Goal: Task Accomplishment & Management: Manage account settings

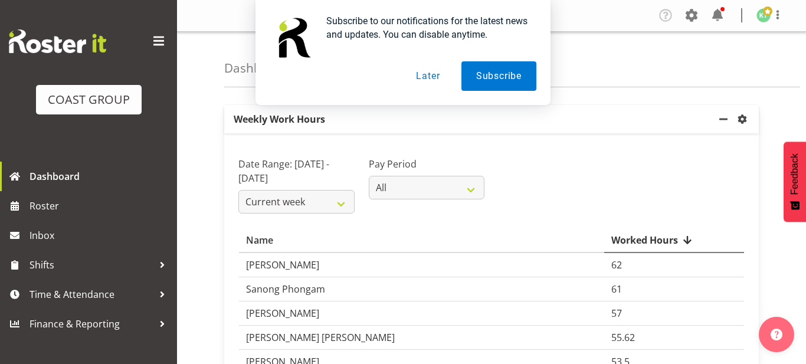
click at [435, 87] on button "Later" at bounding box center [427, 75] width 53 height 29
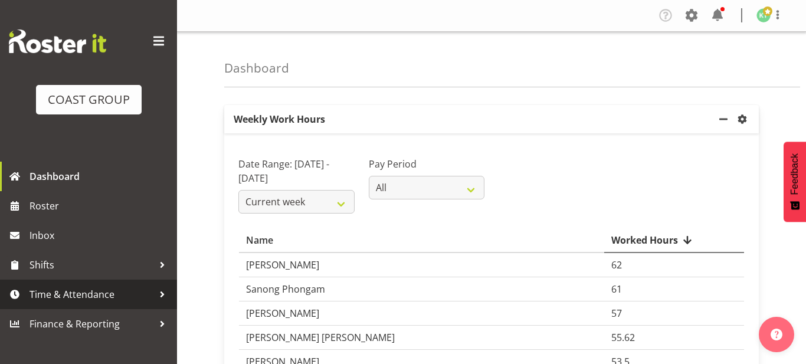
click at [131, 296] on span "Time & Attendance" at bounding box center [91, 295] width 124 height 18
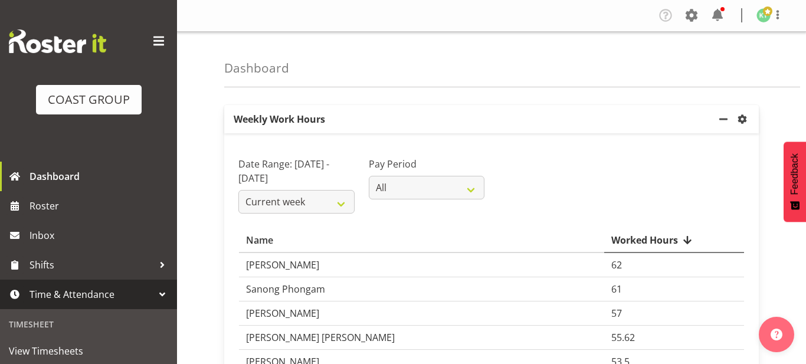
click at [131, 296] on span "Time & Attendance" at bounding box center [91, 295] width 124 height 18
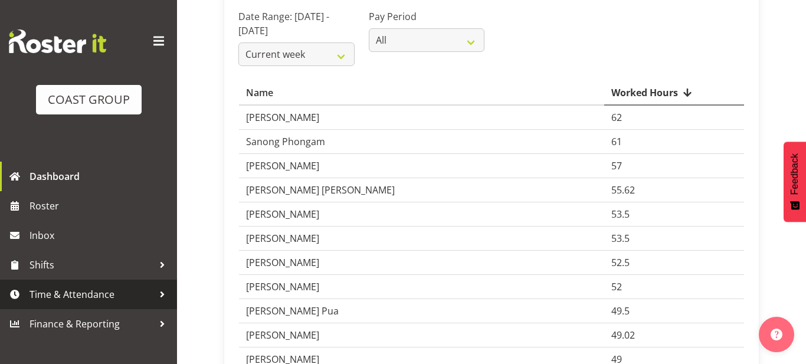
scroll to position [158, 0]
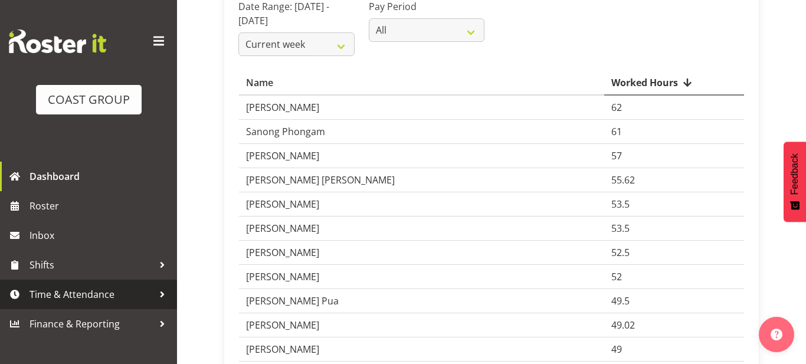
click at [159, 294] on div at bounding box center [162, 295] width 18 height 18
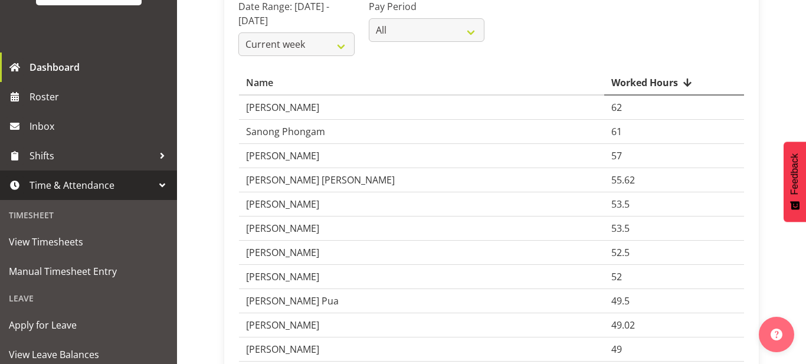
scroll to position [110, 0]
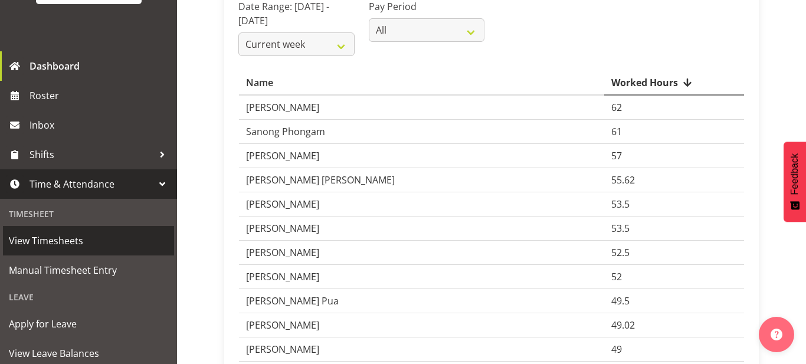
click at [99, 247] on span "View Timesheets" at bounding box center [88, 241] width 159 height 18
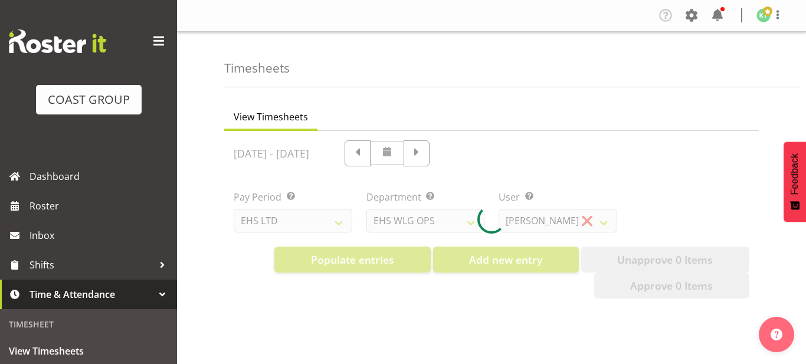
select select "7"
click at [157, 42] on span at bounding box center [158, 41] width 19 height 19
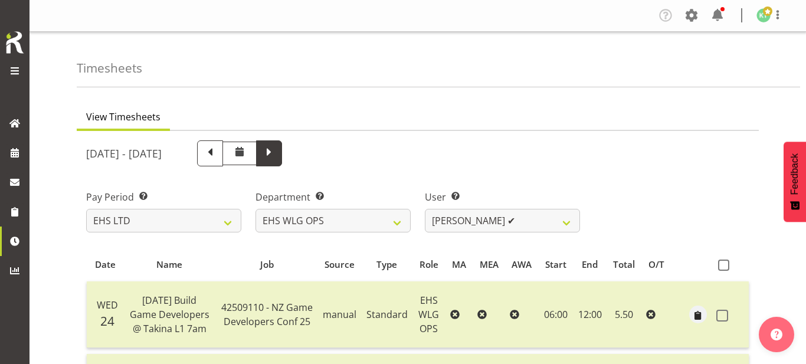
click at [277, 154] on span at bounding box center [268, 152] width 15 height 15
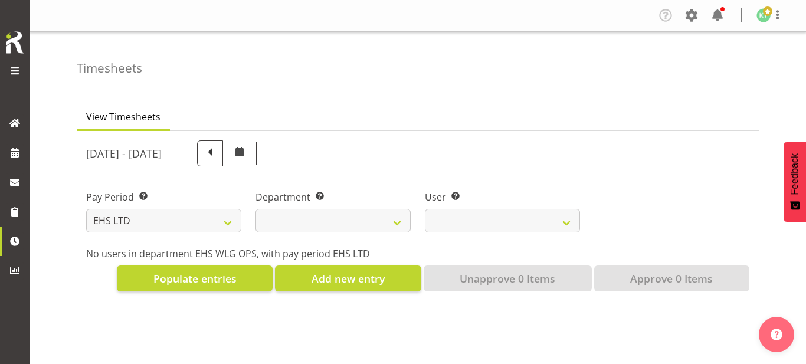
select select
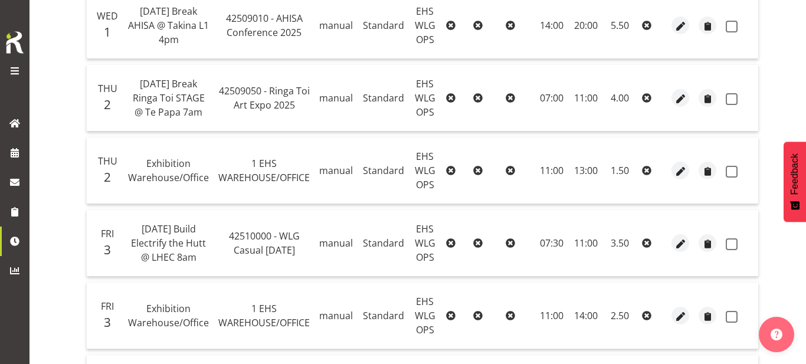
scroll to position [291, 0]
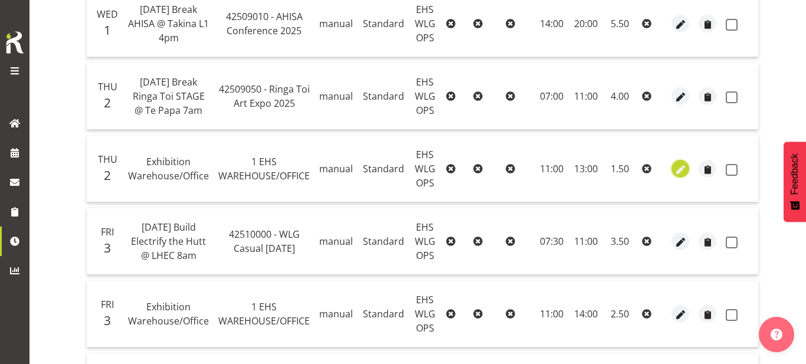
click at [677, 171] on span "button" at bounding box center [681, 170] width 14 height 14
select select "Standard"
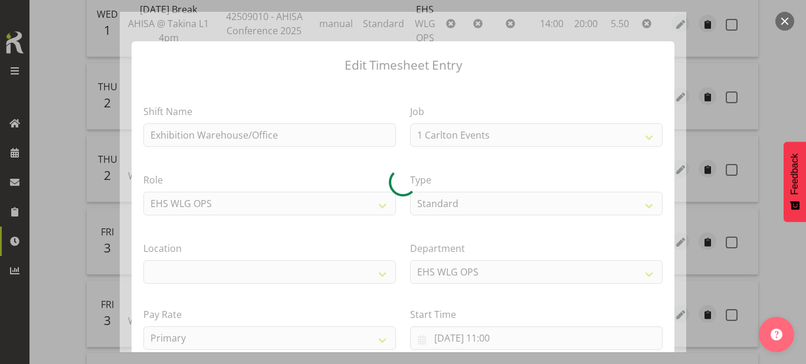
select select "69"
select select "106"
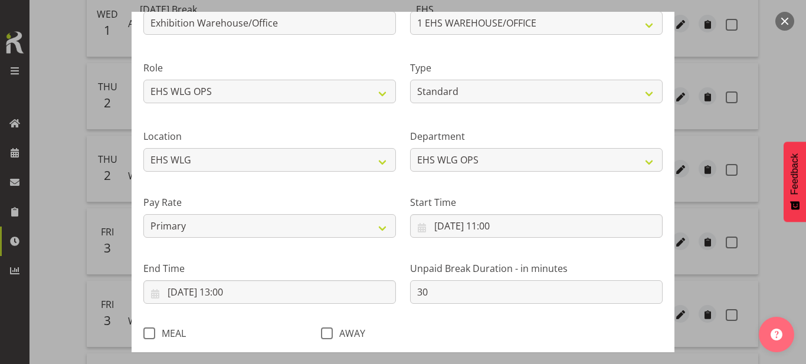
scroll to position [116, 0]
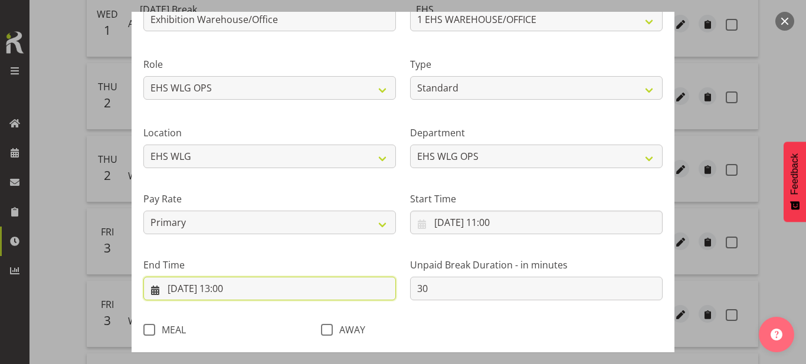
click at [303, 279] on input "[DATE] 13:00" at bounding box center [269, 289] width 253 height 24
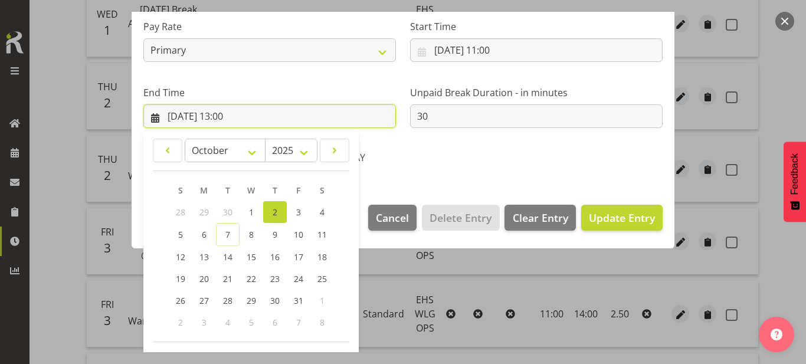
scroll to position [333, 0]
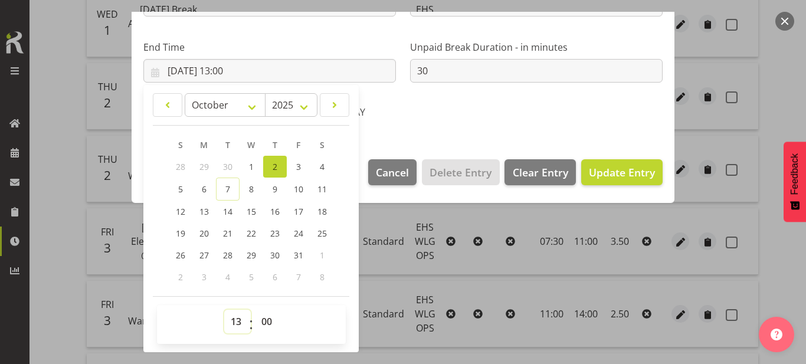
click at [237, 317] on select "00 01 02 03 04 05 06 07 08 09 10 11 12 13 14 15 16 17 18 19 20 21 22 23" at bounding box center [237, 322] width 27 height 24
select select "16"
click at [224, 310] on select "00 01 02 03 04 05 06 07 08 09 10 11 12 13 14 15 16 17 18 19 20 21 22 23" at bounding box center [237, 322] width 27 height 24
type input "[DATE] 16:00"
click at [268, 323] on select "00 01 02 03 04 05 06 07 08 09 10 11 12 13 14 15 16 17 18 19 20 21 22 23 24 25 2…" at bounding box center [268, 322] width 27 height 24
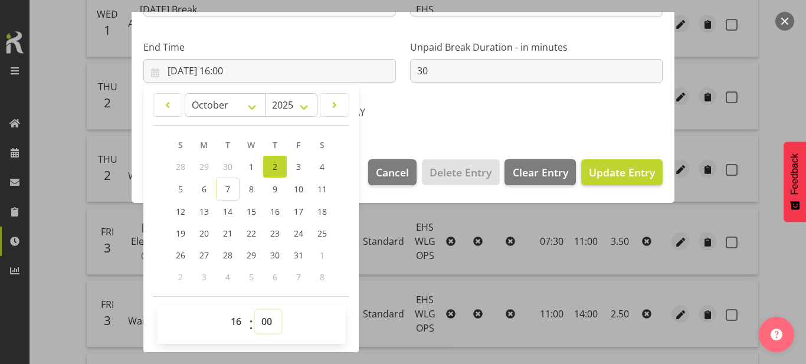
select select "30"
click at [255, 310] on select "00 01 02 03 04 05 06 07 08 09 10 11 12 13 14 15 16 17 18 19 20 21 22 23 24 25 2…" at bounding box center [268, 322] width 27 height 24
type input "[DATE] 16:30"
click at [595, 162] on button "Update Entry" at bounding box center [621, 172] width 81 height 26
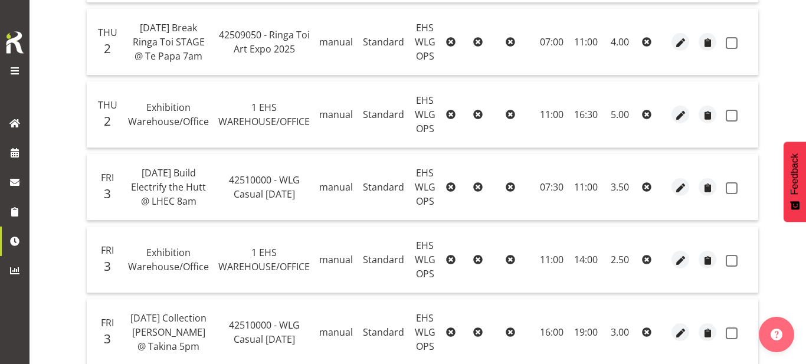
scroll to position [346, 0]
click at [675, 114] on span "button" at bounding box center [681, 115] width 14 height 14
select select "Standard"
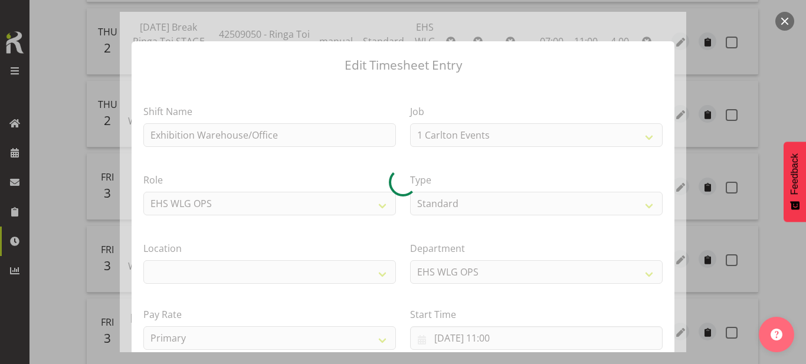
select select "69"
select select "106"
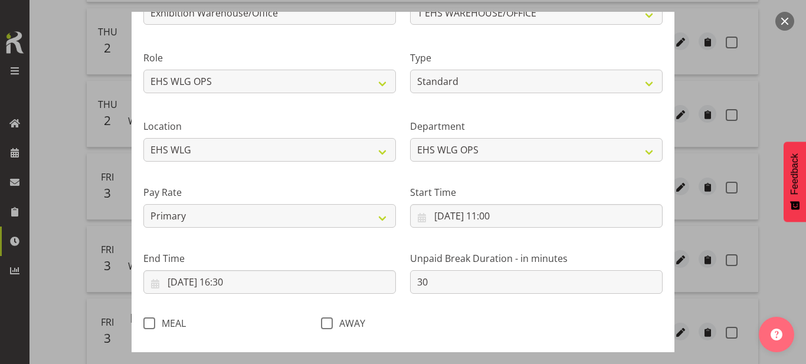
scroll to position [126, 0]
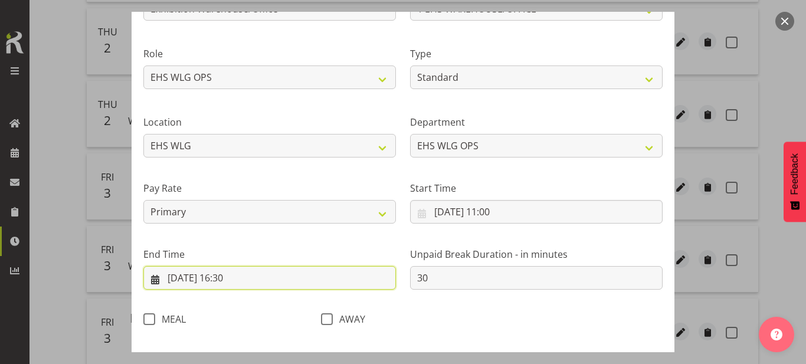
click at [295, 283] on input "[DATE] 16:30" at bounding box center [269, 278] width 253 height 24
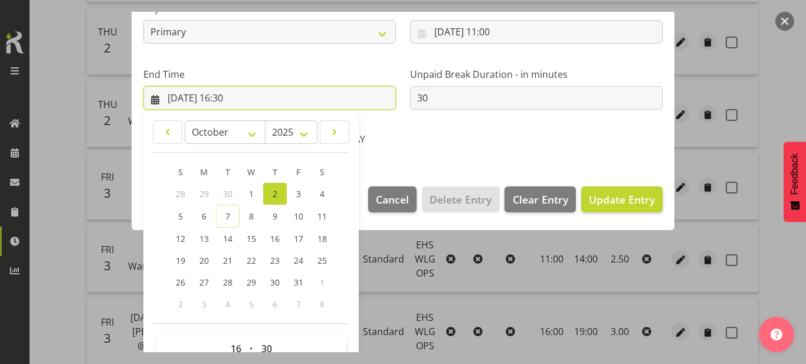
scroll to position [333, 0]
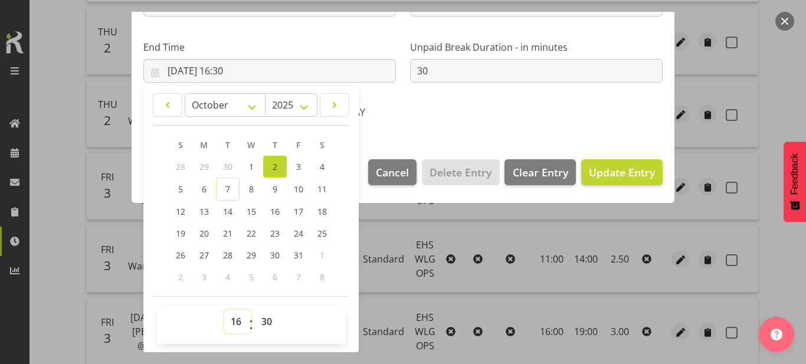
click at [232, 319] on select "00 01 02 03 04 05 06 07 08 09 10 11 12 13 14 15 16 17 18 19 20 21 22 23" at bounding box center [237, 322] width 27 height 24
select select "15"
click at [224, 310] on select "00 01 02 03 04 05 06 07 08 09 10 11 12 13 14 15 16 17 18 19 20 21 22 23" at bounding box center [237, 322] width 27 height 24
type input "[DATE] 15:30"
click at [600, 165] on span "Update Entry" at bounding box center [622, 172] width 66 height 14
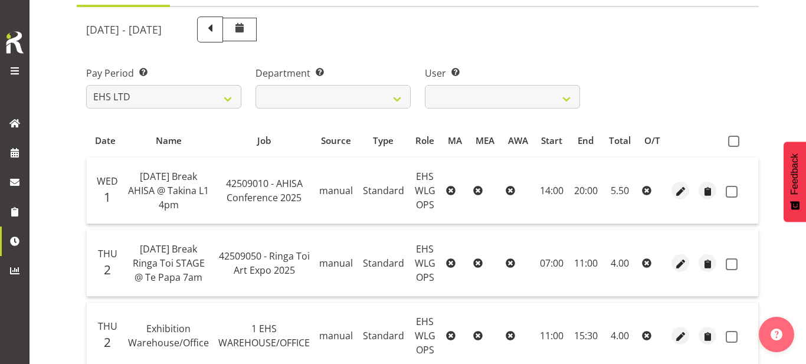
scroll to position [88, 0]
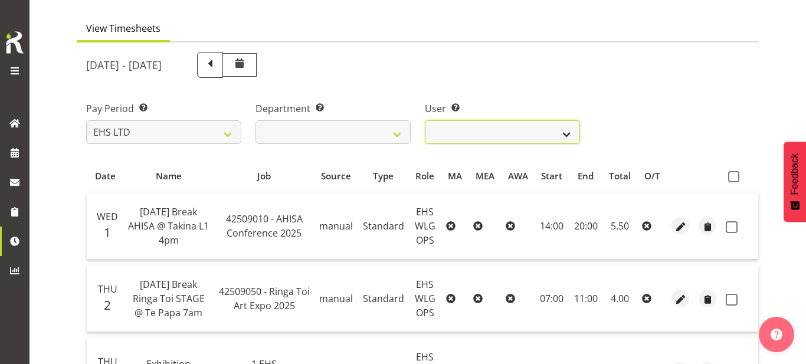
click at [550, 142] on select "[PERSON_NAME] ❌ [PERSON_NAME] ❌ [PERSON_NAME] ❌ [PERSON_NAME] ❌ [PERSON_NAME] ❌…" at bounding box center [502, 132] width 155 height 24
select select "1277"
click at [425, 120] on select "[PERSON_NAME] ❌ [PERSON_NAME] ❌ [PERSON_NAME] ❌ [PERSON_NAME] ❌ [PERSON_NAME] ❌…" at bounding box center [502, 132] width 155 height 24
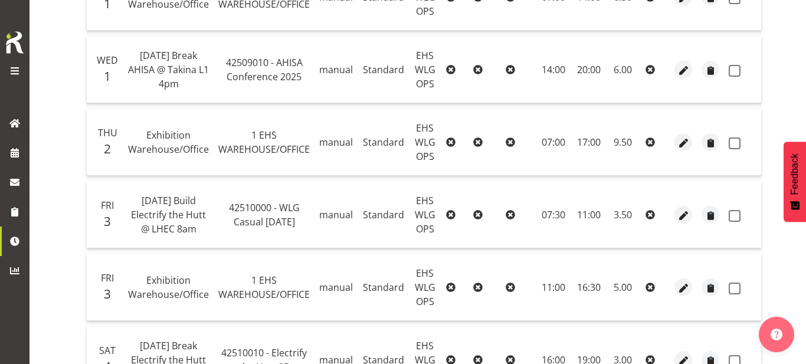
scroll to position [316, 0]
click at [675, 143] on button "button" at bounding box center [683, 144] width 18 height 18
select select "Standard"
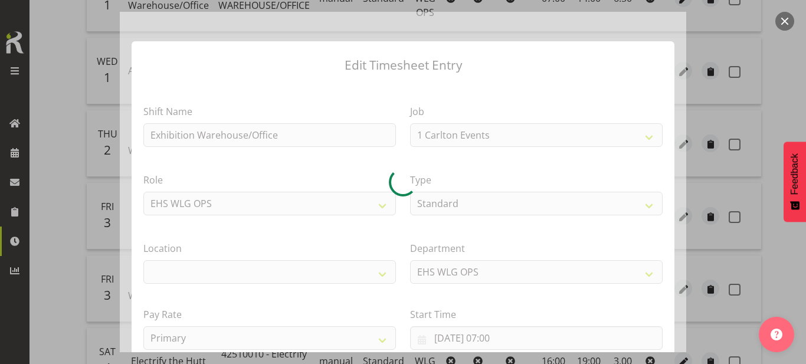
select select "69"
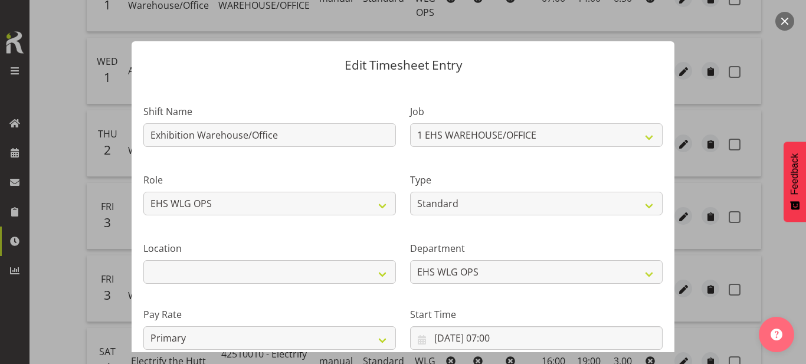
select select "106"
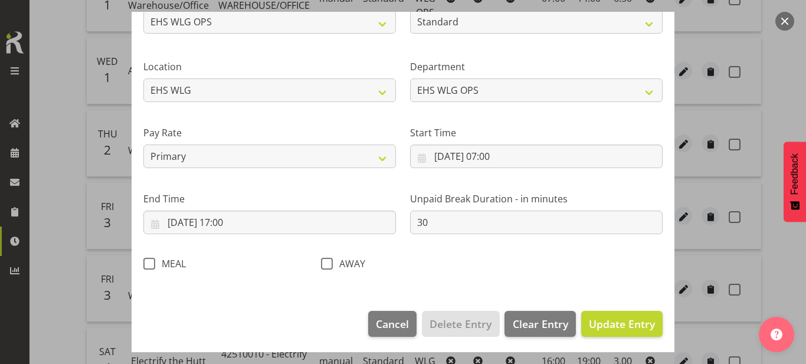
scroll to position [184, 0]
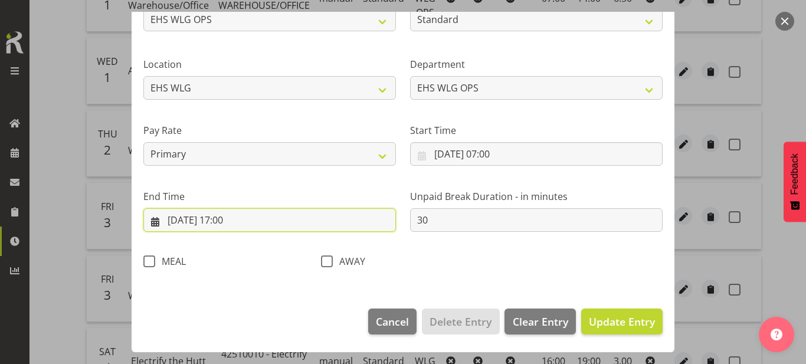
click at [304, 222] on input "[DATE] 17:00" at bounding box center [269, 220] width 253 height 24
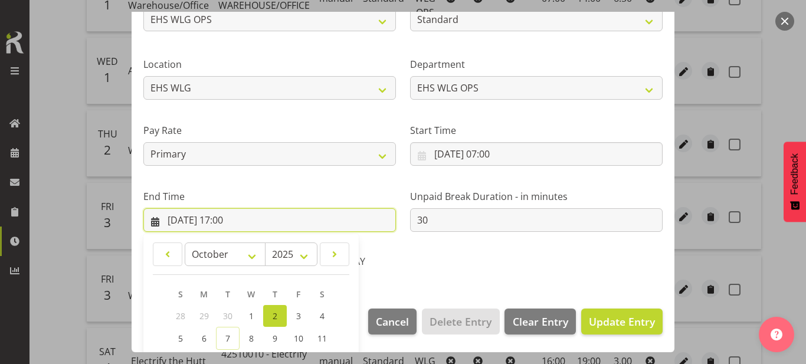
scroll to position [333, 0]
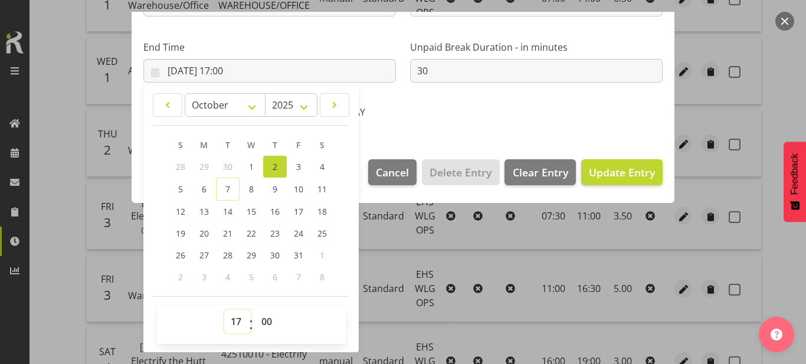
click at [238, 325] on select "00 01 02 03 04 05 06 07 08 09 10 11 12 13 14 15 16 17 18 19 20 21 22 23" at bounding box center [237, 322] width 27 height 24
select select "16"
click at [224, 310] on select "00 01 02 03 04 05 06 07 08 09 10 11 12 13 14 15 16 17 18 19 20 21 22 23" at bounding box center [237, 322] width 27 height 24
type input "[DATE] 16:00"
click at [273, 320] on select "00 01 02 03 04 05 06 07 08 09 10 11 12 13 14 15 16 17 18 19 20 21 22 23 24 25 2…" at bounding box center [268, 322] width 27 height 24
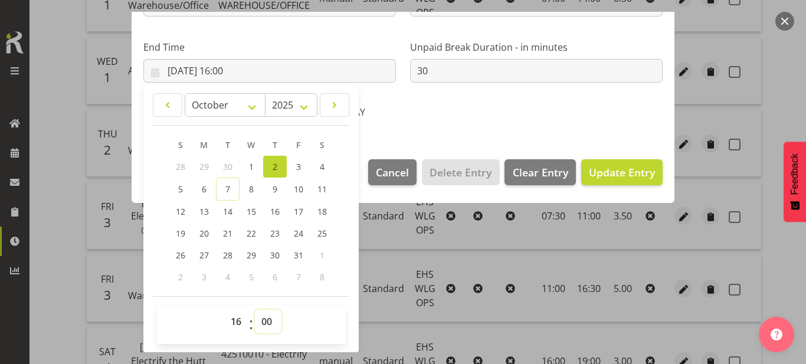
select select "30"
click at [255, 310] on select "00 01 02 03 04 05 06 07 08 09 10 11 12 13 14 15 16 17 18 19 20 21 22 23 24 25 2…" at bounding box center [268, 322] width 27 height 24
type input "[DATE] 16:30"
click at [634, 172] on span "Update Entry" at bounding box center [622, 172] width 66 height 14
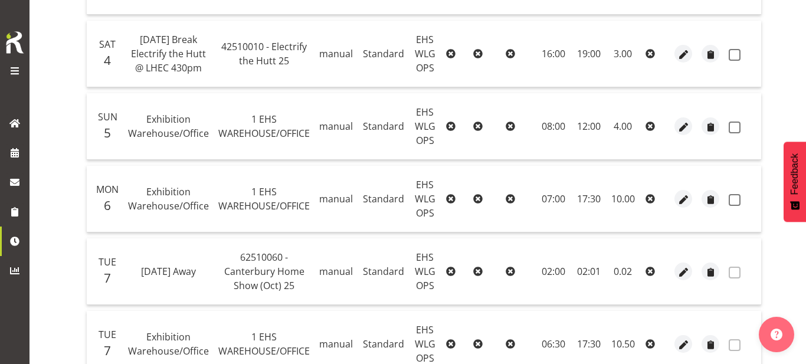
scroll to position [629, 0]
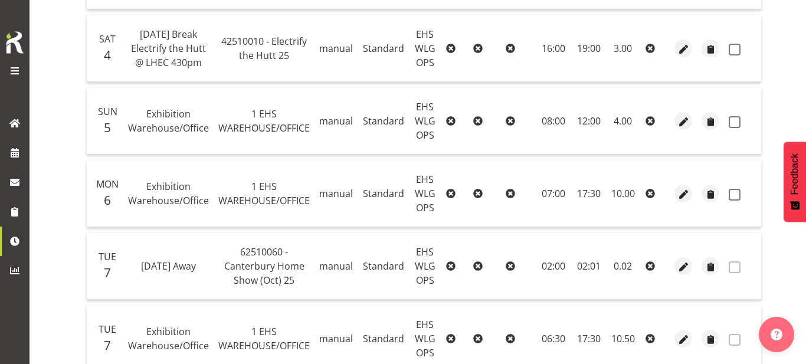
click at [634, 172] on td "10.00" at bounding box center [622, 193] width 35 height 67
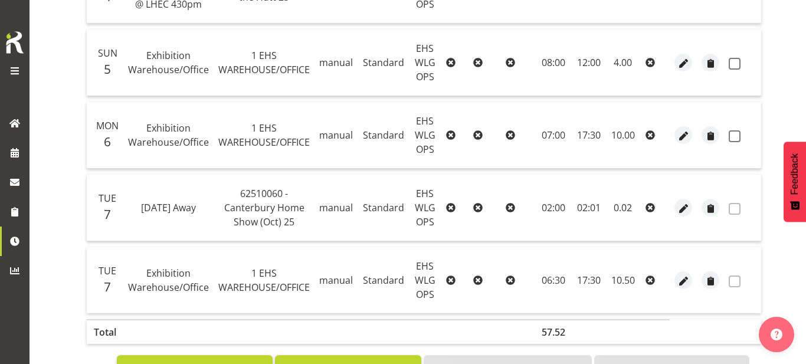
scroll to position [688, 0]
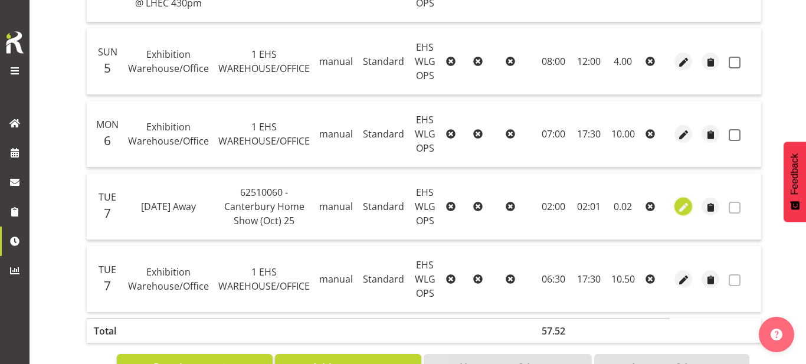
click at [686, 214] on span "button" at bounding box center [684, 208] width 14 height 14
select select "Standard"
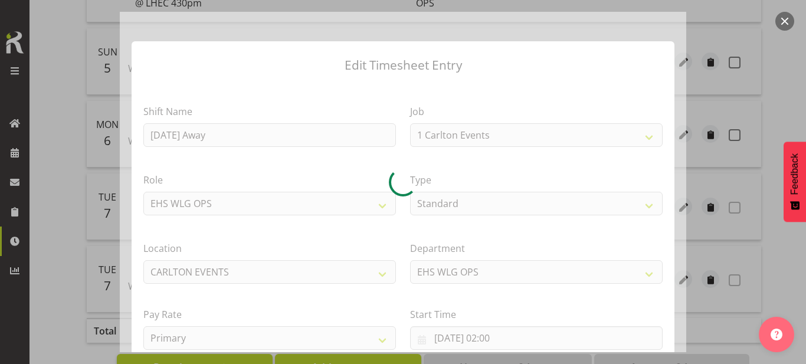
select select "9703"
select select "106"
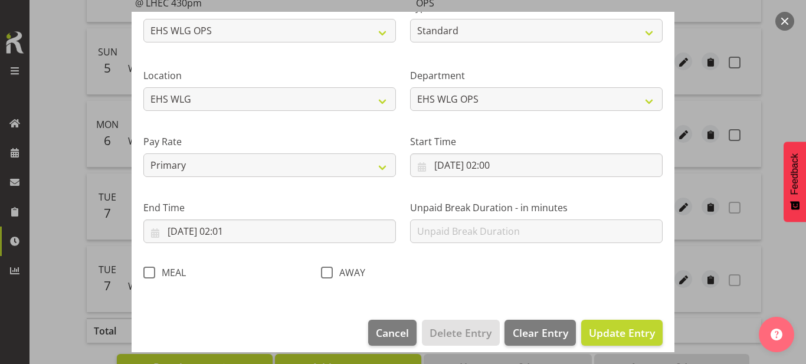
scroll to position [184, 0]
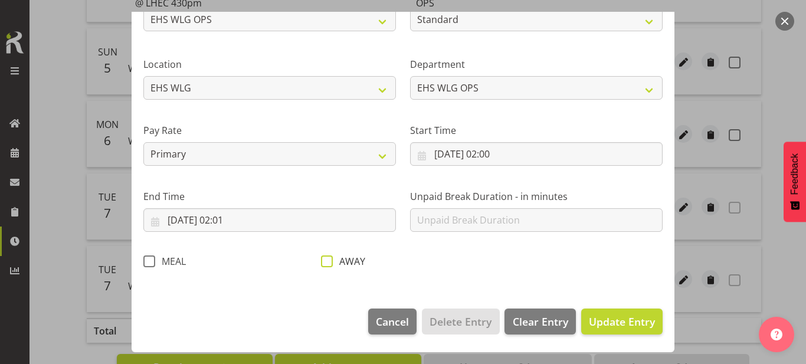
click at [333, 260] on span "AWAY" at bounding box center [349, 261] width 32 height 12
click at [329, 260] on input "AWAY" at bounding box center [325, 261] width 8 height 8
checkbox input "true"
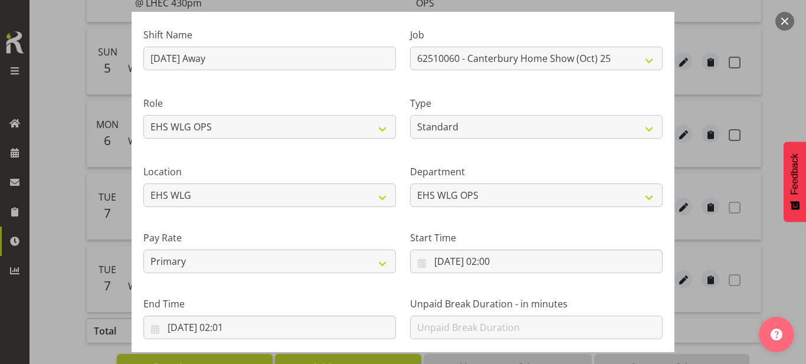
scroll to position [85, 0]
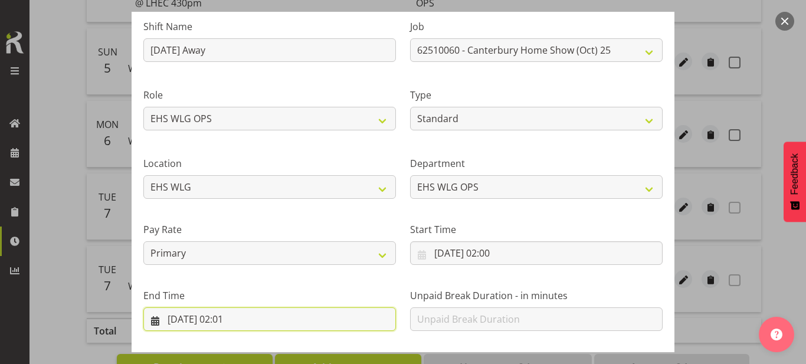
click at [269, 329] on input "[DATE] 02:01" at bounding box center [269, 319] width 253 height 24
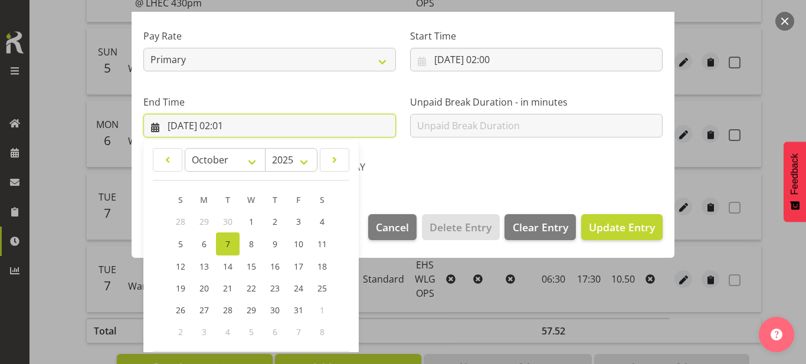
scroll to position [333, 0]
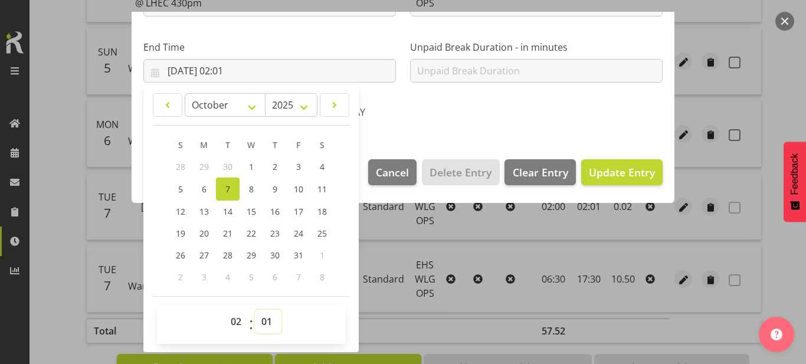
click at [264, 319] on select "00 01 02 03 04 05 06 07 08 09 10 11 12 13 14 15 16 17 18 19 20 21 22 23 24 25 2…" at bounding box center [268, 322] width 27 height 24
select select "0"
click at [255, 310] on select "00 01 02 03 04 05 06 07 08 09 10 11 12 13 14 15 16 17 18 19 20 21 22 23 24 25 2…" at bounding box center [268, 322] width 27 height 24
type input "[DATE] 02:00"
click at [624, 180] on button "Update Entry" at bounding box center [621, 172] width 81 height 26
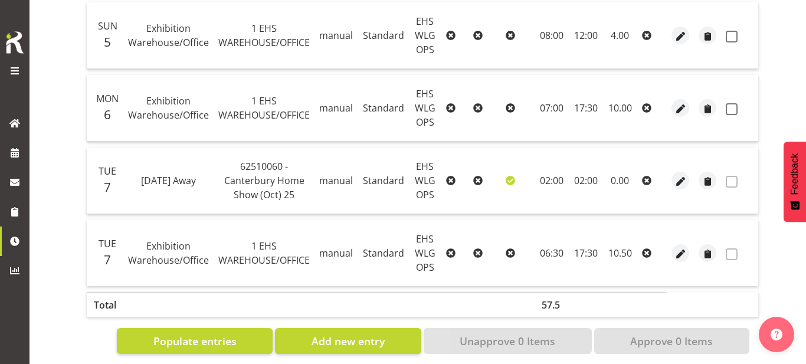
scroll to position [713, 0]
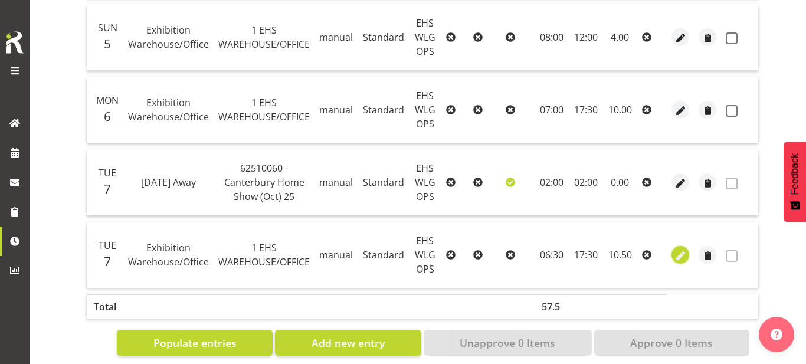
click at [677, 249] on span "button" at bounding box center [681, 256] width 14 height 14
select select "Standard"
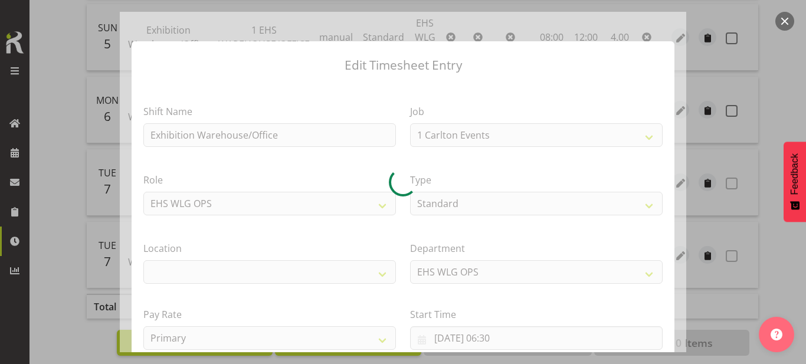
select select "69"
select select "106"
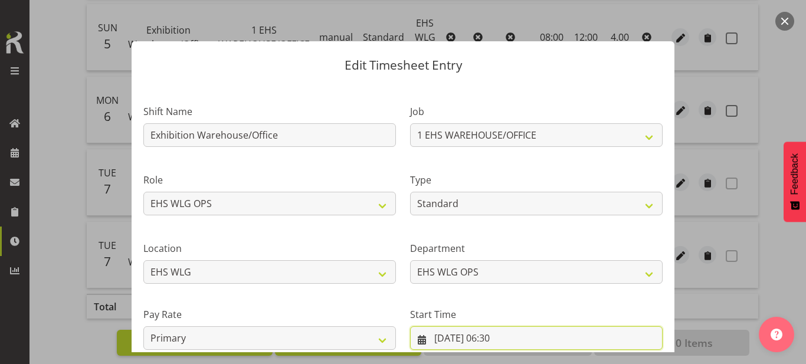
click at [507, 332] on input "[DATE] 06:30" at bounding box center [536, 338] width 253 height 24
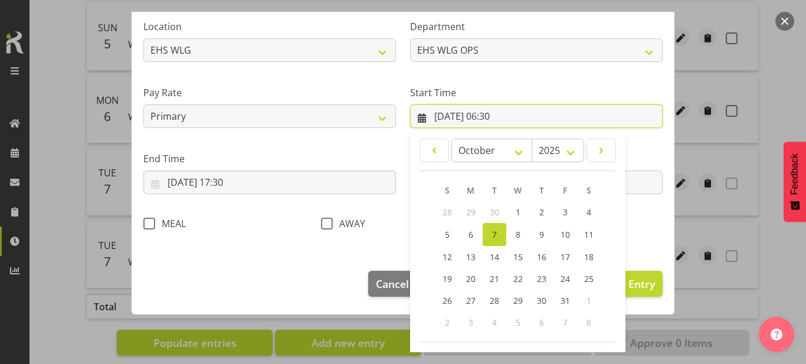
scroll to position [267, 0]
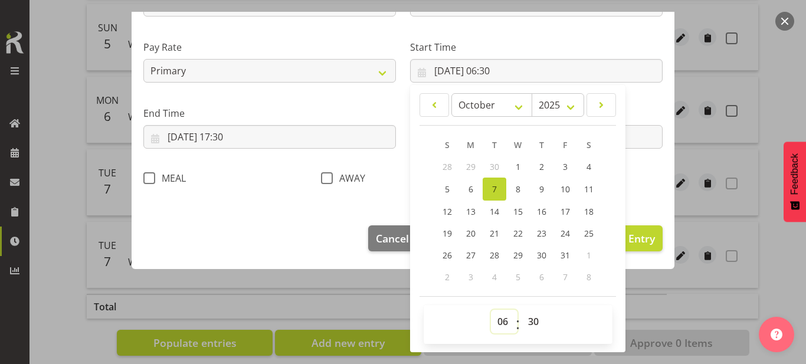
click at [502, 315] on select "00 01 02 03 04 05 06 07 08 09 10 11 12 13 14 15 16 17 18 19 20 21 22 23" at bounding box center [504, 322] width 27 height 24
select select "7"
click at [491, 310] on select "00 01 02 03 04 05 06 07 08 09 10 11 12 13 14 15 16 17 18 19 20 21 22 23" at bounding box center [504, 322] width 27 height 24
type input "[DATE] 07:30"
click at [531, 321] on select "00 01 02 03 04 05 06 07 08 09 10 11 12 13 14 15 16 17 18 19 20 21 22 23 24 25 2…" at bounding box center [535, 322] width 27 height 24
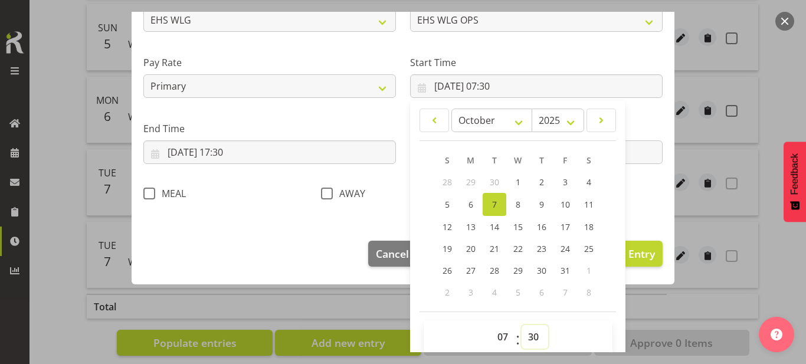
scroll to position [255, 0]
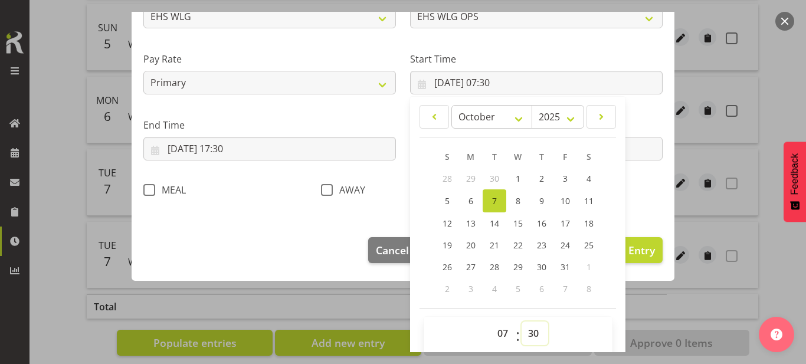
click at [531, 326] on select "00 01 02 03 04 05 06 07 08 09 10 11 12 13 14 15 16 17 18 19 20 21 22 23 24 25 2…" at bounding box center [535, 334] width 27 height 24
select select "0"
click at [522, 322] on select "00 01 02 03 04 05 06 07 08 09 10 11 12 13 14 15 16 17 18 19 20 21 22 23 24 25 2…" at bounding box center [535, 334] width 27 height 24
type input "[DATE] 07:00"
click at [655, 251] on button "Update Entry" at bounding box center [621, 250] width 81 height 26
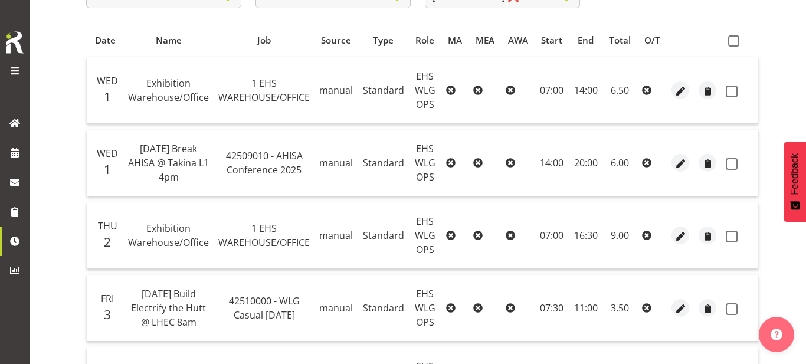
scroll to position [0, 0]
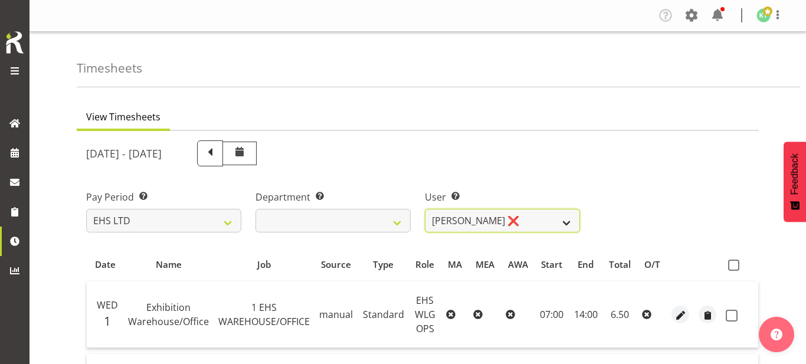
click at [514, 220] on select "[PERSON_NAME] ❌ [PERSON_NAME] ❌ [PERSON_NAME] ❌ [PERSON_NAME] ❌ [PERSON_NAME] ❌…" at bounding box center [502, 221] width 155 height 24
select select "1256"
click at [425, 209] on select "[PERSON_NAME] ❌ [PERSON_NAME] ❌ [PERSON_NAME] ❌ [PERSON_NAME] ❌ [PERSON_NAME] ❌…" at bounding box center [502, 221] width 155 height 24
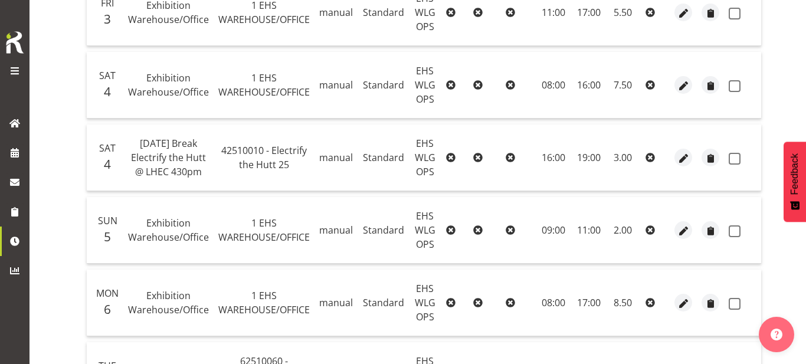
scroll to position [593, 0]
click at [680, 233] on span "button" at bounding box center [684, 231] width 14 height 14
select select "Standard"
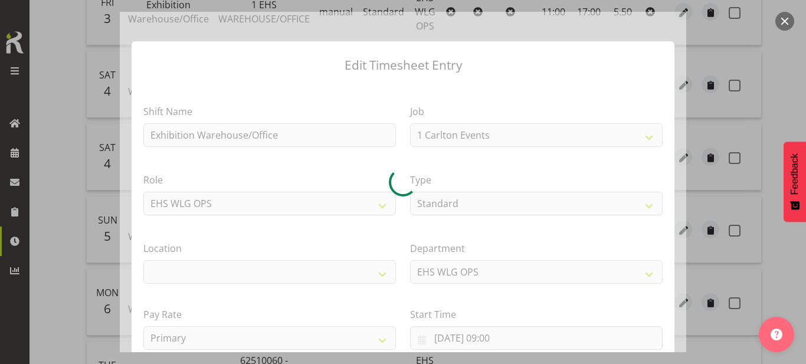
select select "69"
select select "106"
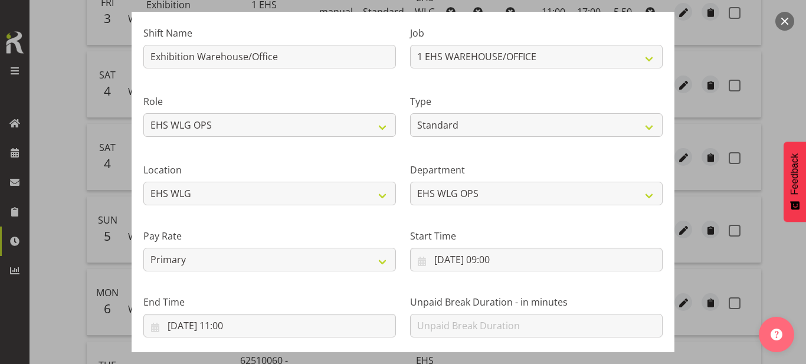
scroll to position [79, 0]
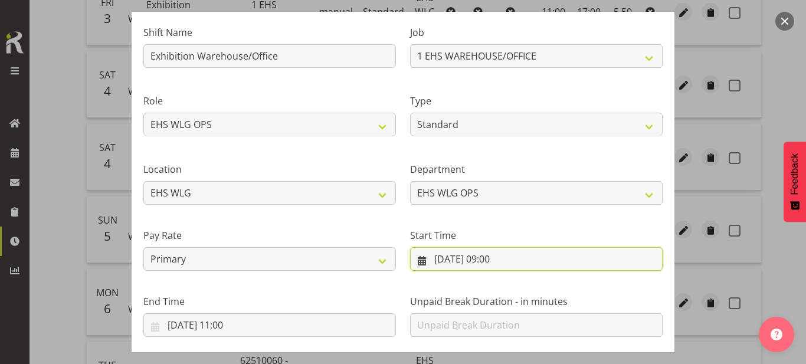
click at [547, 267] on input "[DATE] 09:00" at bounding box center [536, 259] width 253 height 24
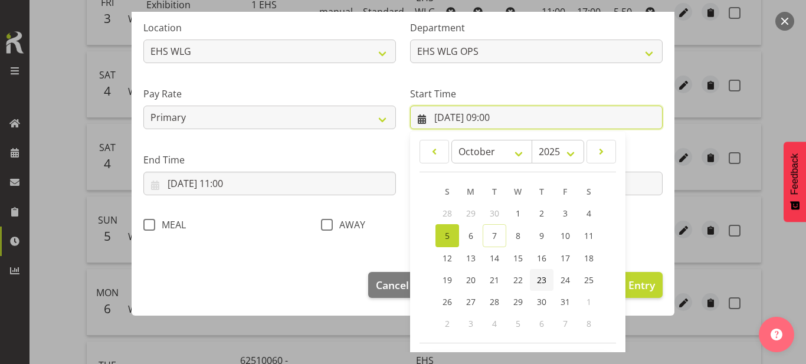
scroll to position [267, 0]
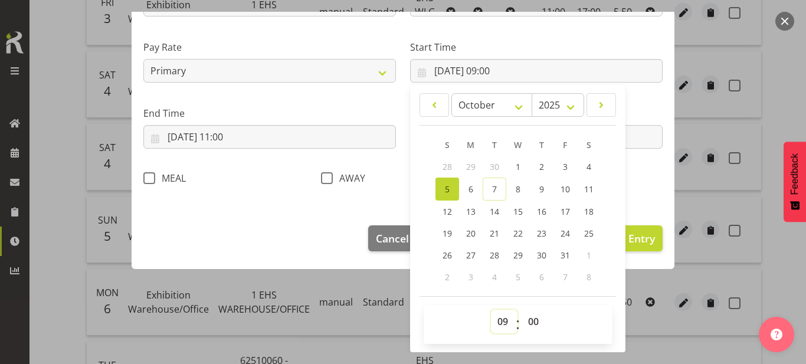
click at [503, 314] on select "00 01 02 03 04 05 06 07 08 09 10 11 12 13 14 15 16 17 18 19 20 21 22 23" at bounding box center [504, 322] width 27 height 24
select select "8"
click at [491, 310] on select "00 01 02 03 04 05 06 07 08 09 10 11 12 13 14 15 16 17 18 19 20 21 22 23" at bounding box center [504, 322] width 27 height 24
type input "[DATE] 08:00"
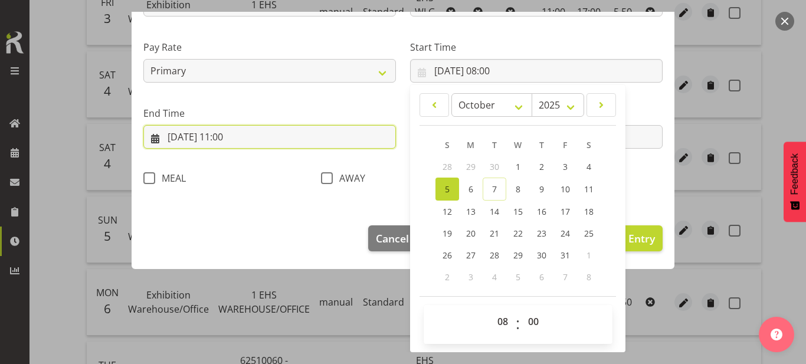
click at [263, 137] on input "[DATE] 11:00" at bounding box center [269, 137] width 253 height 24
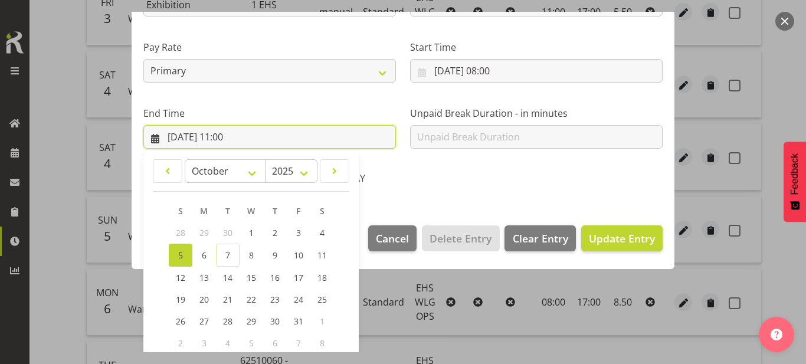
scroll to position [333, 0]
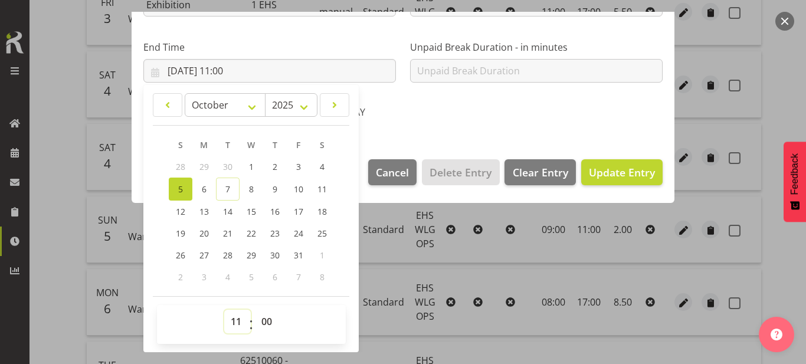
click at [242, 324] on select "00 01 02 03 04 05 06 07 08 09 10 11 12 13 14 15 16 17 18 19 20 21 22 23" at bounding box center [237, 322] width 27 height 24
select select "12"
click at [224, 310] on select "00 01 02 03 04 05 06 07 08 09 10 11 12 13 14 15 16 17 18 19 20 21 22 23" at bounding box center [237, 322] width 27 height 24
type input "[DATE] 12:00"
click at [616, 171] on span "Update Entry" at bounding box center [622, 172] width 66 height 14
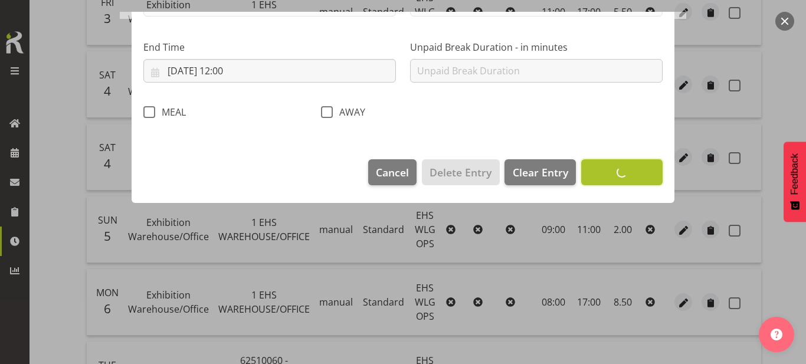
scroll to position [184, 0]
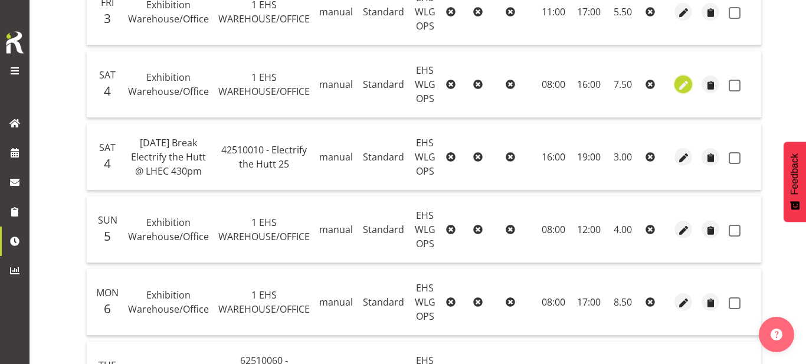
click at [687, 87] on span "button" at bounding box center [684, 85] width 14 height 14
select select "Standard"
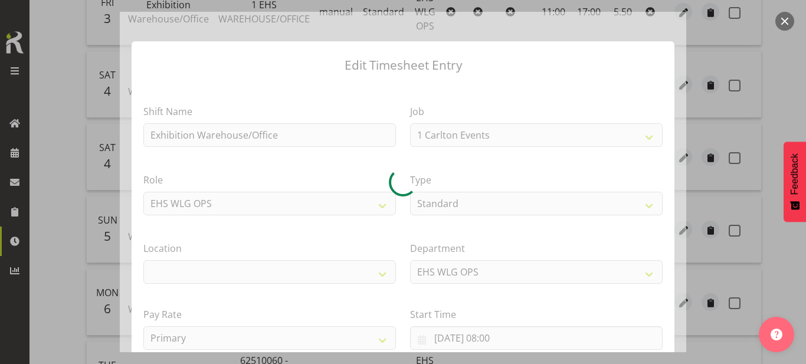
select select "69"
select select "106"
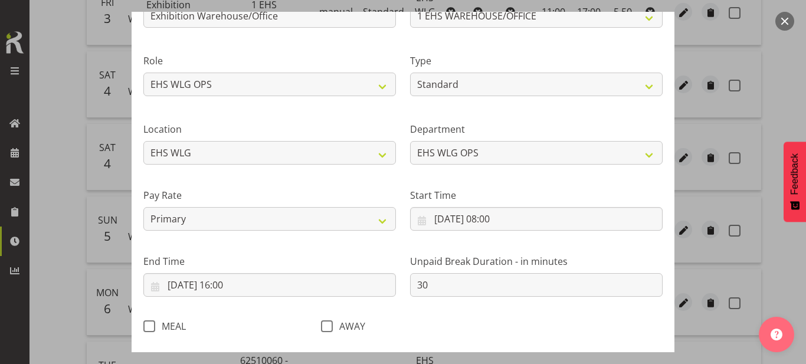
scroll to position [119, 0]
click at [781, 32] on div at bounding box center [403, 182] width 806 height 364
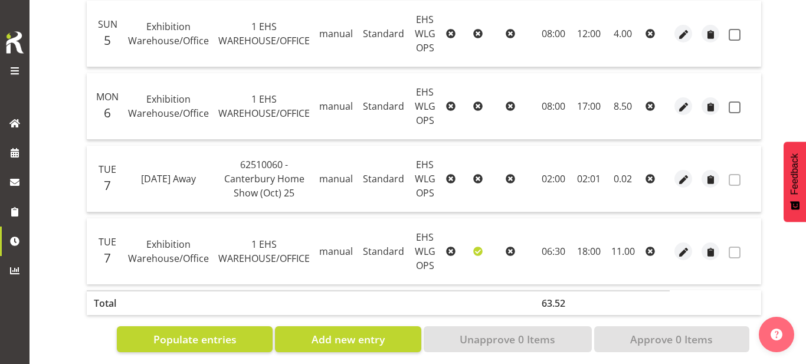
scroll to position [788, 0]
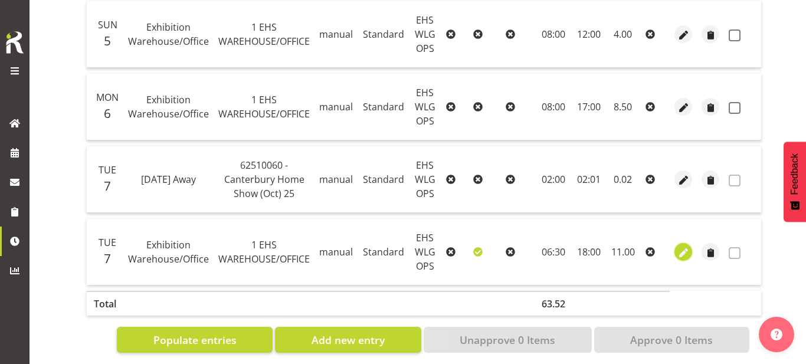
click at [687, 252] on span "button" at bounding box center [684, 253] width 14 height 14
select select "Standard"
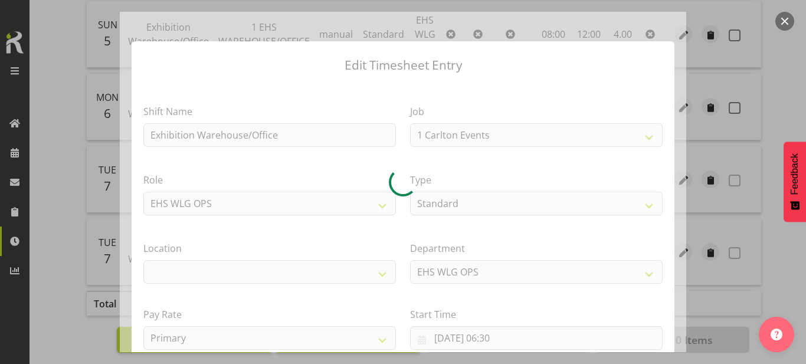
select select "69"
select select "106"
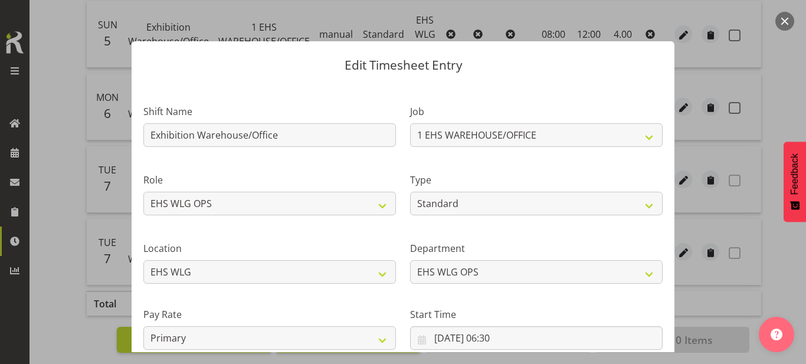
click at [780, 24] on button "button" at bounding box center [784, 21] width 19 height 19
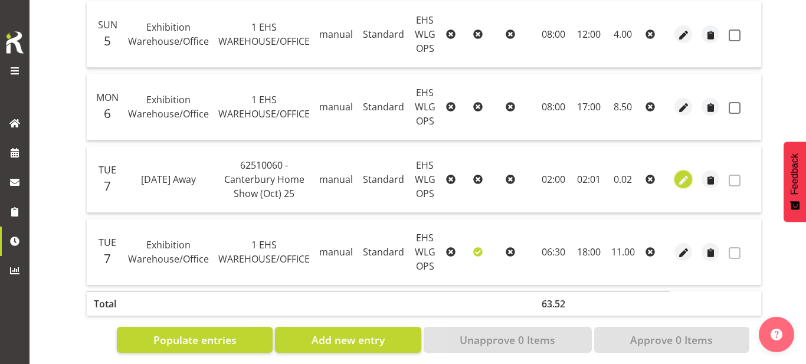
click at [686, 175] on span "button" at bounding box center [684, 180] width 14 height 14
select select "Standard"
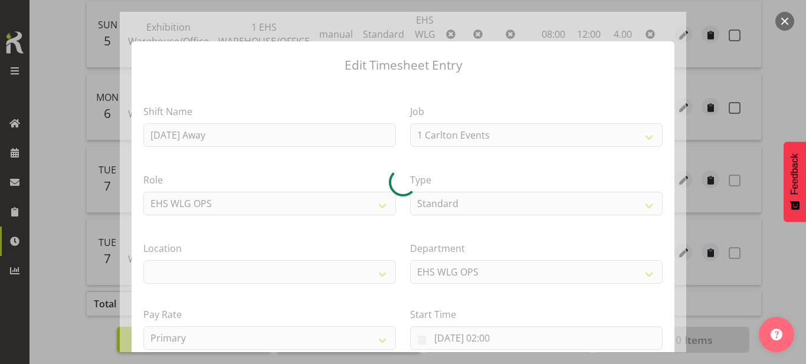
select select "9703"
select select "106"
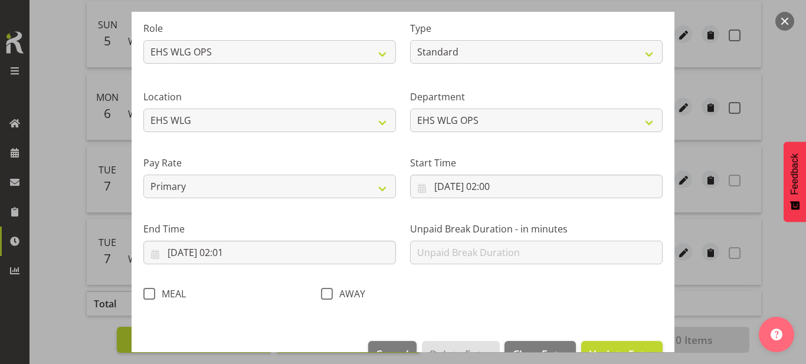
scroll to position [153, 0]
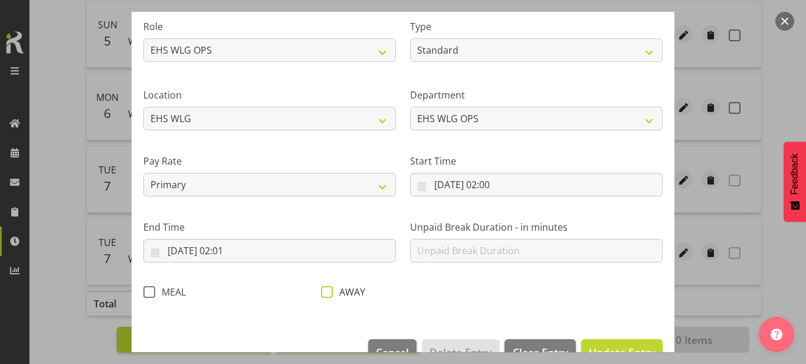
click at [329, 292] on span at bounding box center [327, 292] width 12 height 12
click at [329, 292] on input "AWAY" at bounding box center [325, 292] width 8 height 8
checkbox input "true"
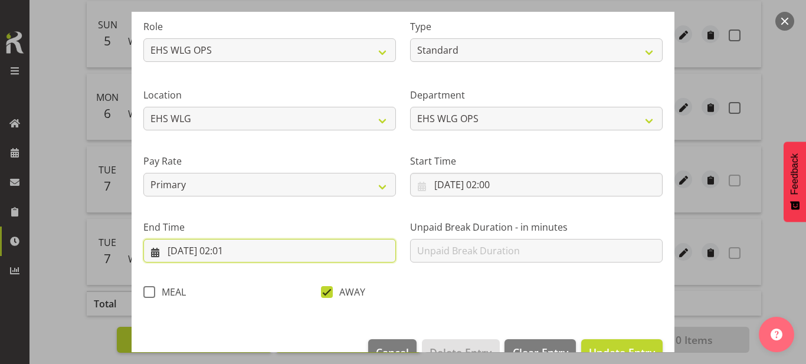
click at [329, 258] on input "[DATE] 02:01" at bounding box center [269, 251] width 253 height 24
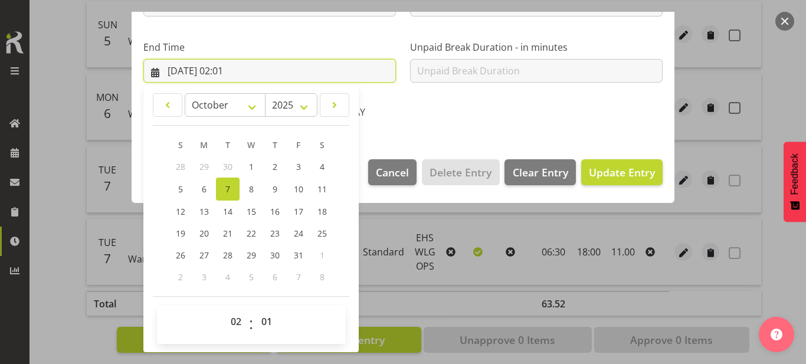
scroll to position [333, 0]
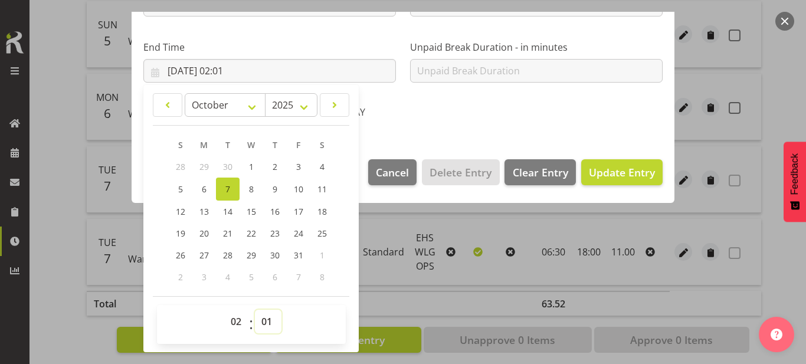
click at [270, 315] on select "00 01 02 03 04 05 06 07 08 09 10 11 12 13 14 15 16 17 18 19 20 21 22 23 24 25 2…" at bounding box center [268, 322] width 27 height 24
select select "0"
click at [255, 310] on select "00 01 02 03 04 05 06 07 08 09 10 11 12 13 14 15 16 17 18 19 20 21 22 23 24 25 2…" at bounding box center [268, 322] width 27 height 24
type input "[DATE] 02:00"
click at [629, 166] on span "Update Entry" at bounding box center [622, 172] width 66 height 14
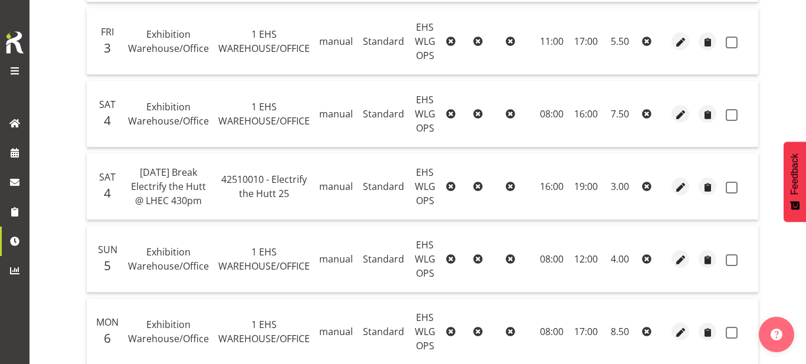
scroll to position [562, 0]
click at [674, 122] on span "button" at bounding box center [681, 116] width 14 height 14
select select "Standard"
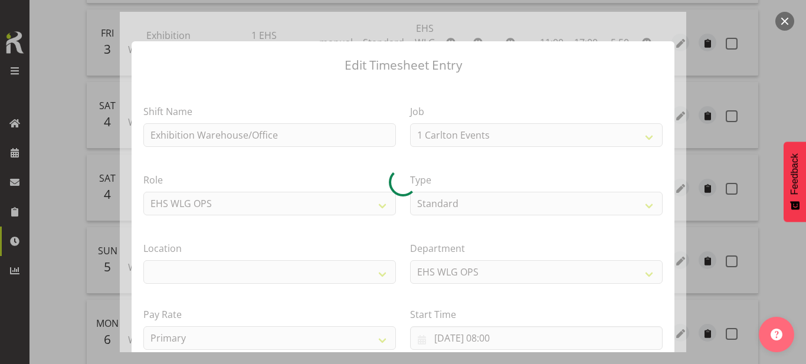
select select "69"
select select "106"
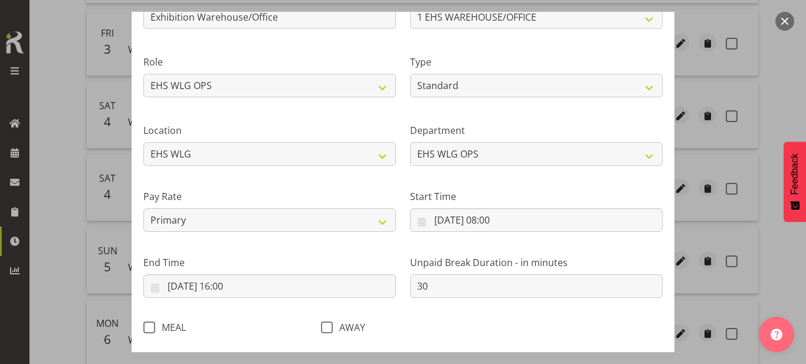
scroll to position [124, 0]
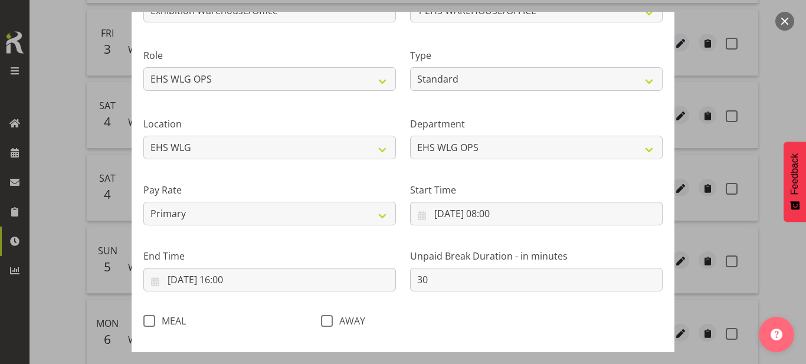
click at [535, 199] on div "Start Time [DATE] 08:00 January February March April May June July August Septe…" at bounding box center [536, 204] width 253 height 42
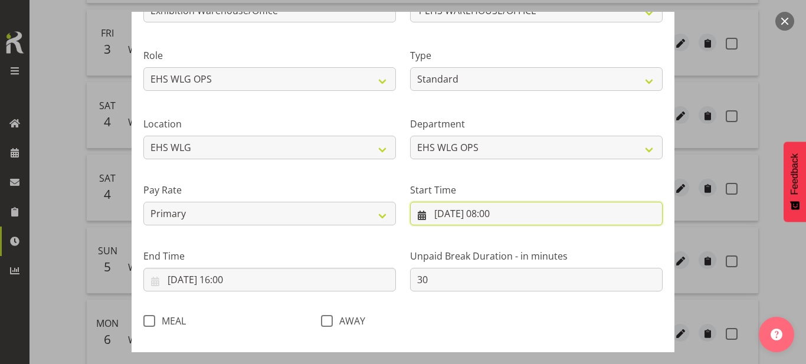
click at [534, 204] on input "[DATE] 08:00" at bounding box center [536, 214] width 253 height 24
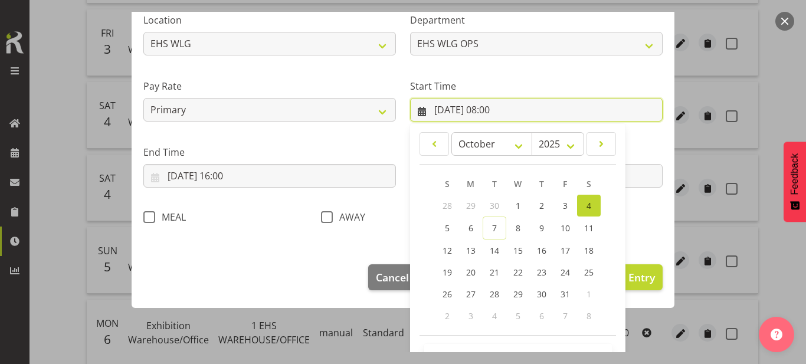
scroll to position [267, 0]
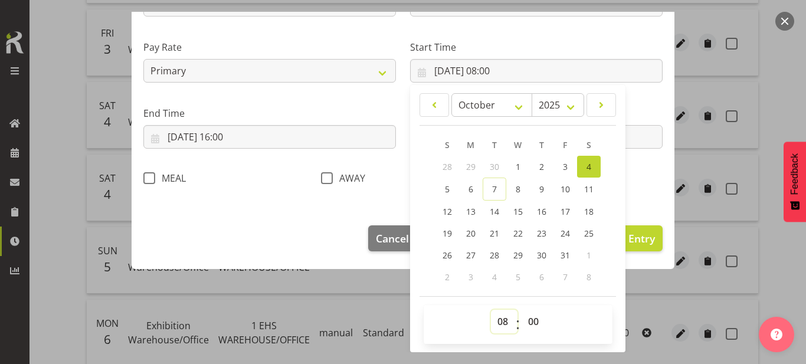
click at [499, 315] on select "00 01 02 03 04 05 06 07 08 09 10 11 12 13 14 15 16 17 18 19 20 21 22 23" at bounding box center [504, 322] width 27 height 24
select select "13"
click at [491, 310] on select "00 01 02 03 04 05 06 07 08 09 10 11 12 13 14 15 16 17 18 19 20 21 22 23" at bounding box center [504, 322] width 27 height 24
type input "[DATE] 13:00"
click at [658, 231] on button "Update Entry" at bounding box center [621, 238] width 81 height 26
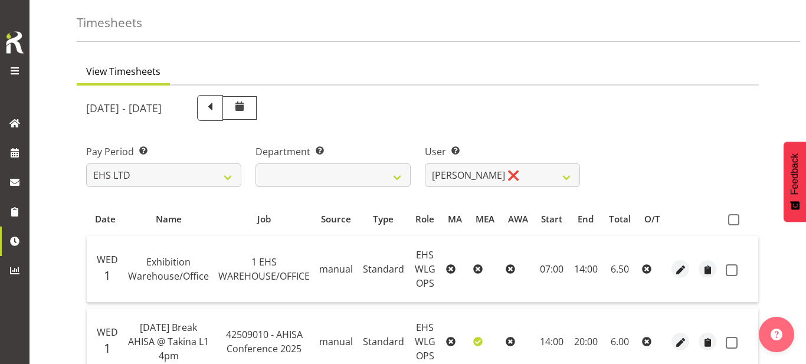
scroll to position [41, 0]
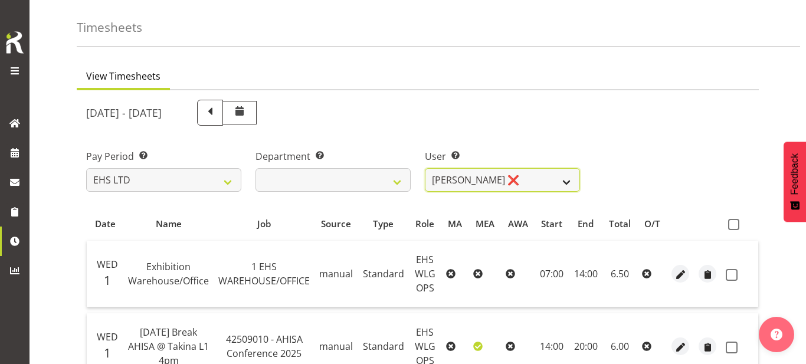
click at [553, 189] on select "[PERSON_NAME] ❌ [PERSON_NAME] ❌ [PERSON_NAME] ❌ [PERSON_NAME] ❌ [PERSON_NAME] ❌…" at bounding box center [502, 180] width 155 height 24
select select "10378"
click at [425, 168] on select "[PERSON_NAME] ❌ [PERSON_NAME] ❌ [PERSON_NAME] ❌ [PERSON_NAME] ❌ [PERSON_NAME] ❌…" at bounding box center [502, 180] width 155 height 24
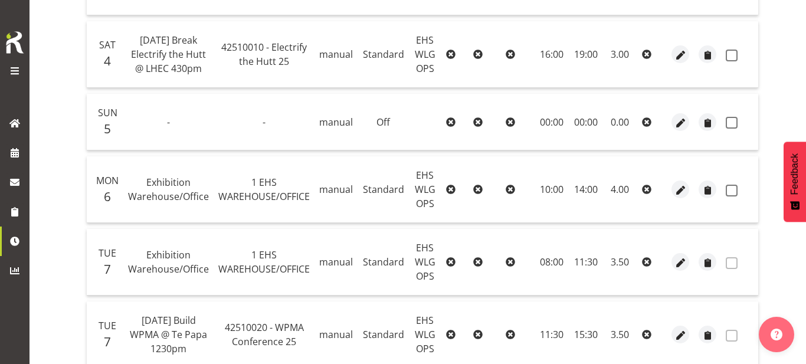
scroll to position [483, 0]
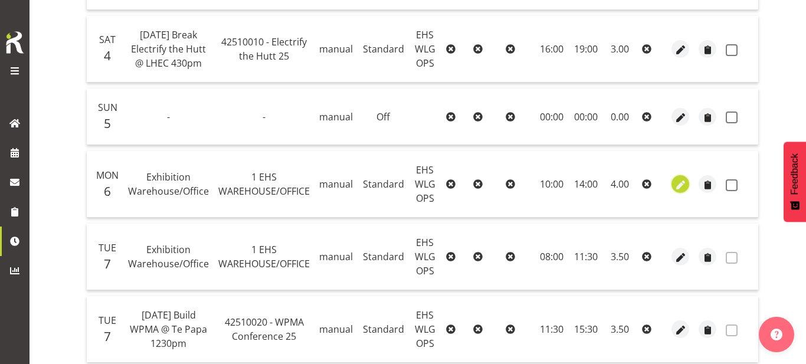
click at [678, 183] on span "button" at bounding box center [681, 186] width 14 height 14
select select "Standard"
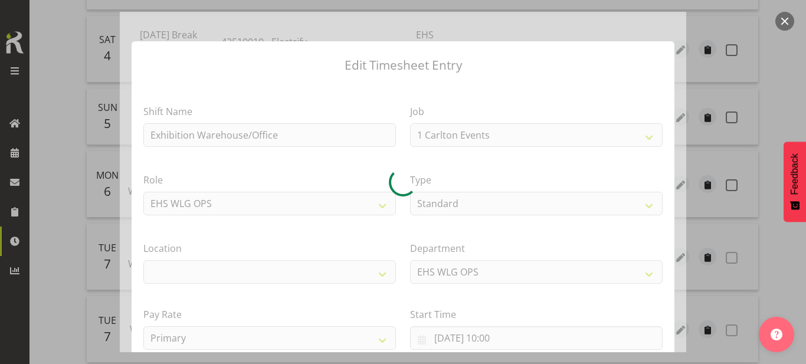
select select "69"
select select "106"
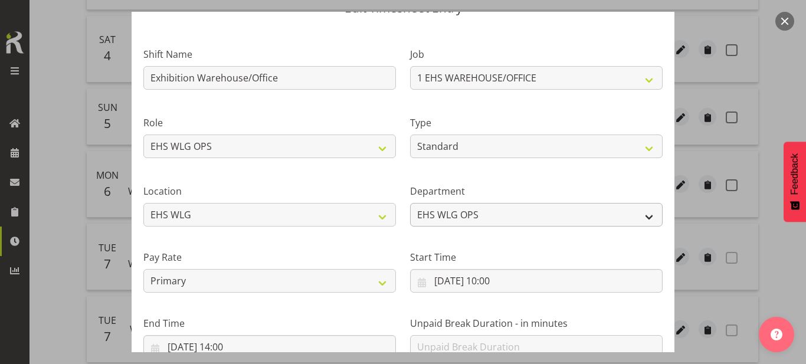
scroll to position [61, 0]
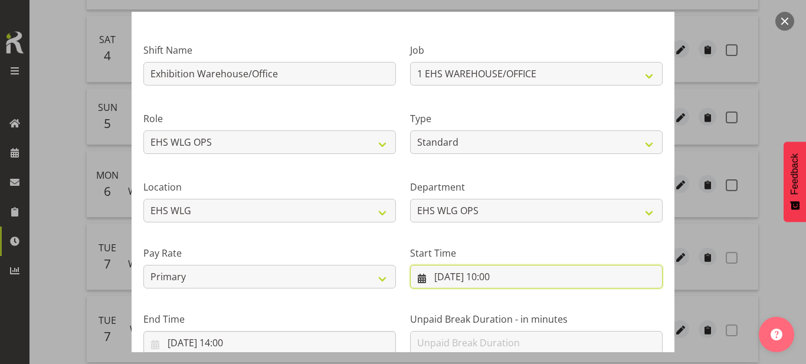
click at [499, 273] on input "[DATE] 10:00" at bounding box center [536, 277] width 253 height 24
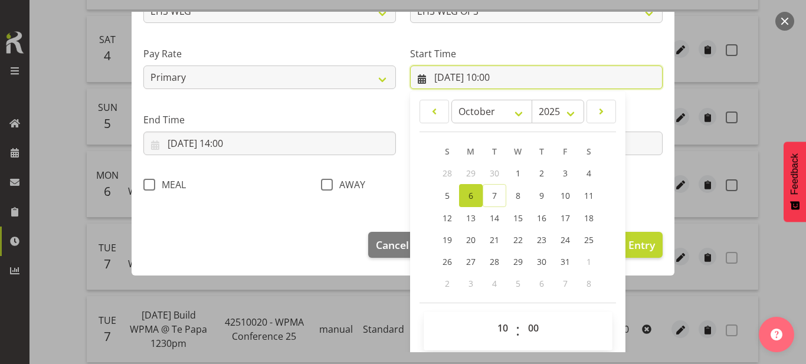
scroll to position [261, 0]
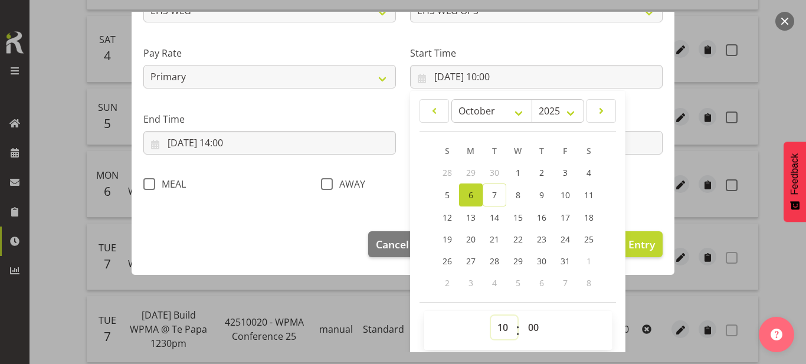
click at [501, 322] on select "00 01 02 03 04 05 06 07 08 09 10 11 12 13 14 15 16 17 18 19 20 21 22 23" at bounding box center [504, 328] width 27 height 24
select select "8"
click at [491, 316] on select "00 01 02 03 04 05 06 07 08 09 10 11 12 13 14 15 16 17 18 19 20 21 22 23" at bounding box center [504, 328] width 27 height 24
type input "[DATE] 08:00"
click at [314, 155] on div "End Time [DATE] 14:00 January February March April May June July August Septemb…" at bounding box center [269, 129] width 267 height 66
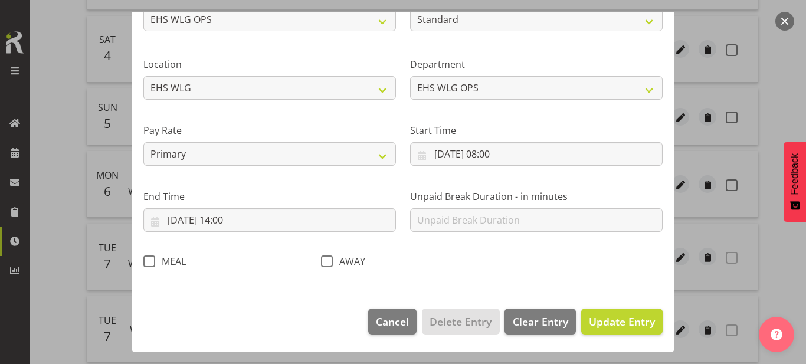
scroll to position [184, 0]
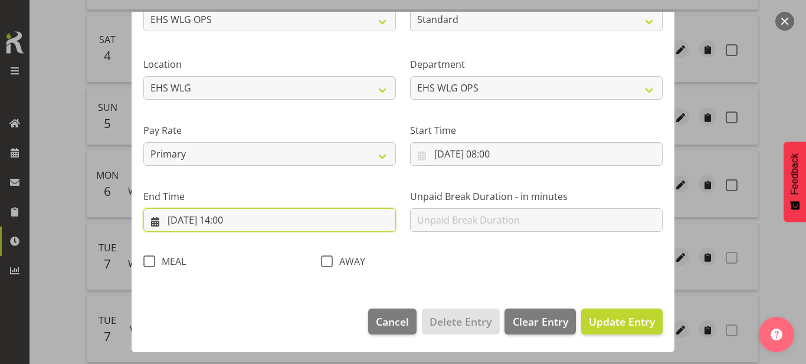
click at [251, 221] on input "[DATE] 14:00" at bounding box center [269, 220] width 253 height 24
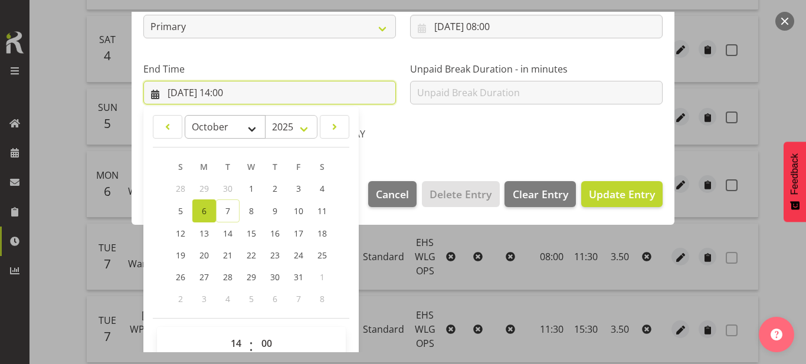
scroll to position [333, 0]
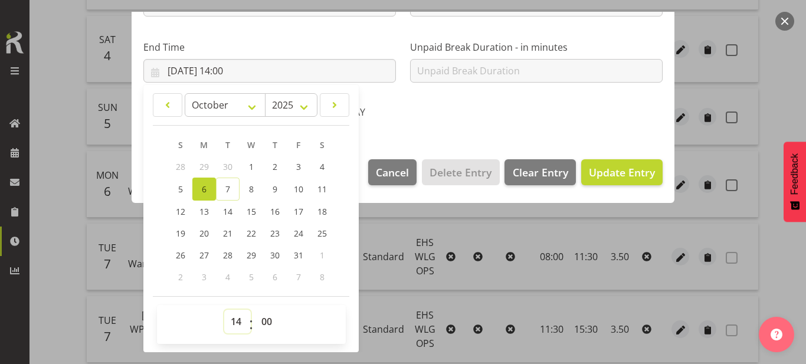
click at [237, 320] on select "00 01 02 03 04 05 06 07 08 09 10 11 12 13 14 15 16 17 18 19 20 21 22 23" at bounding box center [237, 322] width 27 height 24
select select "17"
click at [224, 310] on select "00 01 02 03 04 05 06 07 08 09 10 11 12 13 14 15 16 17 18 19 20 21 22 23" at bounding box center [237, 322] width 27 height 24
type input "[DATE] 17:00"
click at [602, 165] on span "Update Entry" at bounding box center [622, 172] width 66 height 14
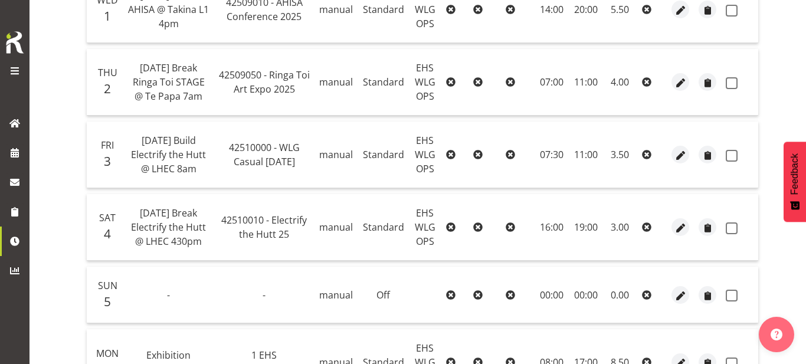
scroll to position [568, 0]
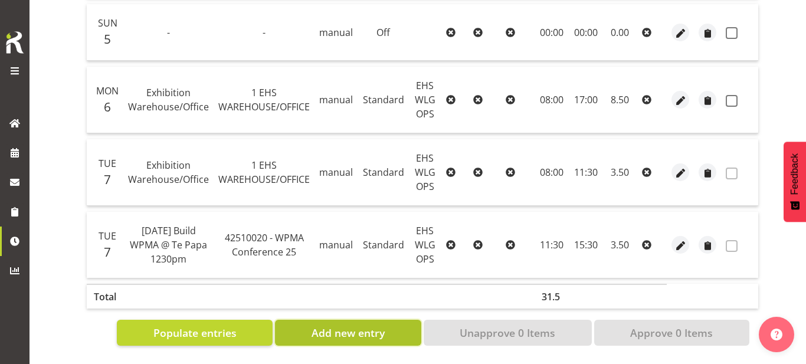
click at [357, 331] on span "Add new entry" at bounding box center [348, 332] width 73 height 15
select select
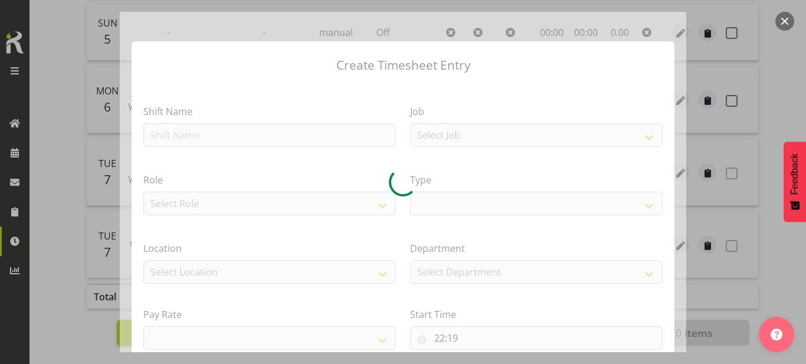
select select
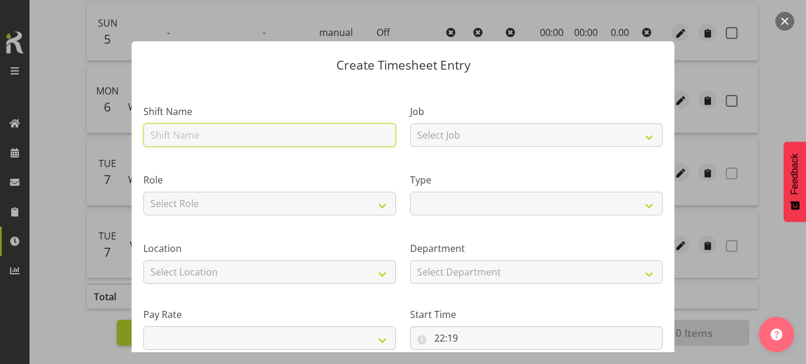
click at [261, 135] on input "text" at bounding box center [269, 135] width 253 height 24
type input "w"
select select
type input "wx"
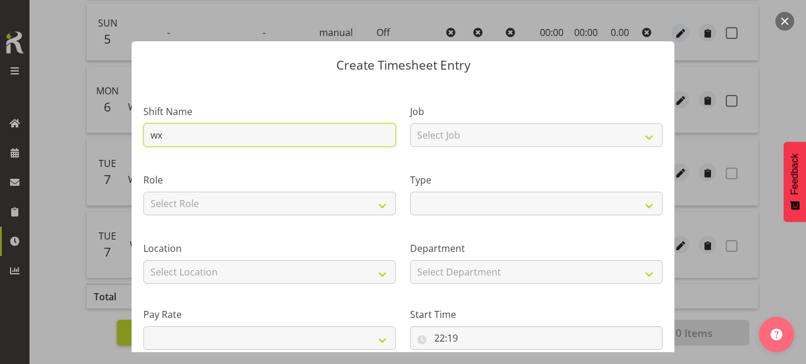
select select
type input "w"
select select
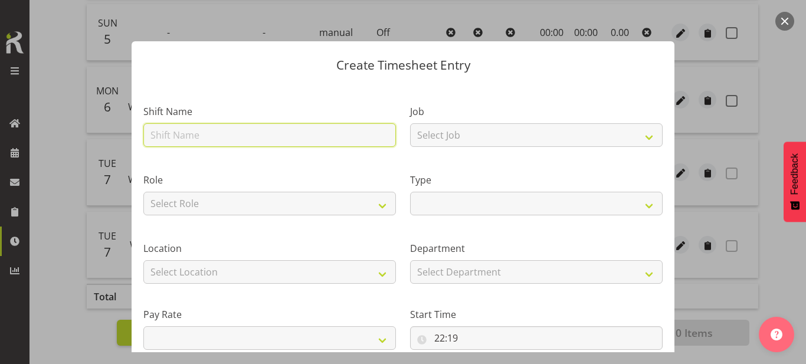
select select
type input "e"
select select
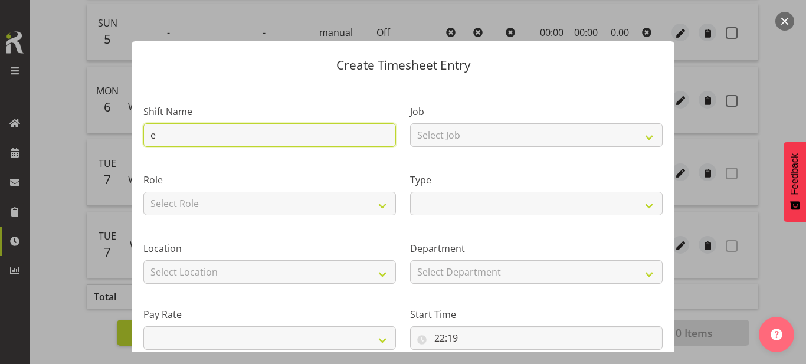
type input "ex"
select select
type input "e"
select select
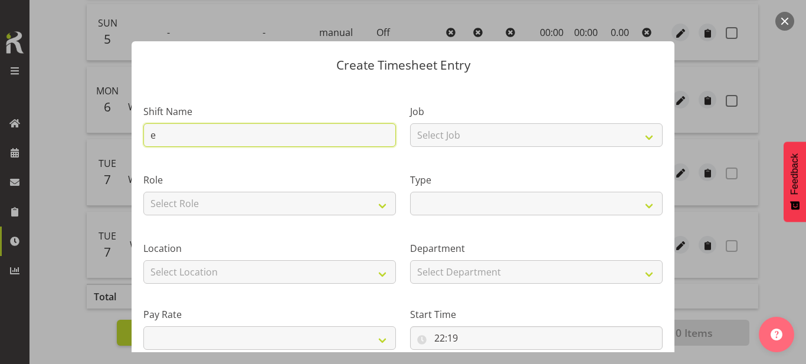
select select
type input "W"
select select
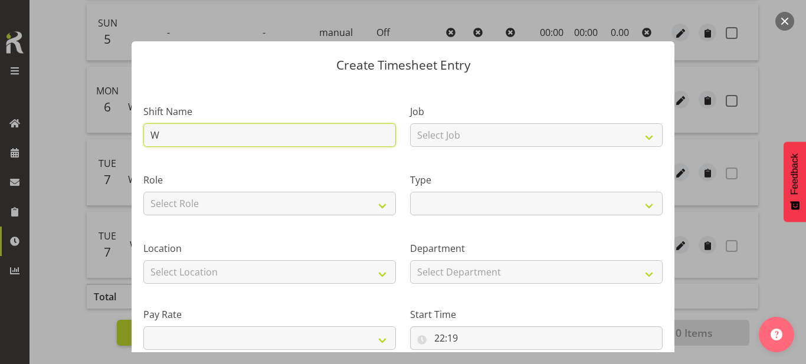
select select
type input "Wa"
select select
type input "War"
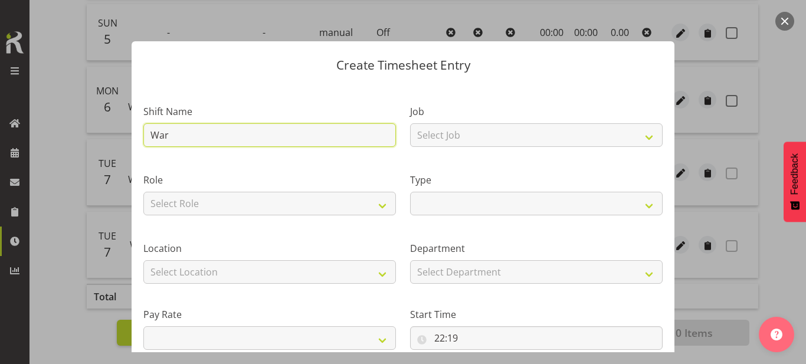
select select
type input "Ware"
select select
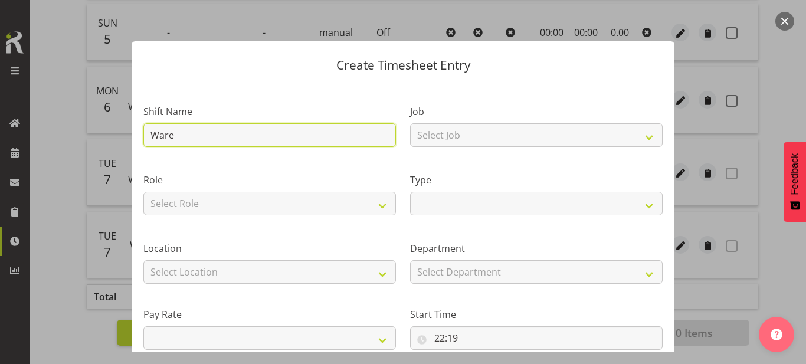
type input "Wareh"
select select
type input "Wareho"
select select
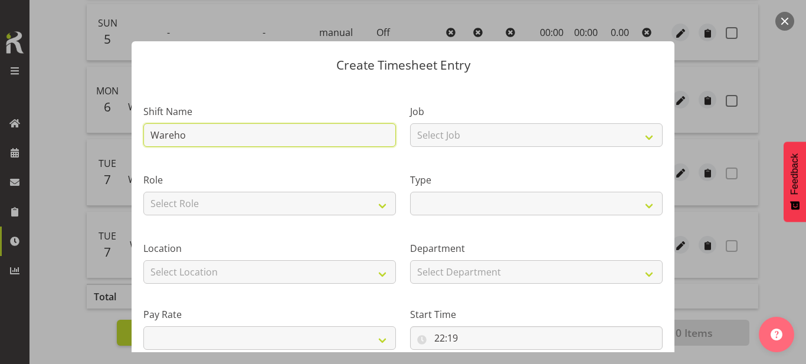
select select
type input "Warehou"
select select
type input "Warehous"
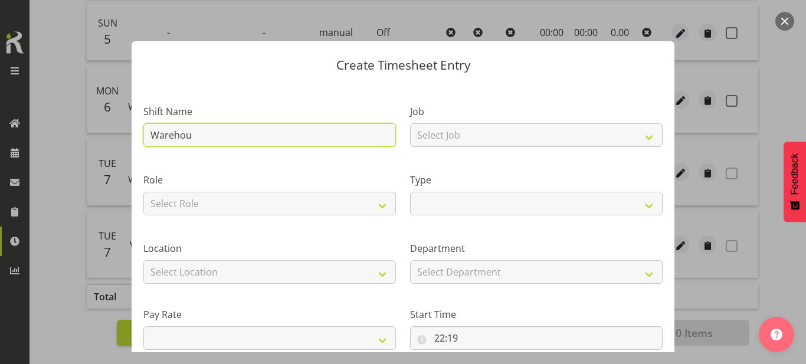
select select
type input "Warehouse"
select select
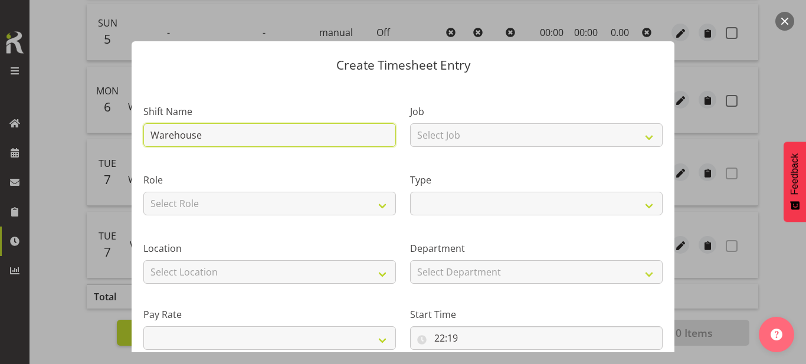
click at [185, 138] on input "Warehouse" at bounding box center [269, 135] width 253 height 24
type input "Warehouse"
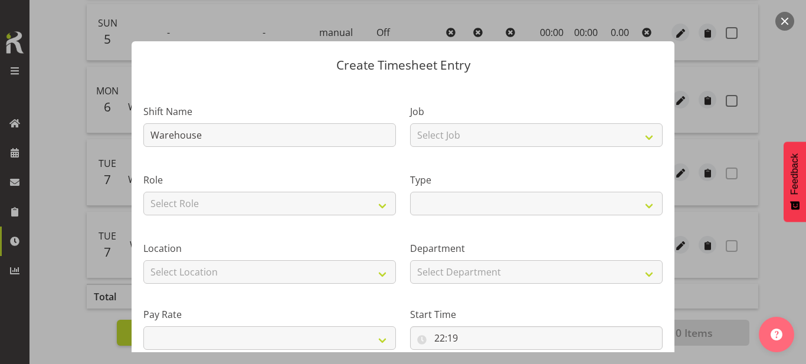
click at [480, 118] on label "Job" at bounding box center [536, 111] width 253 height 14
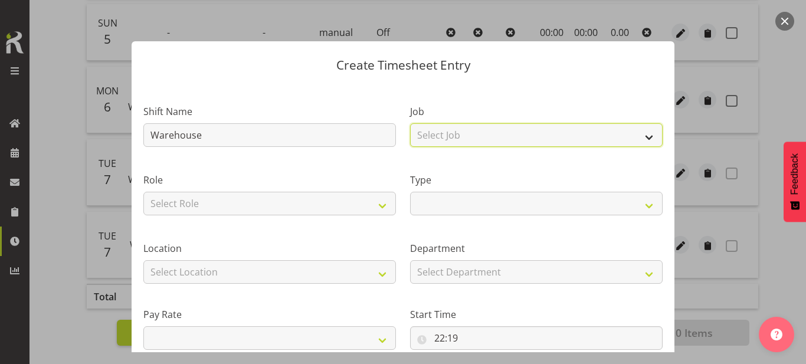
click at [476, 130] on select "Select Job 1 Carlton Events 1 [PERSON_NAME][GEOGRAPHIC_DATA] 1 [PERSON_NAME][GE…" at bounding box center [536, 135] width 253 height 24
select select "69"
click at [410, 123] on select "Select Job 1 Carlton Events 1 [PERSON_NAME][GEOGRAPHIC_DATA] 1 [PERSON_NAME][GE…" at bounding box center [536, 135] width 253 height 24
select select
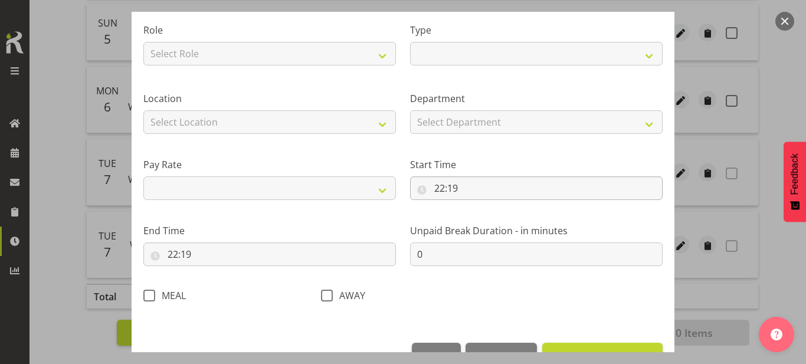
scroll to position [155, 0]
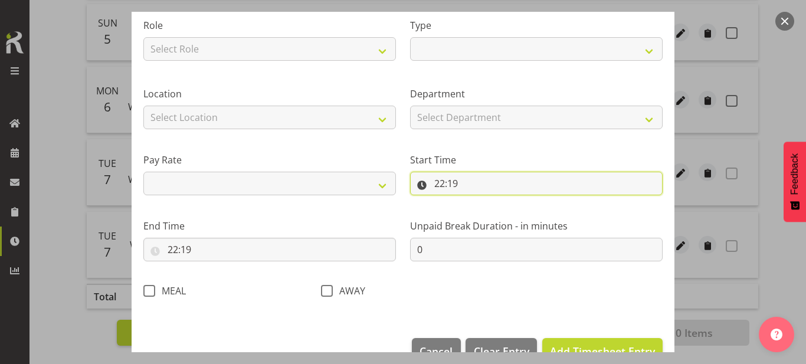
click at [528, 185] on input "22:19" at bounding box center [536, 184] width 253 height 24
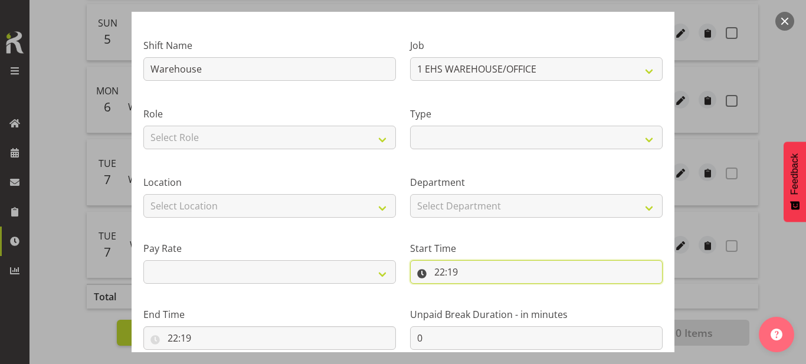
scroll to position [0, 0]
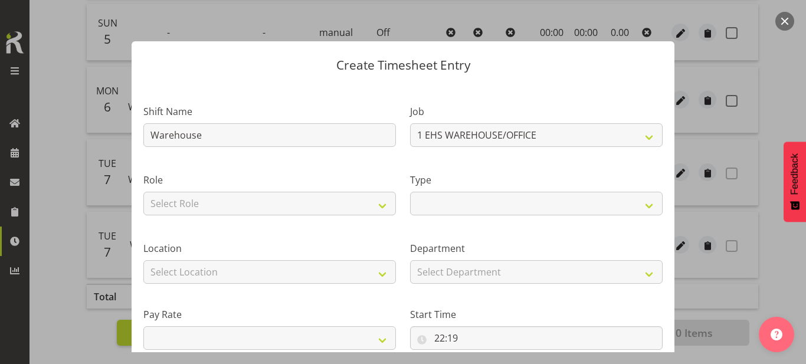
click at [783, 21] on button "button" at bounding box center [784, 21] width 19 height 19
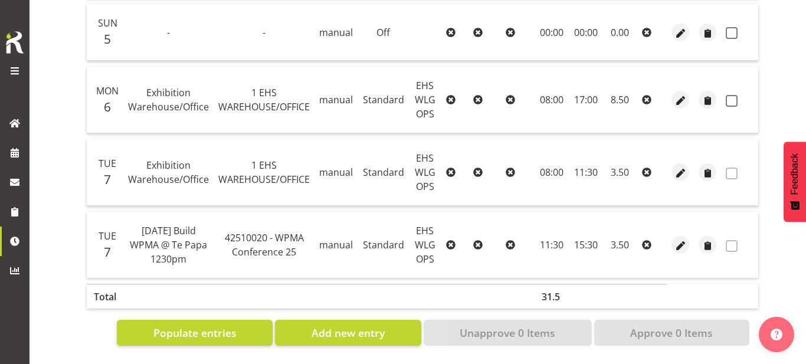
scroll to position [504, 0]
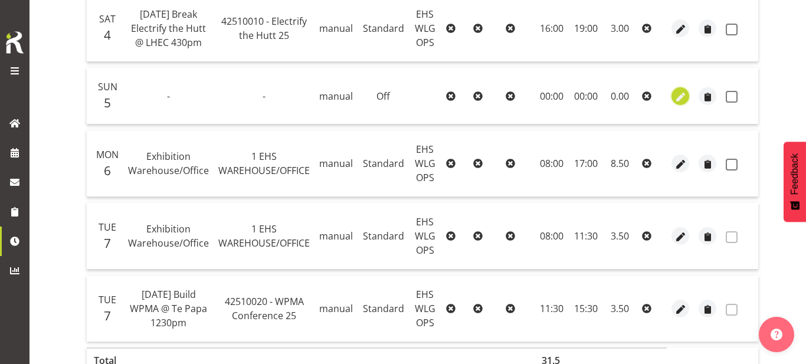
click at [675, 104] on span "button" at bounding box center [681, 95] width 14 height 17
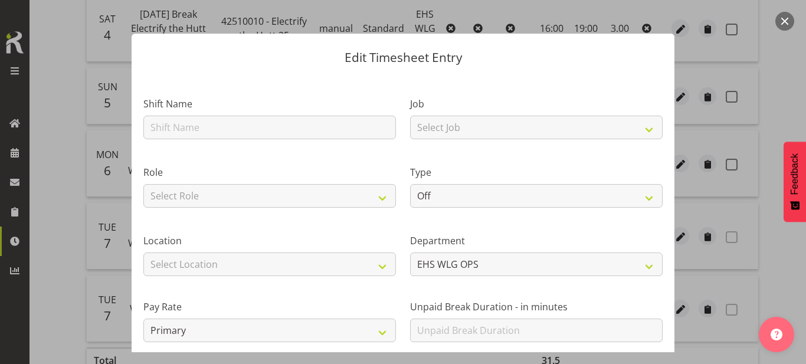
scroll to position [0, 0]
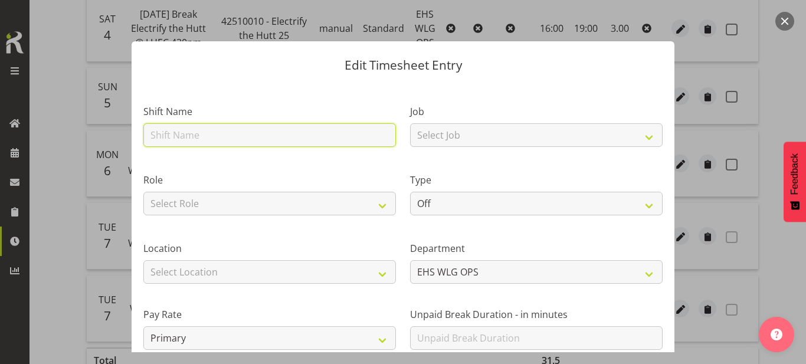
click at [263, 138] on input "text" at bounding box center [269, 135] width 253 height 24
paste input "Warehouse"
type input "Warehouse"
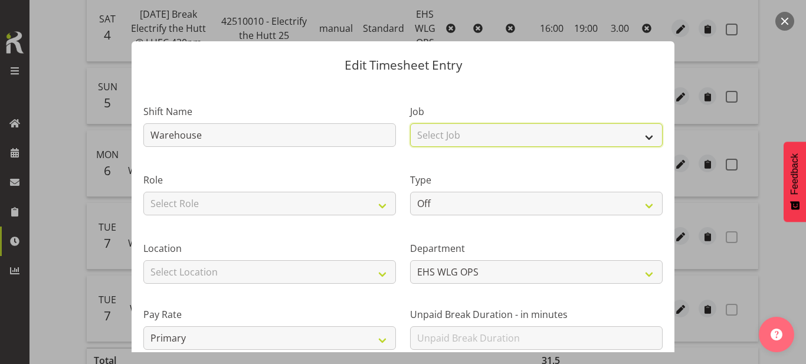
click at [461, 142] on select "Select Job 1 Carlton Events 1 [PERSON_NAME][GEOGRAPHIC_DATA] 1 [PERSON_NAME][GE…" at bounding box center [536, 135] width 253 height 24
select select "69"
click at [410, 123] on select "Select Job 1 Carlton Events 1 [PERSON_NAME][GEOGRAPHIC_DATA] 1 [PERSON_NAME][GE…" at bounding box center [536, 135] width 253 height 24
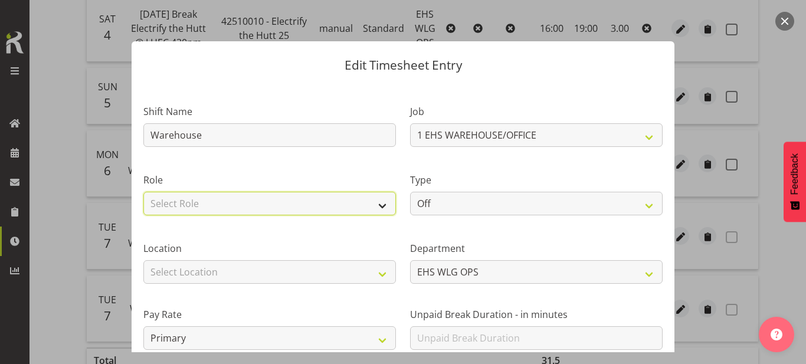
click at [373, 199] on select "Select Role EHS WLG OPS" at bounding box center [269, 204] width 253 height 24
select select "191"
click at [143, 192] on select "Select Role EHS WLG OPS" at bounding box center [269, 204] width 253 height 24
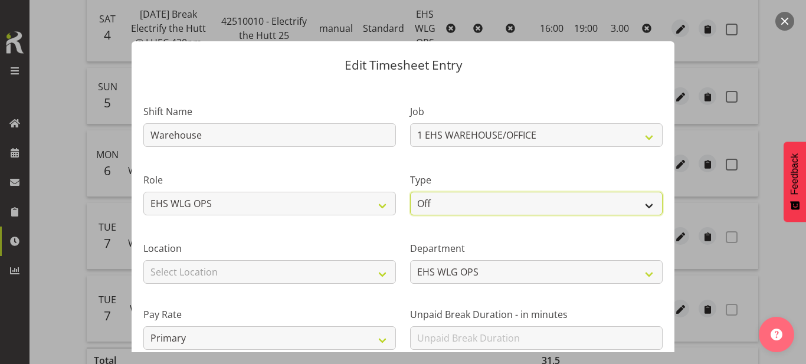
click at [425, 206] on select "Off Standard Public Holiday Public Holiday (Worked) Day In Lieu Annual Leave Si…" at bounding box center [536, 204] width 253 height 24
select select "Standard"
click at [410, 192] on select "Off Standard Public Holiday Public Holiday (Worked) Day In Lieu Annual Leave Si…" at bounding box center [536, 204] width 253 height 24
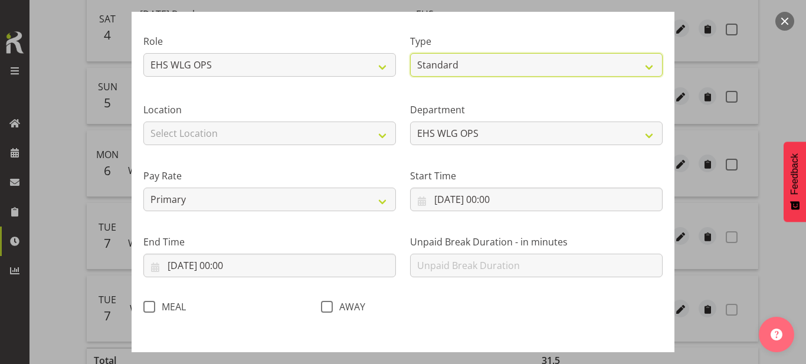
scroll to position [142, 0]
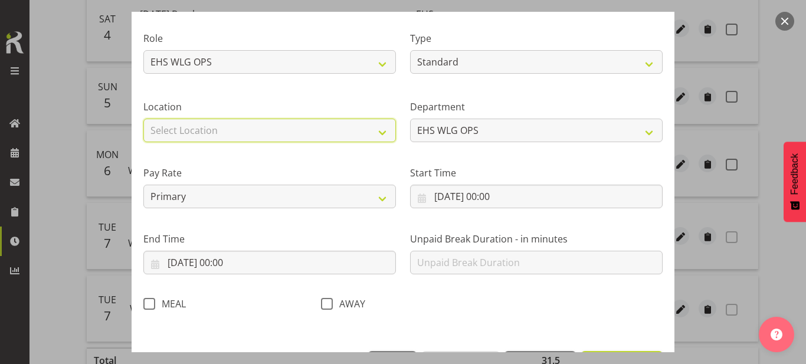
click at [353, 135] on select "Select Location [GEOGRAPHIC_DATA] EVENTS [PERSON_NAME][GEOGRAPHIC_DATA] [GEOGRA…" at bounding box center [269, 131] width 253 height 24
select select "106"
click at [143, 119] on select "Select Location [GEOGRAPHIC_DATA] EVENTS [PERSON_NAME][GEOGRAPHIC_DATA] [GEOGRA…" at bounding box center [269, 131] width 253 height 24
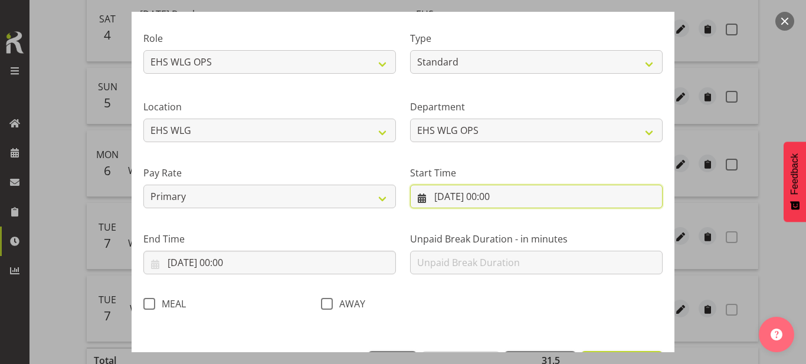
click at [486, 193] on input "[DATE] 00:00" at bounding box center [536, 197] width 253 height 24
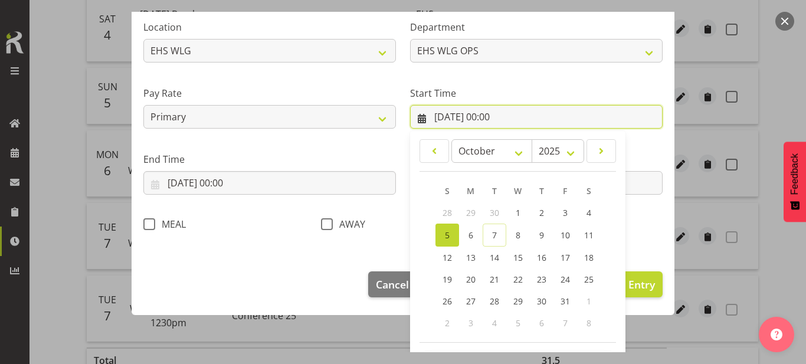
scroll to position [222, 0]
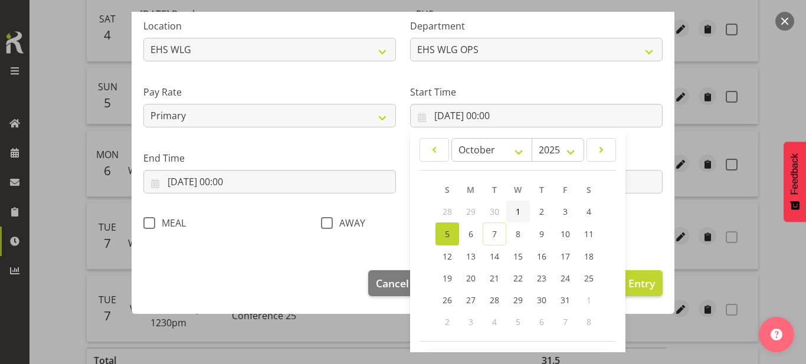
click at [518, 212] on span "1" at bounding box center [518, 211] width 5 height 11
type input "[DATE] 00:00"
click at [497, 180] on div "T" at bounding box center [495, 190] width 24 height 22
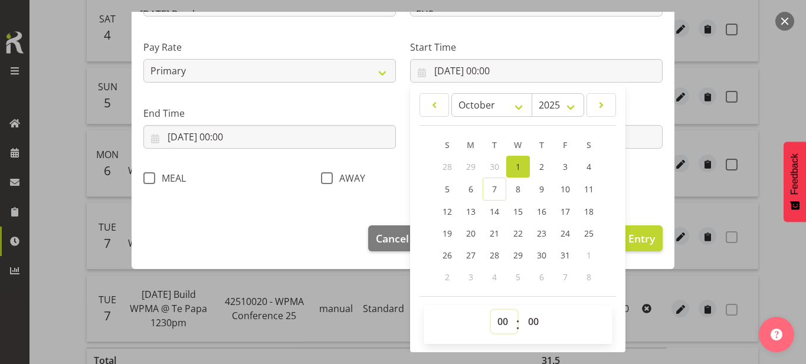
click at [504, 327] on select "00 01 02 03 04 05 06 07 08 09 10 11 12 13 14 15 16 17 18 19 20 21 22 23" at bounding box center [504, 322] width 27 height 24
select select "12"
click at [491, 310] on select "00 01 02 03 04 05 06 07 08 09 10 11 12 13 14 15 16 17 18 19 20 21 22 23" at bounding box center [504, 322] width 27 height 24
type input "[DATE] 12:00"
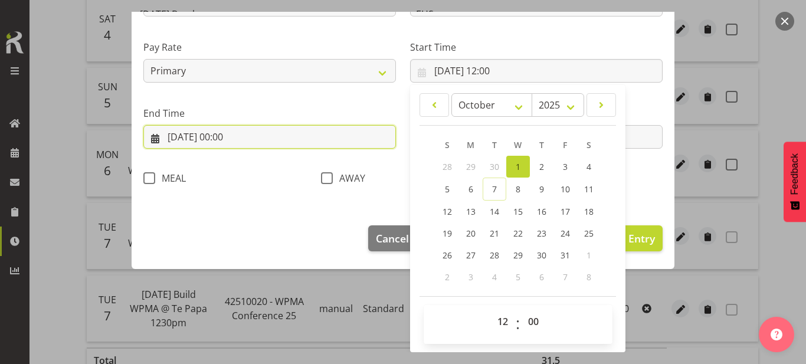
click at [307, 137] on input "[DATE] 00:00" at bounding box center [269, 137] width 253 height 24
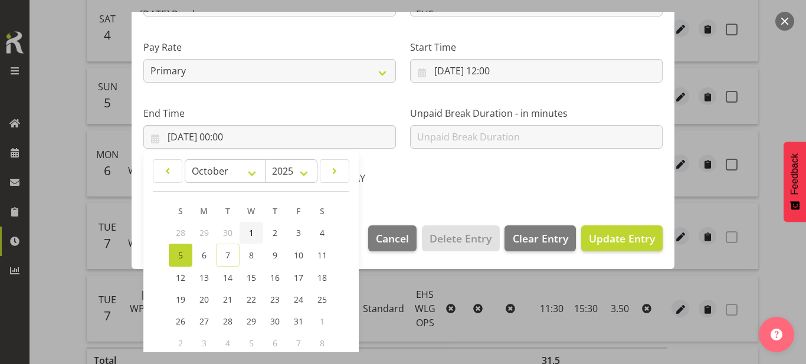
click at [251, 237] on span "1" at bounding box center [251, 232] width 5 height 11
type input "[DATE] 00:00"
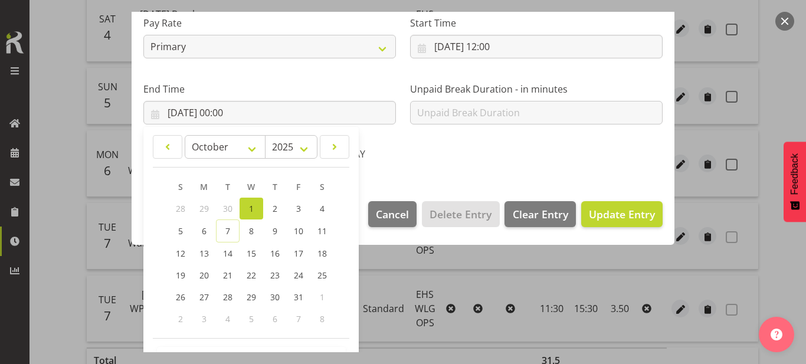
scroll to position [333, 0]
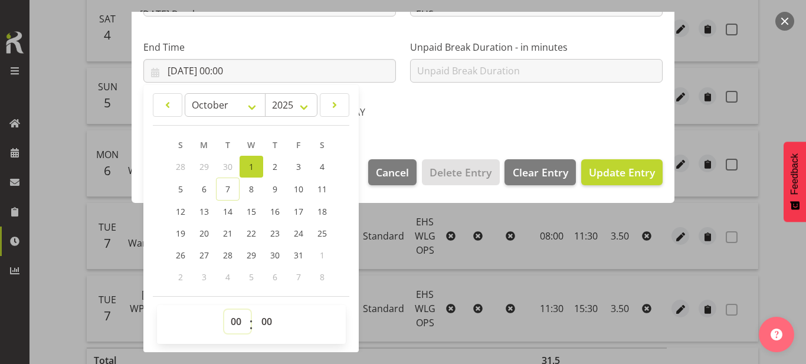
click at [238, 322] on select "00 01 02 03 04 05 06 07 08 09 10 11 12 13 14 15 16 17 18 19 20 21 22 23" at bounding box center [237, 322] width 27 height 24
select select "16"
click at [224, 310] on select "00 01 02 03 04 05 06 07 08 09 10 11 12 13 14 15 16 17 18 19 20 21 22 23" at bounding box center [237, 322] width 27 height 24
type input "[DATE] 16:00"
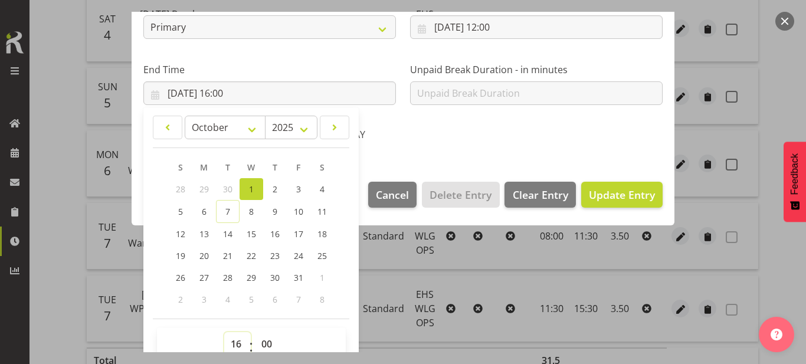
scroll to position [310, 0]
click at [654, 196] on span "Update Entry" at bounding box center [622, 195] width 66 height 14
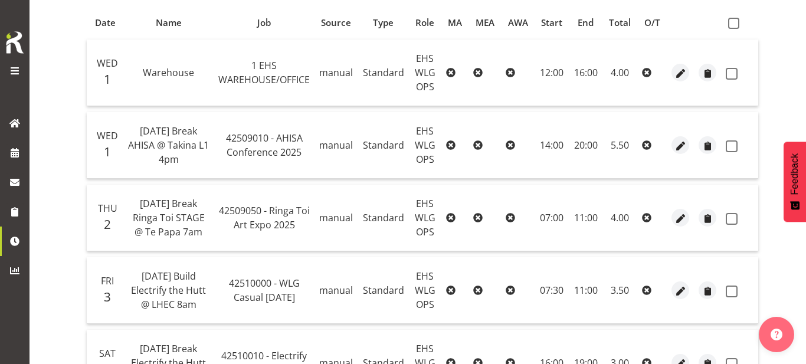
scroll to position [241, 0]
click at [678, 67] on span "button" at bounding box center [681, 74] width 14 height 14
select select "Standard"
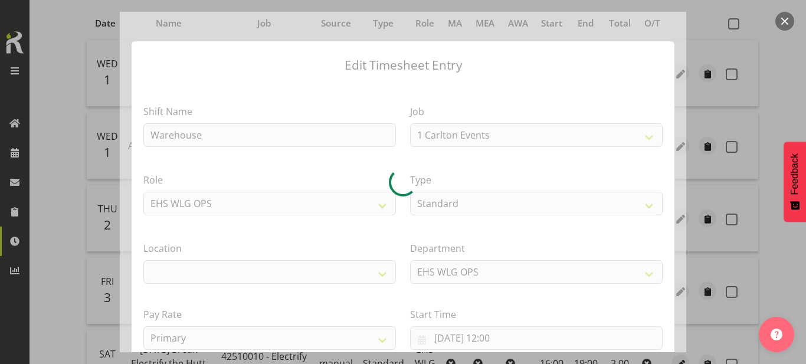
select select "69"
select select "106"
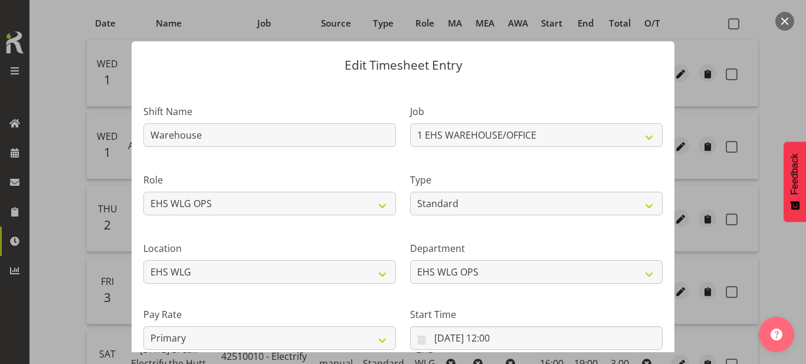
scroll to position [117, 0]
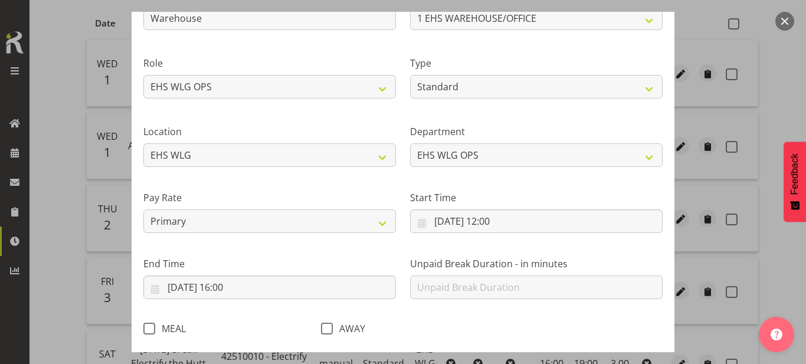
click at [531, 233] on div "Start Time [DATE] 12:00 January February March April May June July August Septe…" at bounding box center [536, 207] width 267 height 66
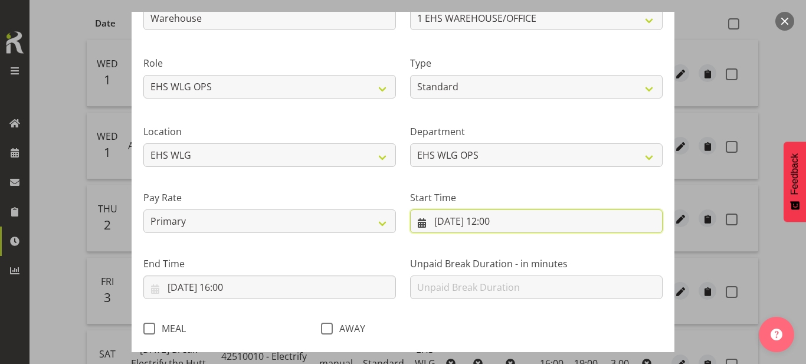
click at [541, 219] on input "[DATE] 12:00" at bounding box center [536, 221] width 253 height 24
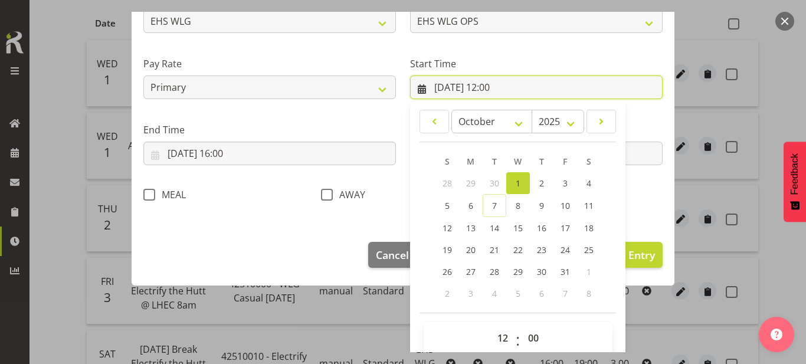
scroll to position [254, 0]
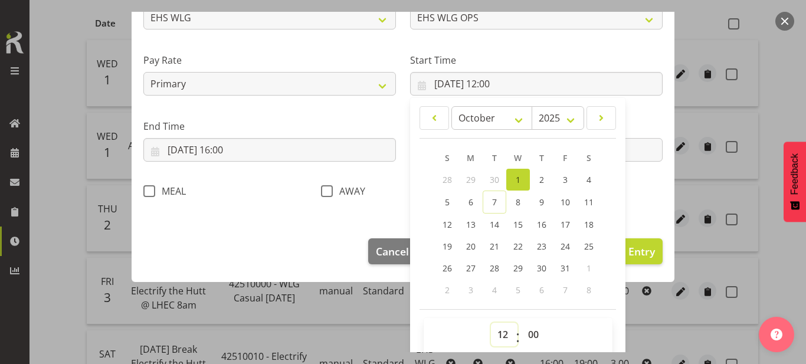
click at [496, 340] on select "00 01 02 03 04 05 06 07 08 09 10 11 12 13 14 15 16 17 18 19 20 21 22 23" at bounding box center [504, 335] width 27 height 24
select select "8"
click at [491, 323] on select "00 01 02 03 04 05 06 07 08 09 10 11 12 13 14 15 16 17 18 19 20 21 22 23" at bounding box center [504, 335] width 27 height 24
type input "[DATE] 08:00"
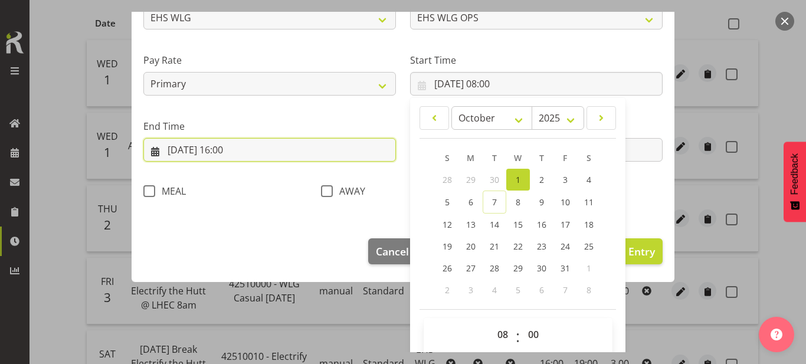
click at [330, 148] on input "[DATE] 16:00" at bounding box center [269, 150] width 253 height 24
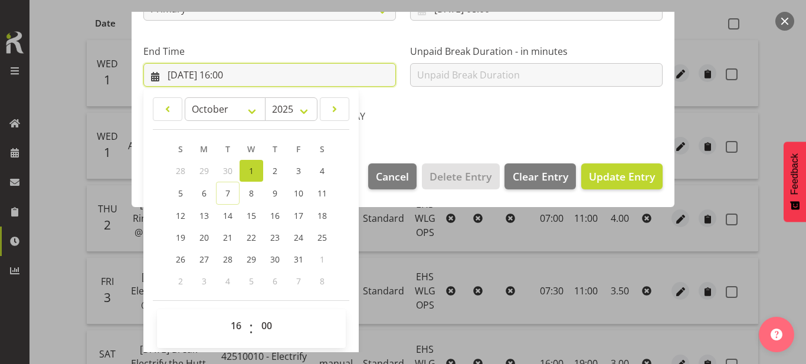
scroll to position [333, 0]
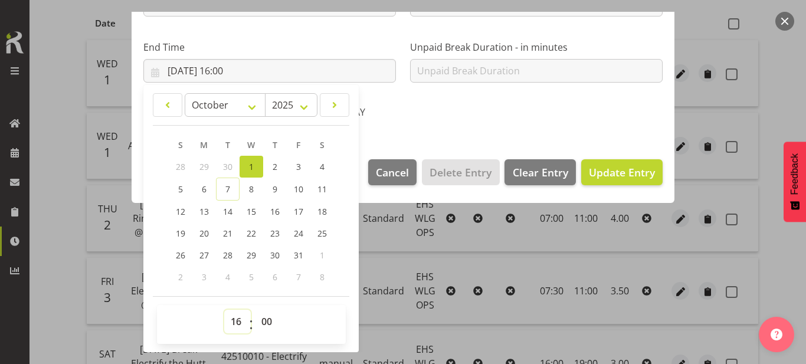
click at [235, 323] on select "00 01 02 03 04 05 06 07 08 09 10 11 12 13 14 15 16 17 18 19 20 21 22 23" at bounding box center [237, 322] width 27 height 24
select select "14"
click at [224, 310] on select "00 01 02 03 04 05 06 07 08 09 10 11 12 13 14 15 16 17 18 19 20 21 22 23" at bounding box center [237, 322] width 27 height 24
type input "[DATE] 14:00"
click at [599, 169] on span "Update Entry" at bounding box center [622, 172] width 66 height 14
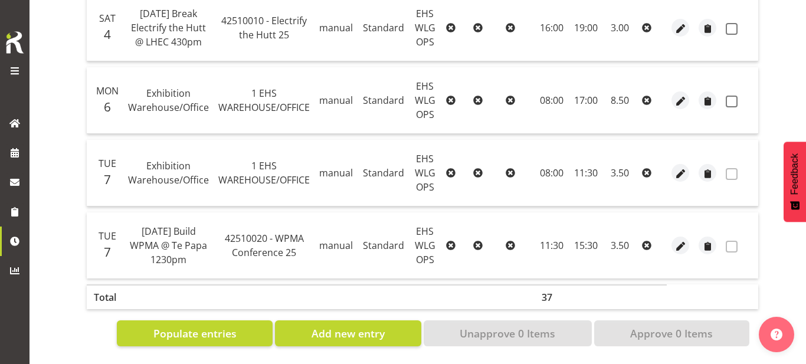
scroll to position [578, 0]
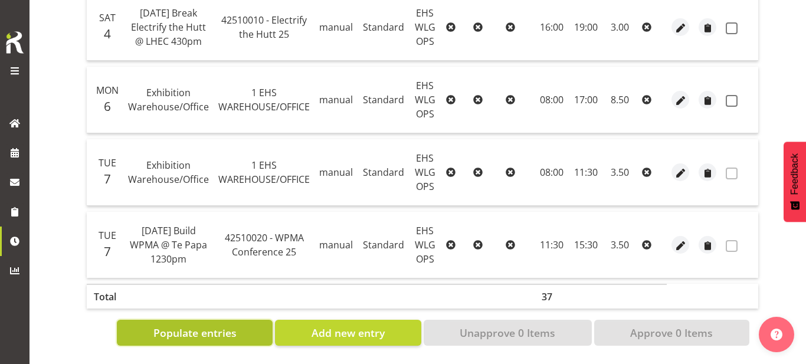
click at [231, 345] on button "Populate entries" at bounding box center [195, 333] width 156 height 26
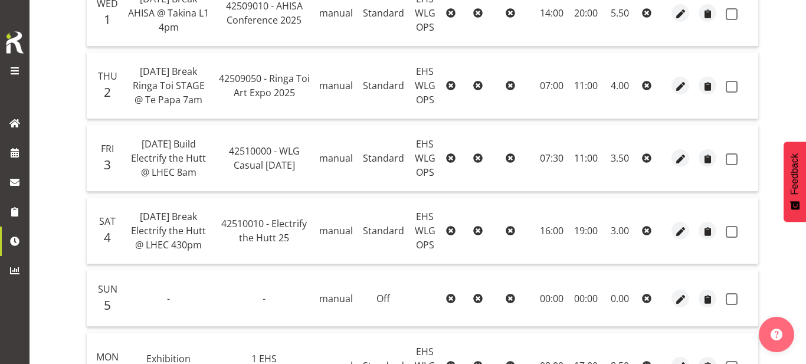
scroll to position [378, 0]
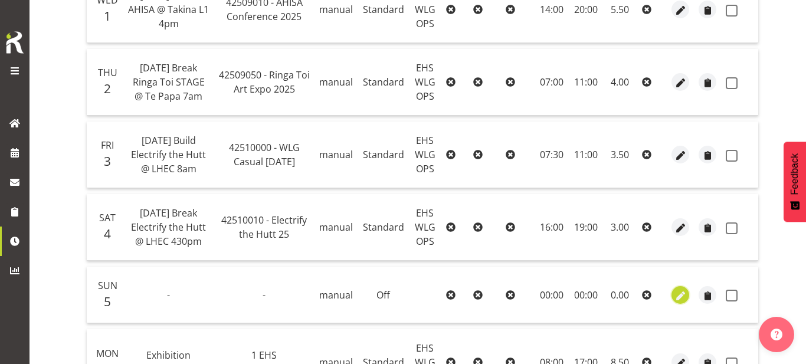
click at [683, 293] on span "button" at bounding box center [681, 296] width 14 height 14
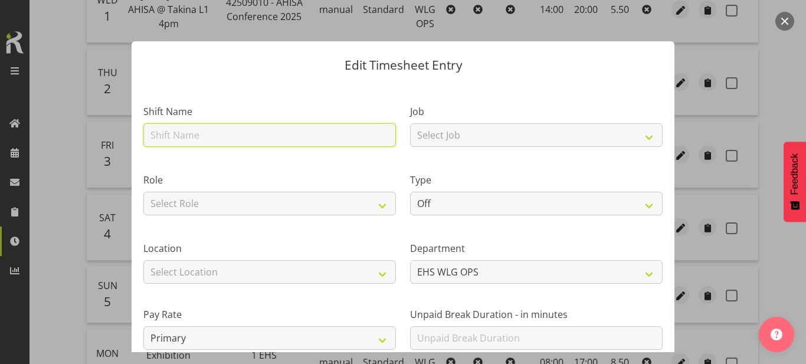
click at [268, 139] on input "text" at bounding box center [269, 135] width 253 height 24
type input "Warehouse"
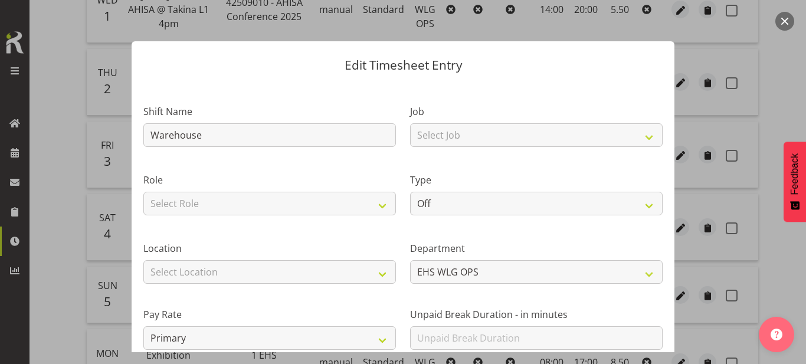
click at [496, 147] on div "Job Select Job 1 Carlton Events 1 [PERSON_NAME][GEOGRAPHIC_DATA] 1 [PERSON_NAME…" at bounding box center [536, 122] width 267 height 68
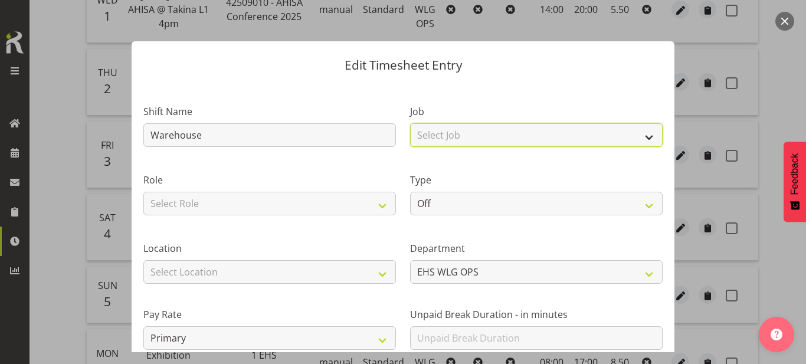
click at [501, 139] on select "Select Job 1 Carlton Events 1 [PERSON_NAME][GEOGRAPHIC_DATA] 1 [PERSON_NAME][GE…" at bounding box center [536, 135] width 253 height 24
select select "69"
click at [410, 123] on select "Select Job 1 Carlton Events 1 [PERSON_NAME][GEOGRAPHIC_DATA] 1 [PERSON_NAME][GE…" at bounding box center [536, 135] width 253 height 24
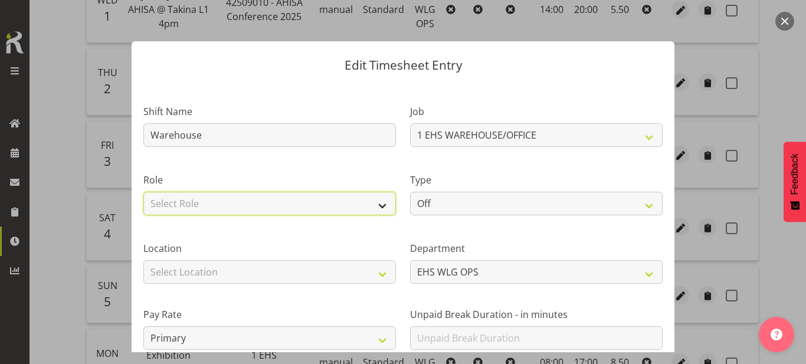
click at [287, 207] on select "Select Role EHS WLG OPS" at bounding box center [269, 204] width 253 height 24
select select "191"
click at [143, 192] on select "Select Role EHS WLG OPS" at bounding box center [269, 204] width 253 height 24
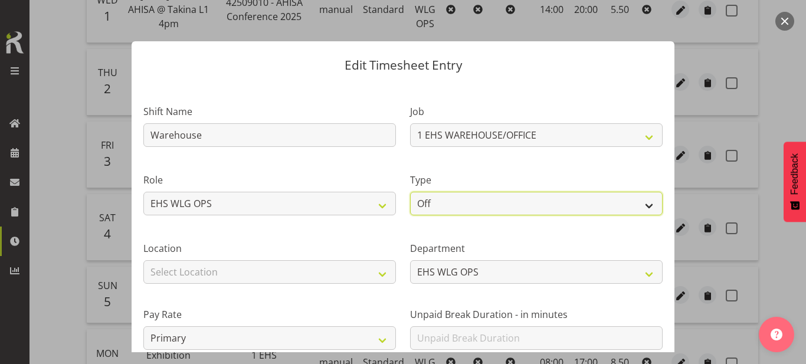
click at [446, 198] on select "Off Standard Public Holiday Public Holiday (Worked) Day In Lieu Annual Leave Si…" at bounding box center [536, 204] width 253 height 24
select select "Standard"
click at [410, 192] on select "Off Standard Public Holiday Public Holiday (Worked) Day In Lieu Annual Leave Si…" at bounding box center [536, 204] width 253 height 24
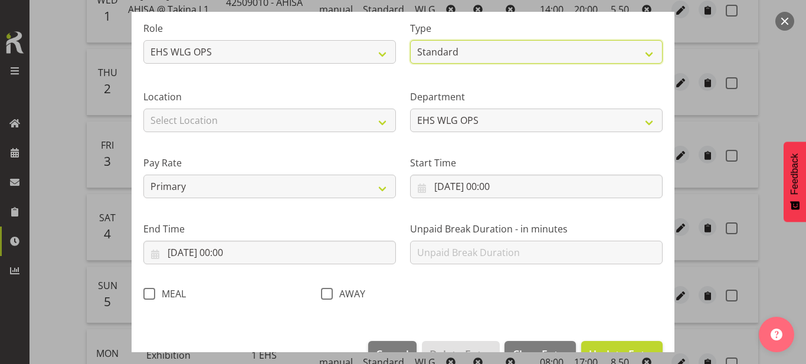
scroll to position [159, 0]
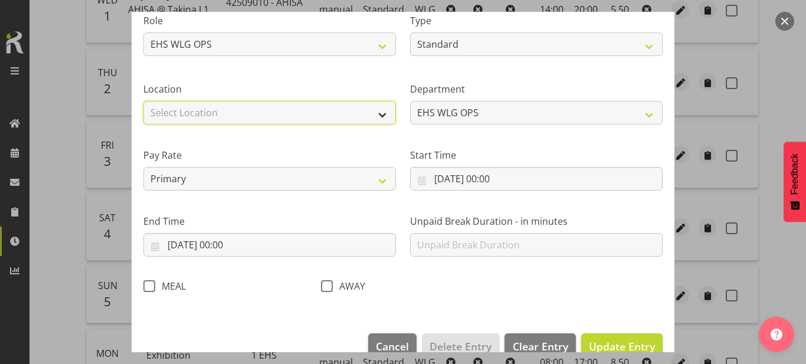
click at [343, 119] on select "Select Location [GEOGRAPHIC_DATA] EVENTS [PERSON_NAME][GEOGRAPHIC_DATA] [GEOGRA…" at bounding box center [269, 113] width 253 height 24
click at [336, 110] on select "Select Location [GEOGRAPHIC_DATA] EVENTS [PERSON_NAME][GEOGRAPHIC_DATA] [GEOGRA…" at bounding box center [269, 113] width 253 height 24
select select "106"
click at [143, 101] on select "Select Location [GEOGRAPHIC_DATA] EVENTS [PERSON_NAME][GEOGRAPHIC_DATA] [GEOGRA…" at bounding box center [269, 113] width 253 height 24
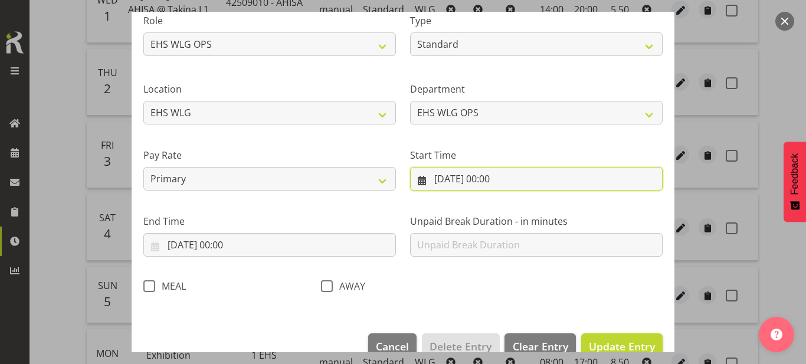
click at [497, 171] on input "[DATE] 00:00" at bounding box center [536, 179] width 253 height 24
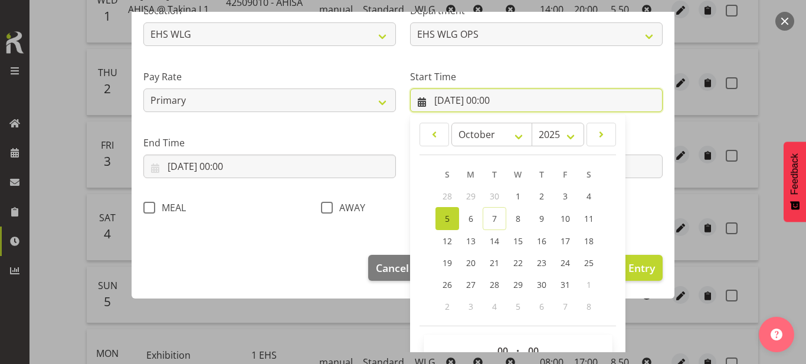
scroll to position [238, 0]
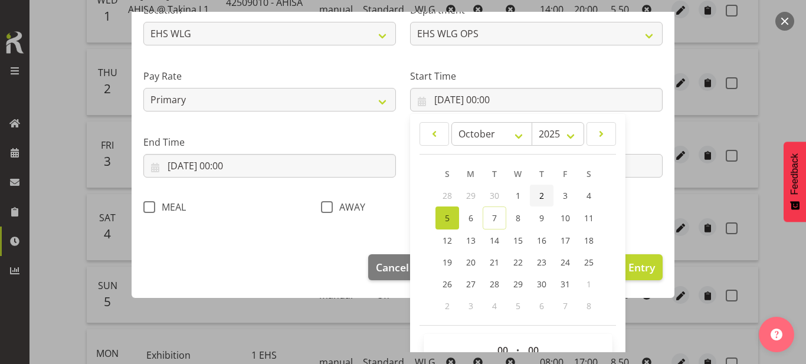
click at [534, 188] on link "2" at bounding box center [542, 196] width 24 height 22
type input "[DATE] 00:00"
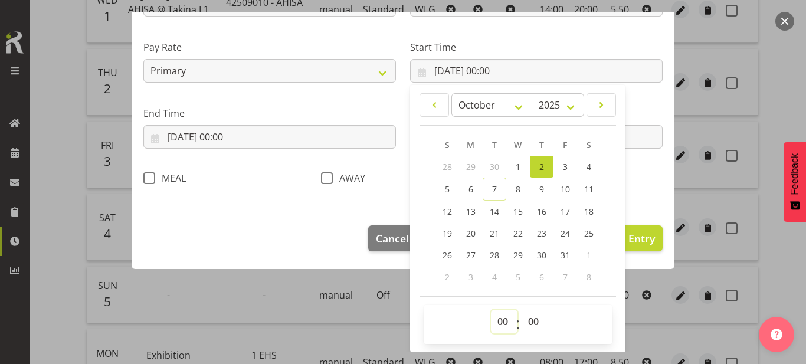
click at [506, 324] on select "00 01 02 03 04 05 06 07 08 09 10 11 12 13 14 15 16 17 18 19 20 21 22 23" at bounding box center [504, 322] width 27 height 24
select select "11"
click at [491, 310] on select "00 01 02 03 04 05 06 07 08 09 10 11 12 13 14 15 16 17 18 19 20 21 22 23" at bounding box center [504, 322] width 27 height 24
type input "[DATE] 11:00"
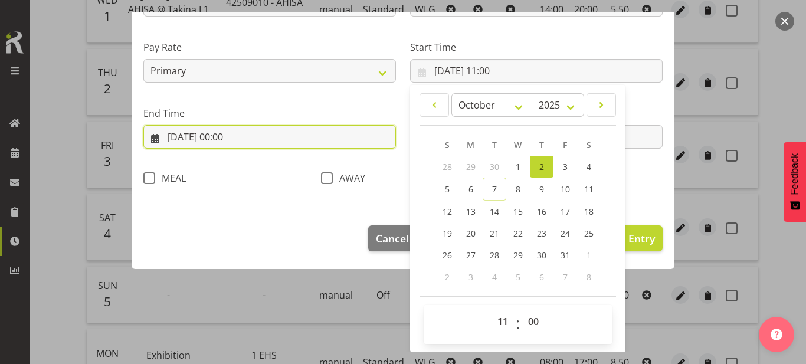
click at [276, 147] on input "[DATE] 00:00" at bounding box center [269, 137] width 253 height 24
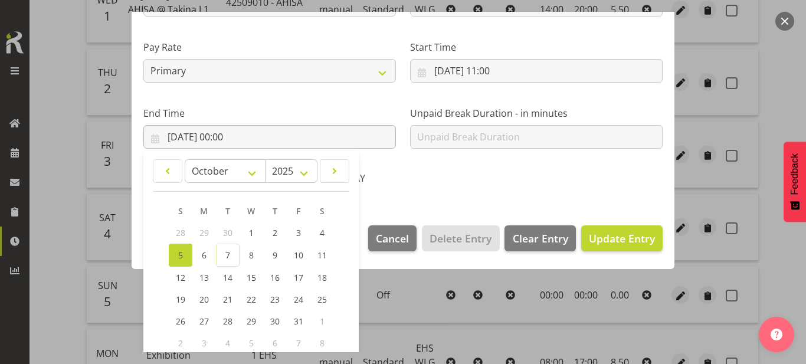
click at [276, 149] on div "January February March April May June July August September October November [D…" at bounding box center [250, 284] width 215 height 270
click at [274, 230] on span "2" at bounding box center [275, 232] width 5 height 11
type input "[DATE] 00:00"
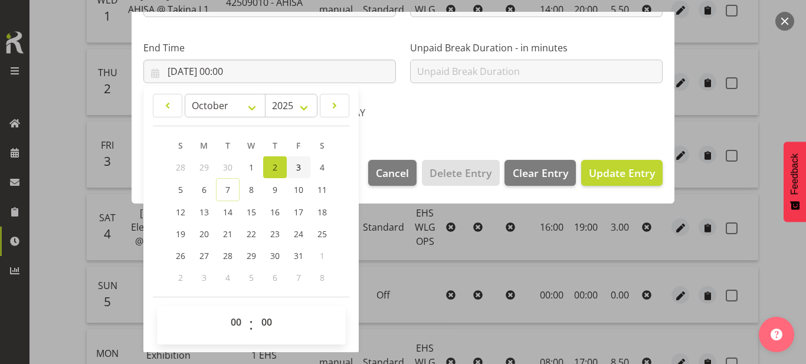
scroll to position [333, 0]
click at [232, 316] on select "00 01 02 03 04 05 06 07 08 09 10 11 12 13 14 15 16 17 18 19 20 21 22 23" at bounding box center [237, 322] width 27 height 24
select select "15"
click at [224, 310] on select "00 01 02 03 04 05 06 07 08 09 10 11 12 13 14 15 16 17 18 19 20 21 22 23" at bounding box center [237, 322] width 27 height 24
type input "[DATE] 15:00"
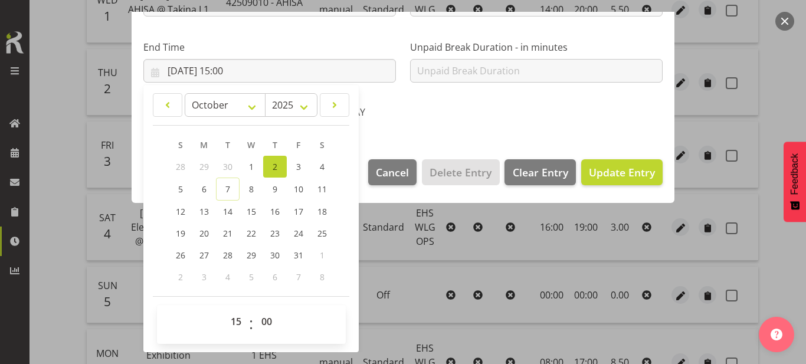
click at [464, 122] on div "AWAY" at bounding box center [403, 109] width 178 height 39
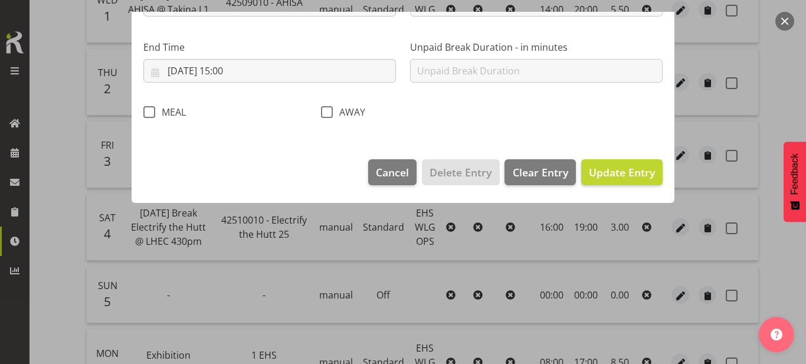
scroll to position [184, 0]
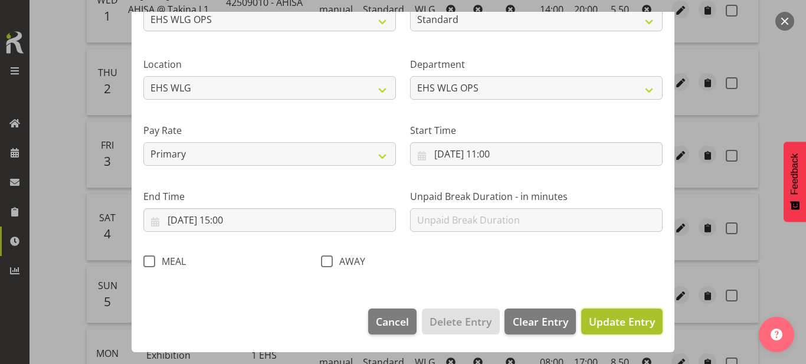
click at [583, 321] on button "Update Entry" at bounding box center [621, 322] width 81 height 26
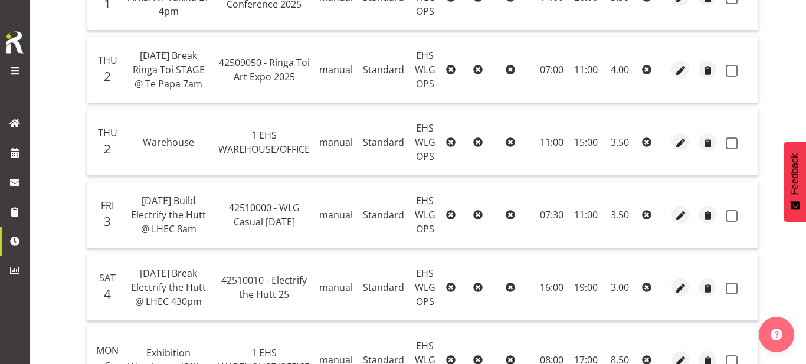
scroll to position [388, 0]
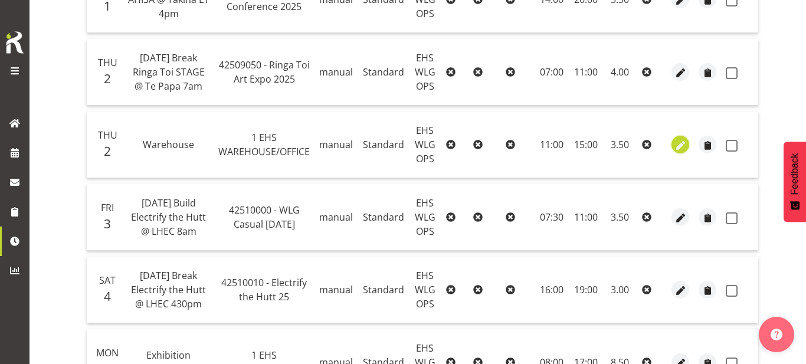
click at [681, 143] on span "button" at bounding box center [681, 146] width 14 height 14
select select "Standard"
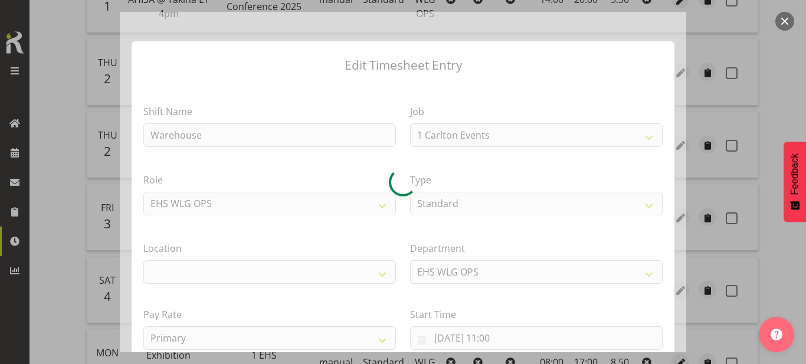
select select "69"
select select "106"
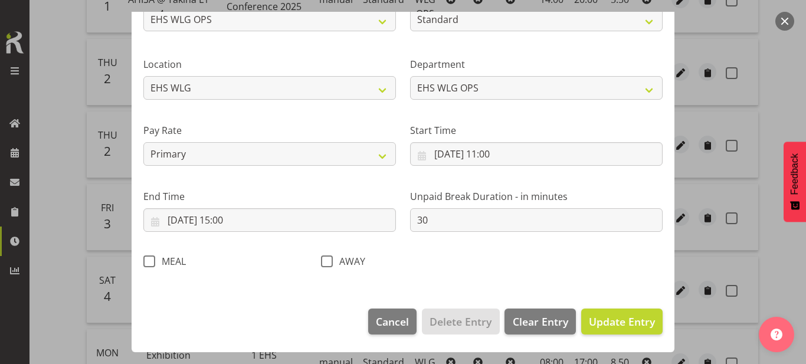
scroll to position [183, 0]
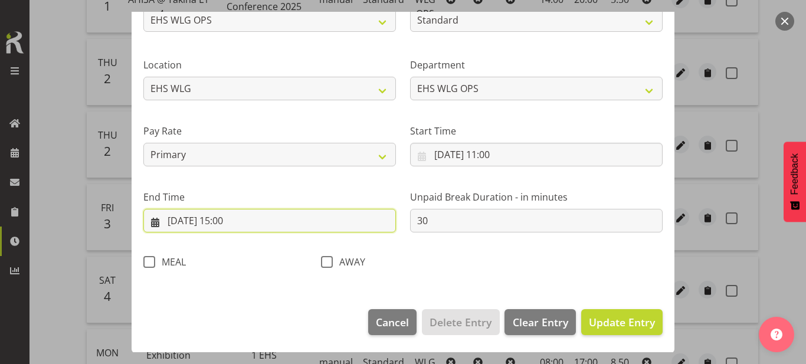
click at [268, 224] on input "[DATE] 15:00" at bounding box center [269, 221] width 253 height 24
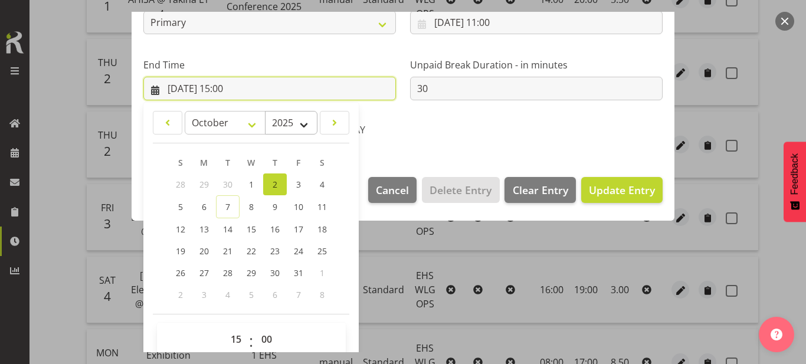
scroll to position [333, 0]
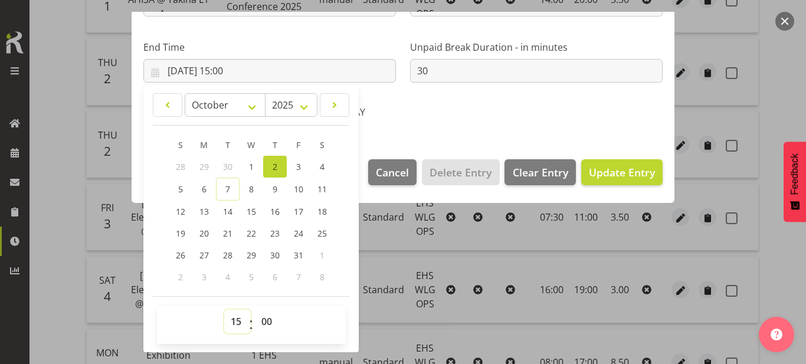
click at [240, 314] on select "00 01 02 03 04 05 06 07 08 09 10 11 12 13 14 15 16 17 18 19 20 21 22 23" at bounding box center [237, 322] width 27 height 24
select select "14"
click at [224, 310] on select "00 01 02 03 04 05 06 07 08 09 10 11 12 13 14 15 16 17 18 19 20 21 22 23" at bounding box center [237, 322] width 27 height 24
type input "[DATE] 14:00"
click at [261, 315] on select "00 01 02 03 04 05 06 07 08 09 10 11 12 13 14 15 16 17 18 19 20 21 22 23 24 25 2…" at bounding box center [268, 322] width 27 height 24
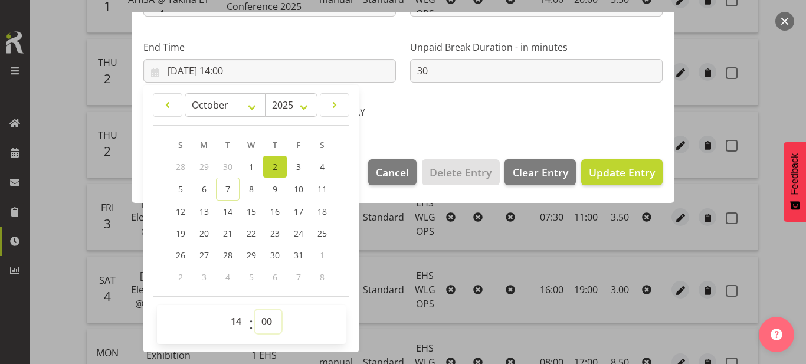
select select "30"
click at [255, 310] on select "00 01 02 03 04 05 06 07 08 09 10 11 12 13 14 15 16 17 18 19 20 21 22 23 24 25 2…" at bounding box center [268, 322] width 27 height 24
type input "[DATE] 14:30"
click at [628, 171] on span "Update Entry" at bounding box center [622, 172] width 66 height 14
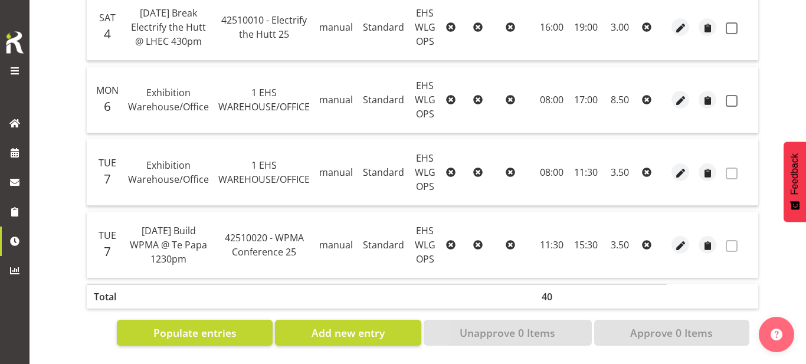
scroll to position [0, 0]
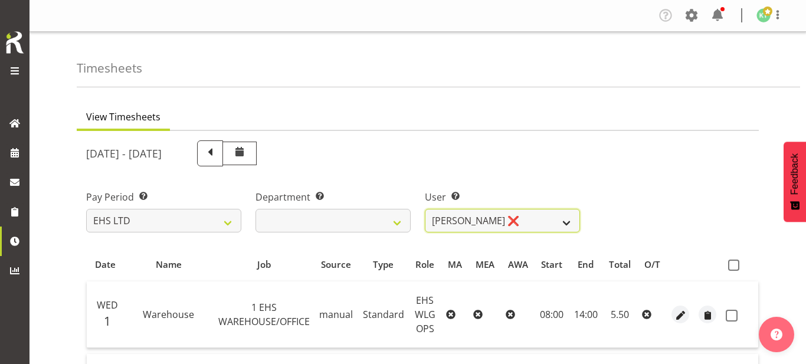
click at [531, 228] on select "[PERSON_NAME] ❌ [PERSON_NAME] ❌ [PERSON_NAME] ❌ [PERSON_NAME] ❌ [PERSON_NAME] ❌…" at bounding box center [502, 221] width 155 height 24
click at [425, 209] on select "[PERSON_NAME] ❌ [PERSON_NAME] ❌ [PERSON_NAME] ❌ [PERSON_NAME] ❌ [PERSON_NAME] ❌…" at bounding box center [502, 221] width 155 height 24
click at [550, 214] on select "[PERSON_NAME] ❌ [PERSON_NAME] ❌ [PERSON_NAME] ❌ [PERSON_NAME] ❌ [PERSON_NAME] ❌…" at bounding box center [502, 221] width 155 height 24
select select "1256"
click at [425, 209] on select "[PERSON_NAME] ❌ [PERSON_NAME] ❌ [PERSON_NAME] ❌ [PERSON_NAME] ❌ [PERSON_NAME] ❌…" at bounding box center [502, 221] width 155 height 24
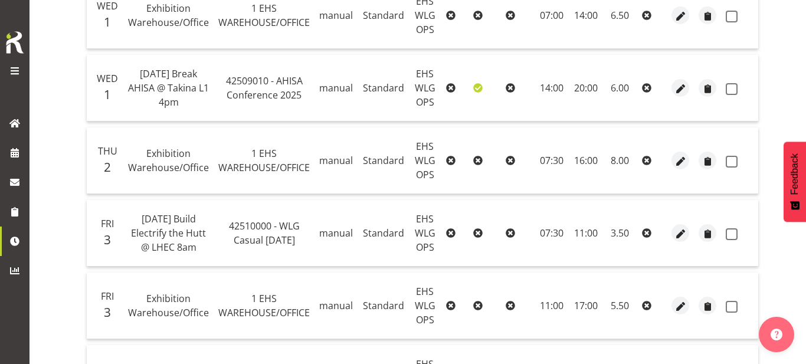
scroll to position [300, 0]
click at [679, 156] on span "button" at bounding box center [681, 161] width 14 height 14
select select "Standard"
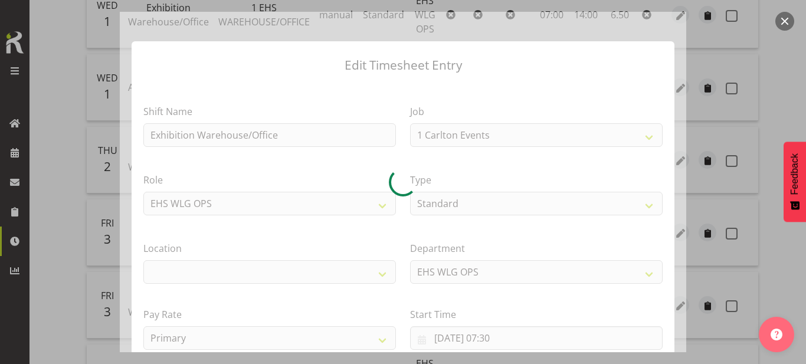
select select "69"
select select "106"
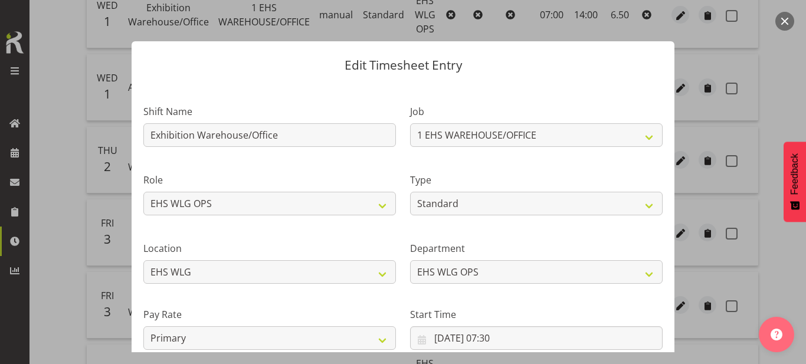
click at [782, 25] on button "button" at bounding box center [784, 21] width 19 height 19
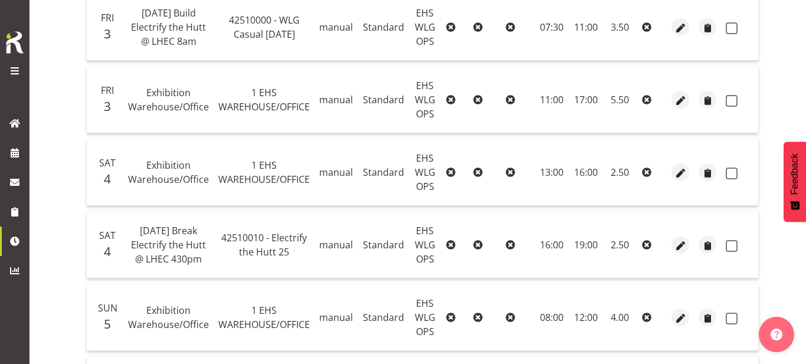
scroll to position [508, 0]
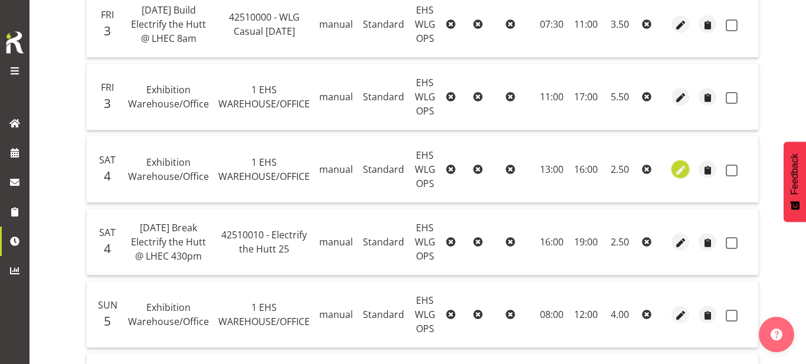
click at [676, 176] on span "button" at bounding box center [681, 170] width 14 height 14
select select "Standard"
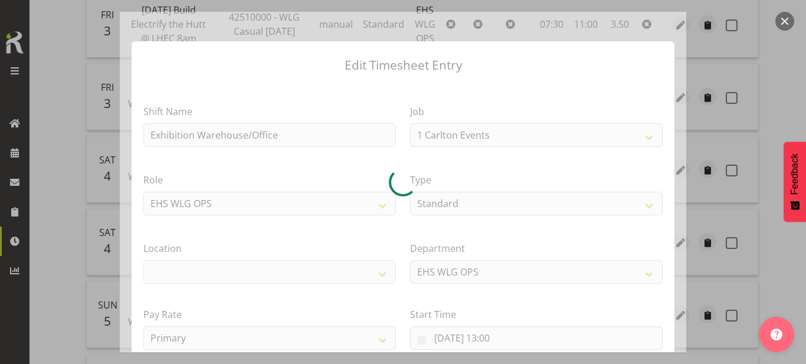
select select "69"
select select "106"
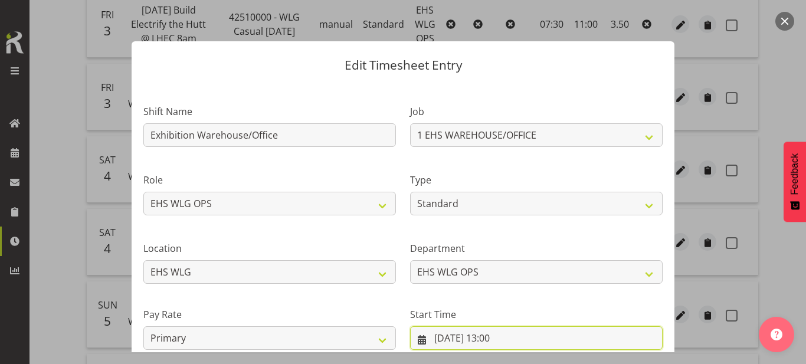
click at [521, 336] on input "[DATE] 13:00" at bounding box center [536, 338] width 253 height 24
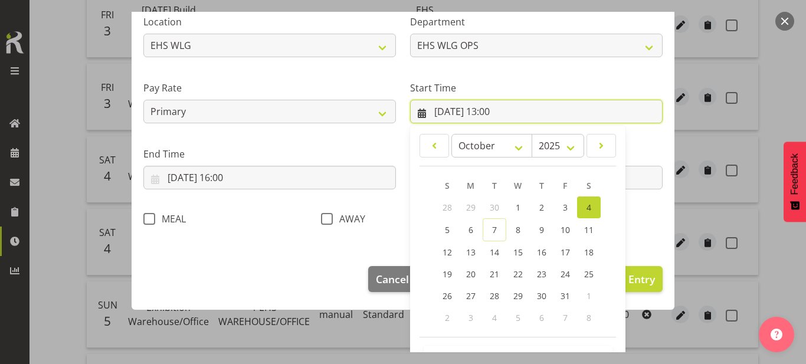
scroll to position [267, 0]
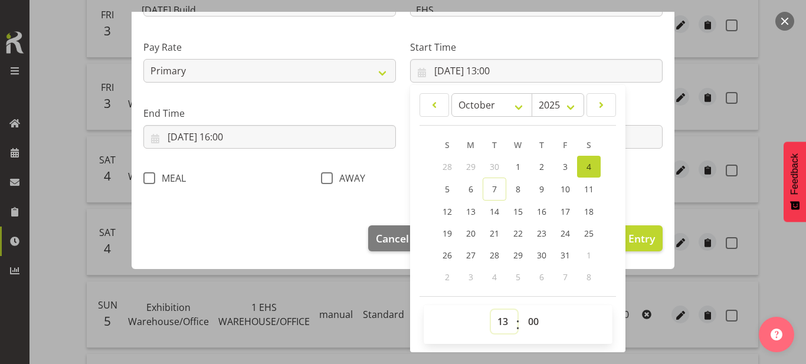
click at [501, 313] on select "00 01 02 03 04 05 06 07 08 09 10 11 12 13 14 15 16 17 18 19 20 21 22 23" at bounding box center [504, 322] width 27 height 24
select select "12"
click at [491, 310] on select "00 01 02 03 04 05 06 07 08 09 10 11 12 13 14 15 16 17 18 19 20 21 22 23" at bounding box center [504, 322] width 27 height 24
type input "[DATE] 12:00"
click at [638, 247] on button "Update Entry" at bounding box center [621, 238] width 81 height 26
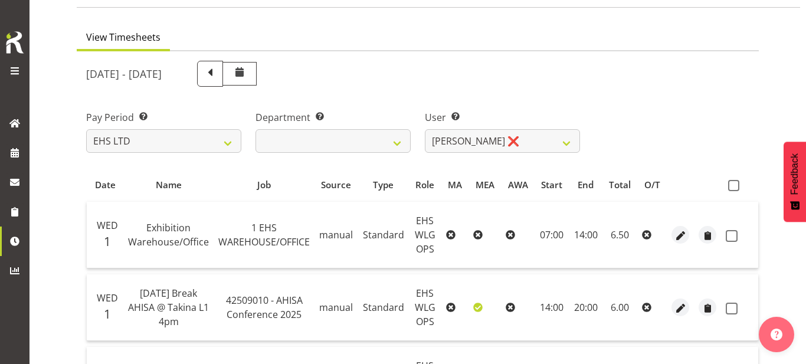
scroll to position [0, 0]
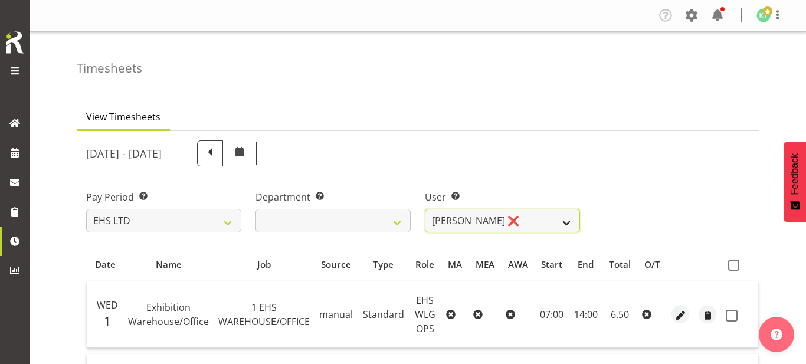
click at [565, 228] on select "[PERSON_NAME] ❌ [PERSON_NAME] ❌ [PERSON_NAME] ❌ [PERSON_NAME] ❌ [PERSON_NAME] ❌…" at bounding box center [502, 221] width 155 height 24
select select "2104"
click at [425, 209] on select "[PERSON_NAME] ❌ [PERSON_NAME] ❌ [PERSON_NAME] ❌ [PERSON_NAME] ❌ [PERSON_NAME] ❌…" at bounding box center [502, 221] width 155 height 24
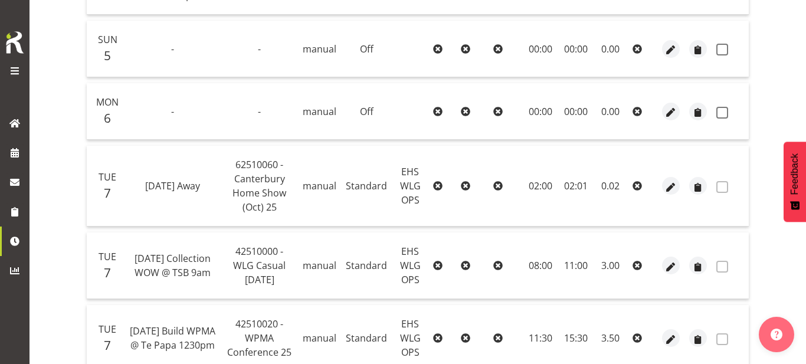
scroll to position [648, 0]
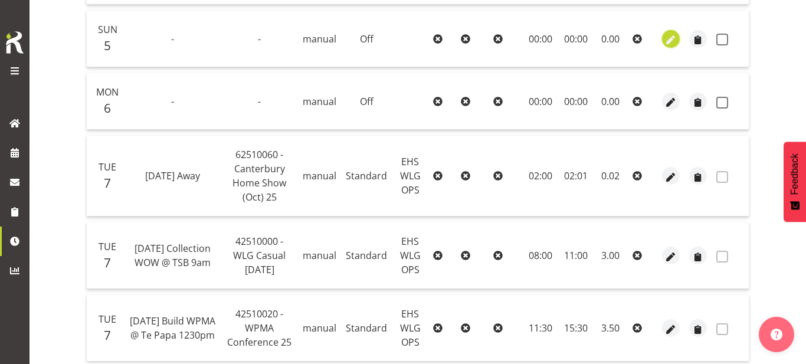
click at [667, 47] on span "button" at bounding box center [671, 40] width 14 height 14
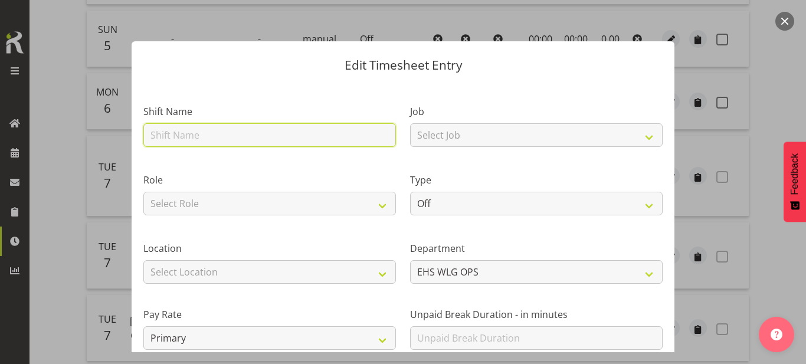
click at [233, 138] on input "text" at bounding box center [269, 135] width 253 height 24
type input "Warehouse"
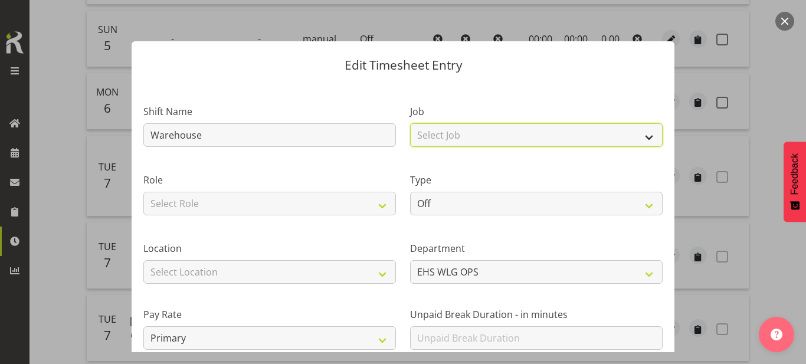
click at [530, 129] on select "Select Job 1 Carlton Events 1 [PERSON_NAME][GEOGRAPHIC_DATA] 1 [PERSON_NAME][GE…" at bounding box center [536, 135] width 253 height 24
select select "69"
click at [410, 123] on select "Select Job 1 Carlton Events 1 [PERSON_NAME][GEOGRAPHIC_DATA] 1 [PERSON_NAME][GE…" at bounding box center [536, 135] width 253 height 24
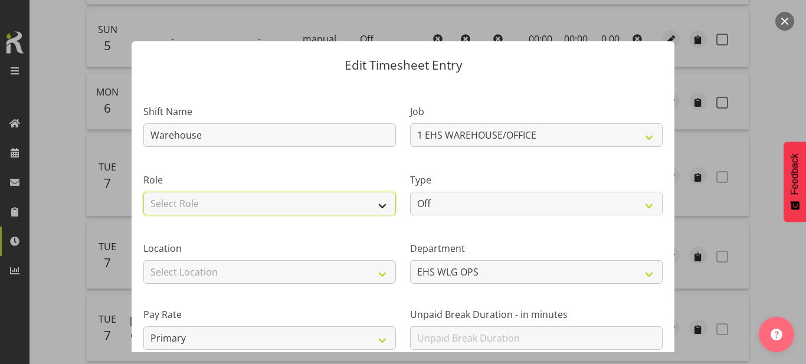
click at [345, 202] on select "Select Role EHS WLG OPS" at bounding box center [269, 204] width 253 height 24
select select "191"
click at [143, 192] on select "Select Role EHS WLG OPS" at bounding box center [269, 204] width 253 height 24
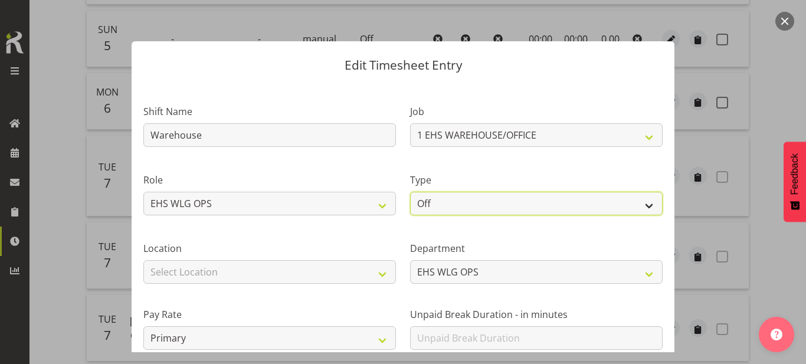
click at [432, 203] on select "Off Standard Public Holiday Public Holiday (Worked) Day In Lieu Annual Leave Si…" at bounding box center [536, 204] width 253 height 24
click at [436, 193] on select "Off Standard Public Holiday Public Holiday (Worked) Day In Lieu Annual Leave Si…" at bounding box center [536, 204] width 253 height 24
select select "Standard"
click at [410, 192] on select "Off Standard Public Holiday Public Holiday (Worked) Day In Lieu Annual Leave Si…" at bounding box center [536, 204] width 253 height 24
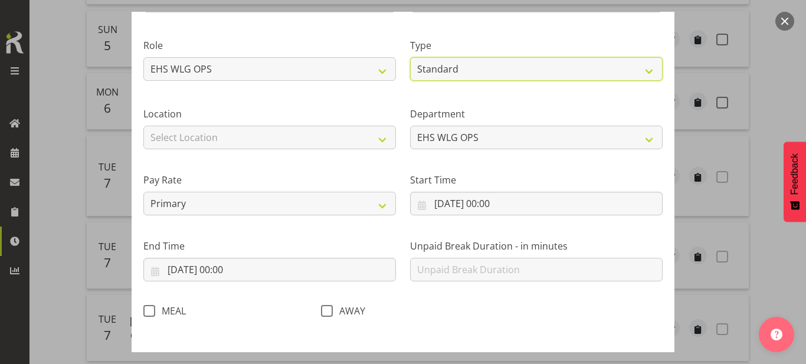
scroll to position [137, 0]
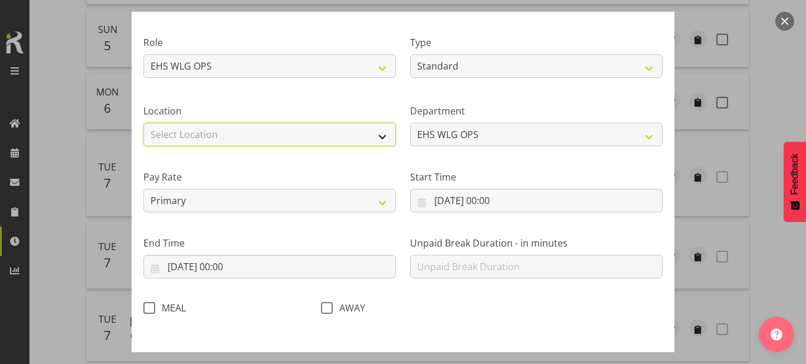
click at [362, 130] on select "Select Location [GEOGRAPHIC_DATA] EVENTS [PERSON_NAME][GEOGRAPHIC_DATA] [GEOGRA…" at bounding box center [269, 135] width 253 height 24
select select "106"
click at [143, 123] on select "Select Location [GEOGRAPHIC_DATA] EVENTS [PERSON_NAME][GEOGRAPHIC_DATA] [GEOGRA…" at bounding box center [269, 135] width 253 height 24
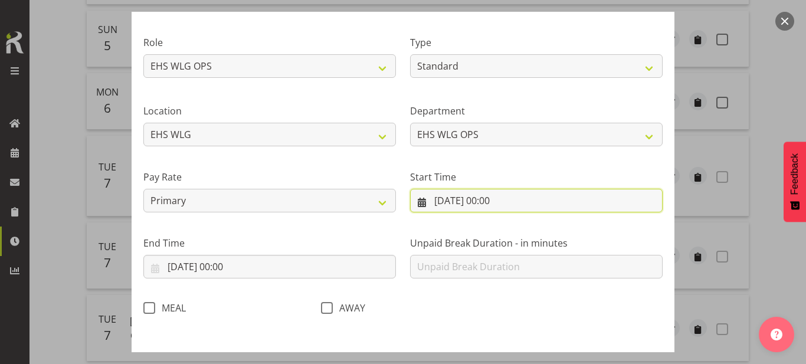
click at [454, 195] on input "[DATE] 00:00" at bounding box center [536, 201] width 253 height 24
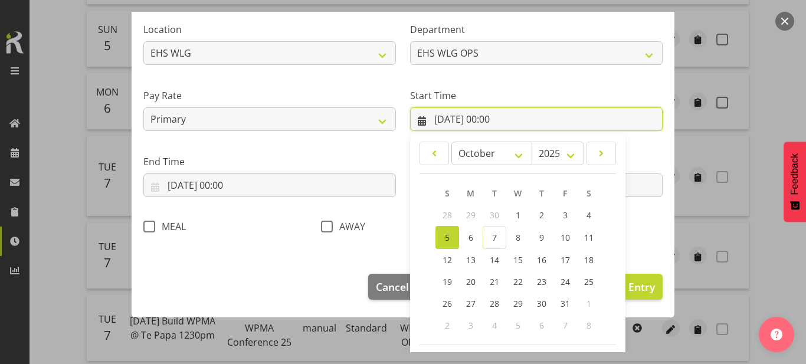
scroll to position [220, 0]
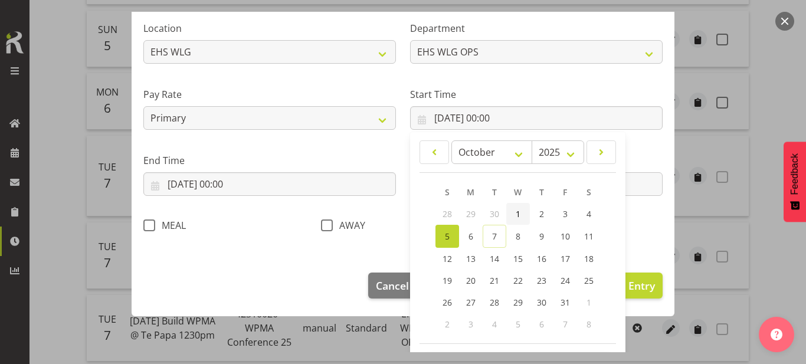
click at [509, 217] on link "1" at bounding box center [518, 214] width 24 height 22
type input "[DATE] 00:00"
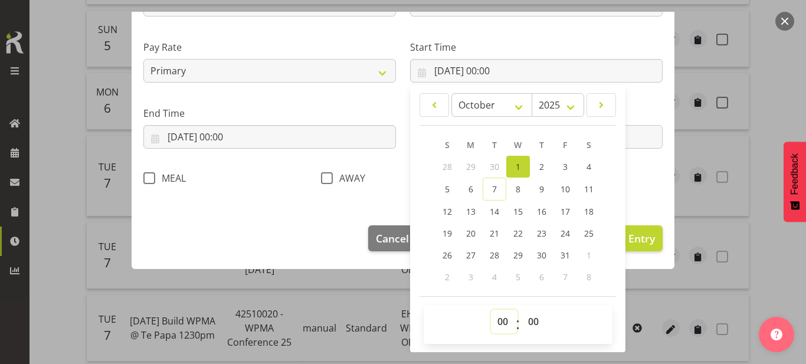
click at [503, 320] on select "00 01 02 03 04 05 06 07 08 09 10 11 12 13 14 15 16 17 18 19 20 21 22 23" at bounding box center [504, 322] width 27 height 24
select select "8"
click at [491, 310] on select "00 01 02 03 04 05 06 07 08 09 10 11 12 13 14 15 16 17 18 19 20 21 22 23" at bounding box center [504, 322] width 27 height 24
type input "[DATE] 08:00"
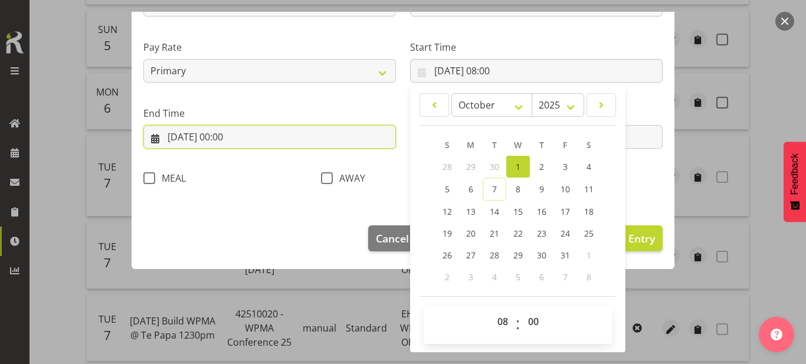
click at [378, 139] on input "[DATE] 00:00" at bounding box center [269, 137] width 253 height 24
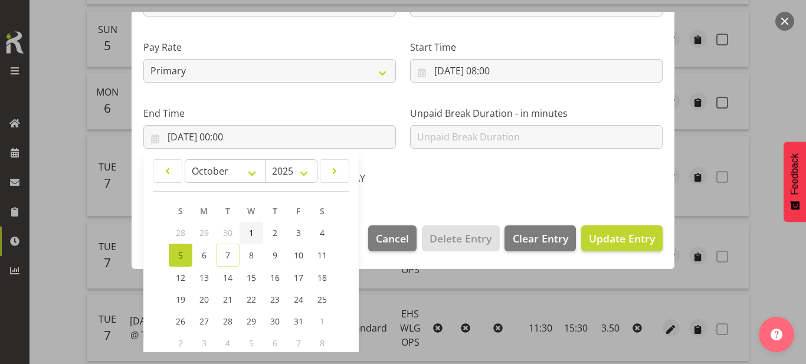
click at [249, 238] on span "1" at bounding box center [251, 232] width 5 height 11
type input "[DATE] 00:00"
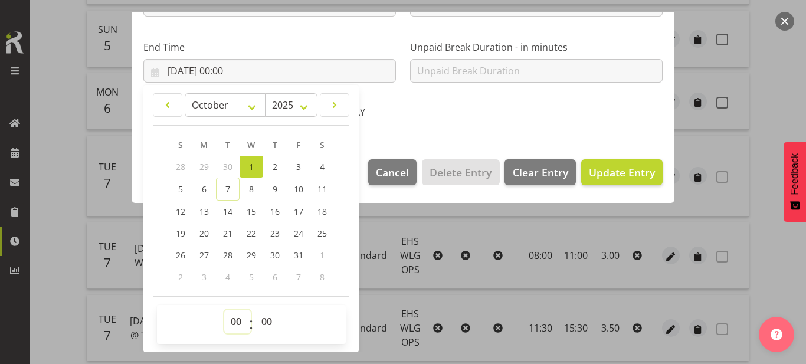
click at [232, 313] on select "00 01 02 03 04 05 06 07 08 09 10 11 12 13 14 15 16 17 18 19 20 21 22 23" at bounding box center [237, 322] width 27 height 24
select select "14"
click at [224, 310] on select "00 01 02 03 04 05 06 07 08 09 10 11 12 13 14 15 16 17 18 19 20 21 22 23" at bounding box center [237, 322] width 27 height 24
type input "[DATE] 14:00"
click at [604, 166] on span "Update Entry" at bounding box center [622, 172] width 66 height 14
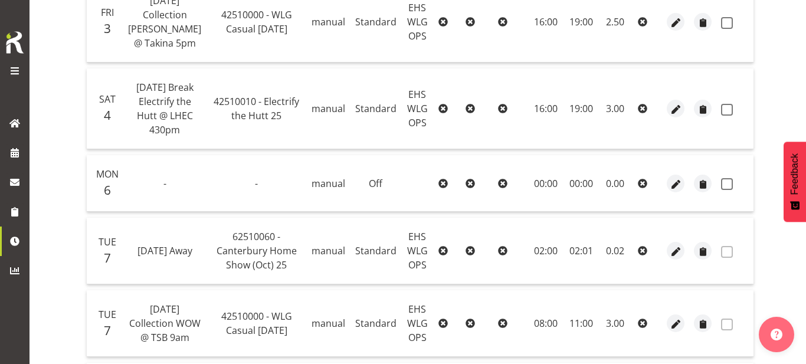
scroll to position [624, 0]
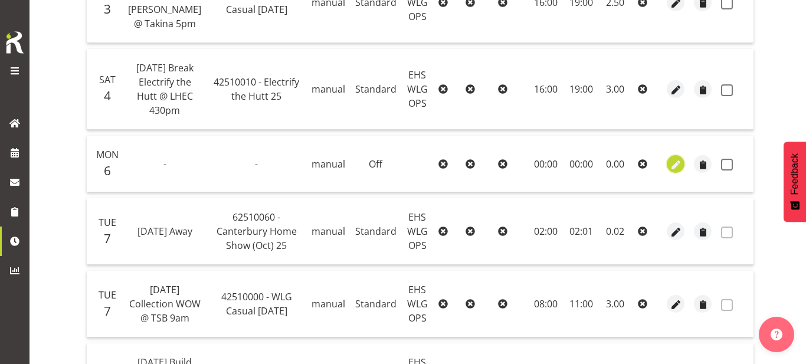
click at [670, 172] on span "button" at bounding box center [676, 165] width 14 height 14
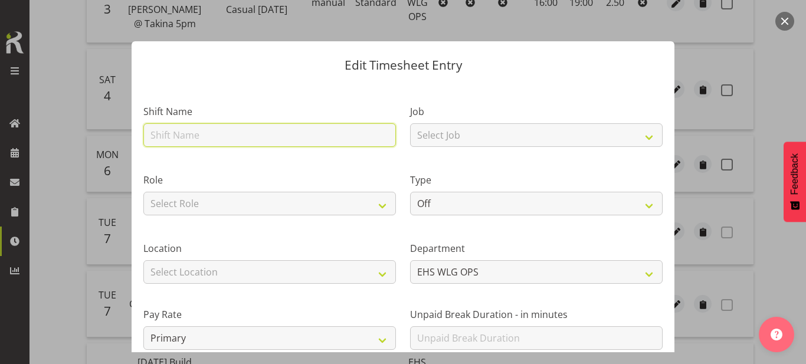
click at [317, 131] on input "text" at bounding box center [269, 135] width 253 height 24
type input "Warehouse"
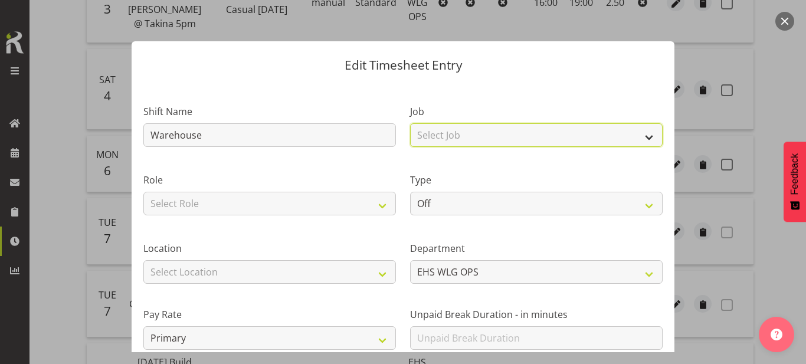
click at [469, 135] on select "Select Job 1 Carlton Events 1 [PERSON_NAME][GEOGRAPHIC_DATA] 1 [PERSON_NAME][GE…" at bounding box center [536, 135] width 253 height 24
select select "69"
click at [410, 123] on select "Select Job 1 Carlton Events 1 [PERSON_NAME][GEOGRAPHIC_DATA] 1 [PERSON_NAME][GE…" at bounding box center [536, 135] width 253 height 24
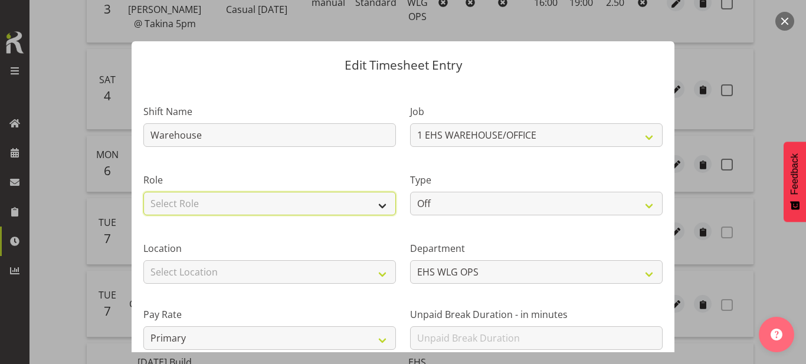
click at [381, 204] on select "Select Role EHS WLG OPS" at bounding box center [269, 204] width 253 height 24
select select "191"
click at [143, 192] on select "Select Role EHS WLG OPS" at bounding box center [269, 204] width 253 height 24
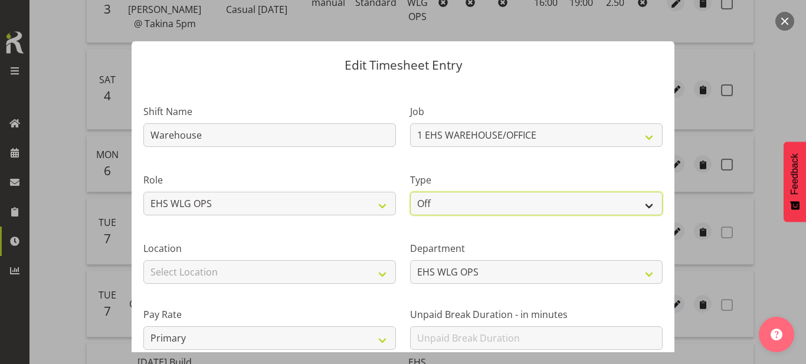
click at [445, 211] on select "Off Standard Public Holiday Public Holiday (Worked) Day In Lieu Annual Leave Si…" at bounding box center [536, 204] width 253 height 24
select select "Standard"
click at [410, 192] on select "Off Standard Public Holiday Public Holiday (Worked) Day In Lieu Annual Leave Si…" at bounding box center [536, 204] width 253 height 24
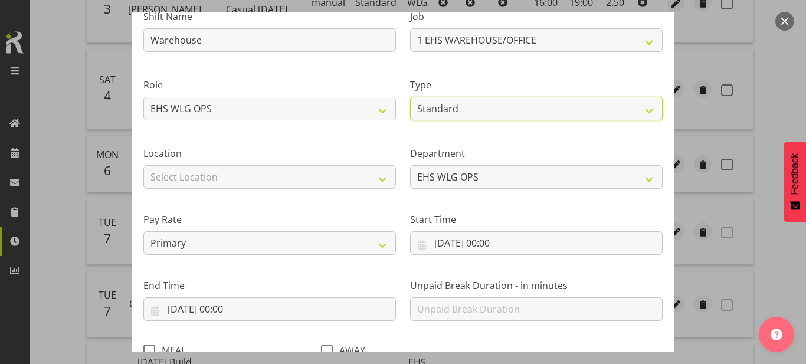
scroll to position [96, 0]
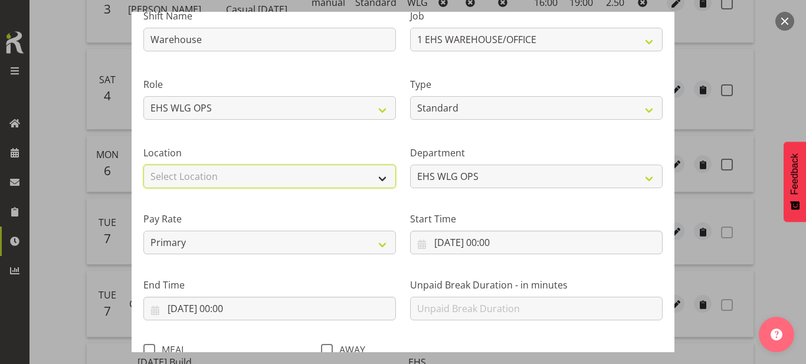
click at [340, 170] on select "Select Location [GEOGRAPHIC_DATA] EVENTS [PERSON_NAME][GEOGRAPHIC_DATA] [GEOGRA…" at bounding box center [269, 177] width 253 height 24
select select "106"
click at [143, 165] on select "Select Location [GEOGRAPHIC_DATA] EVENTS [PERSON_NAME][GEOGRAPHIC_DATA] [GEOGRA…" at bounding box center [269, 177] width 253 height 24
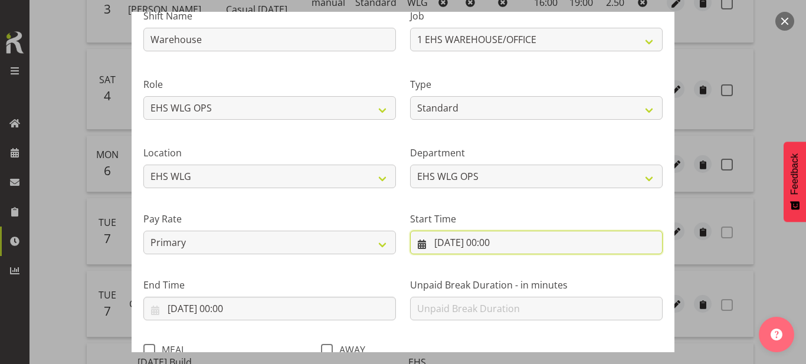
click at [542, 239] on input "[DATE] 00:00" at bounding box center [536, 243] width 253 height 24
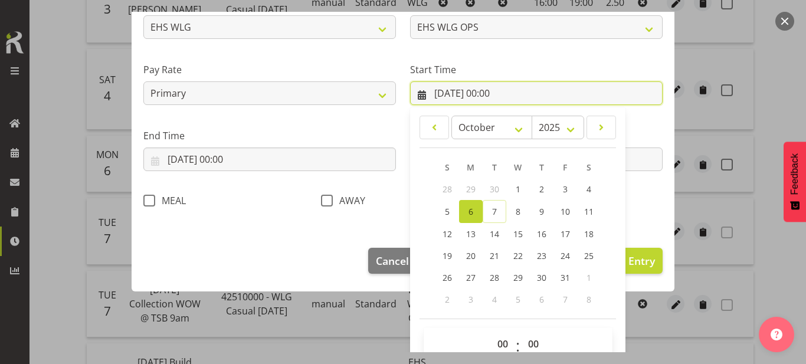
scroll to position [267, 0]
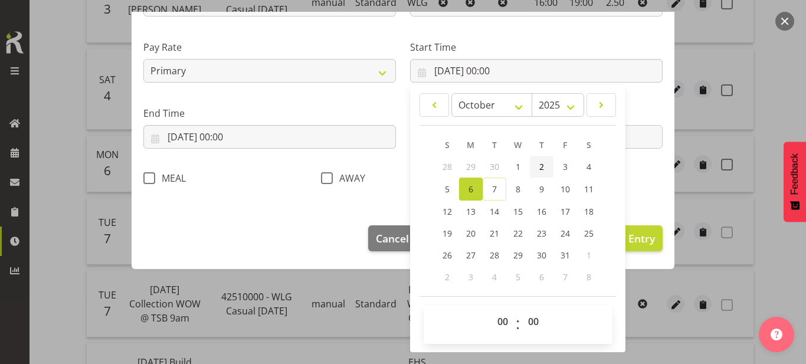
click at [546, 162] on link "2" at bounding box center [542, 167] width 24 height 22
type input "[DATE] 00:00"
click at [495, 318] on select "00 01 02 03 04 05 06 07 08 09 10 11 12 13 14 15 16 17 18 19 20 21 22 23" at bounding box center [504, 322] width 27 height 24
select select "11"
click at [491, 310] on select "00 01 02 03 04 05 06 07 08 09 10 11 12 13 14 15 16 17 18 19 20 21 22 23" at bounding box center [504, 322] width 27 height 24
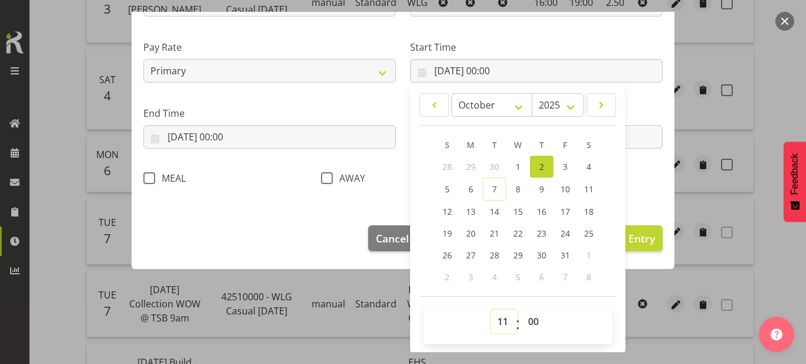
type input "[DATE] 11:00"
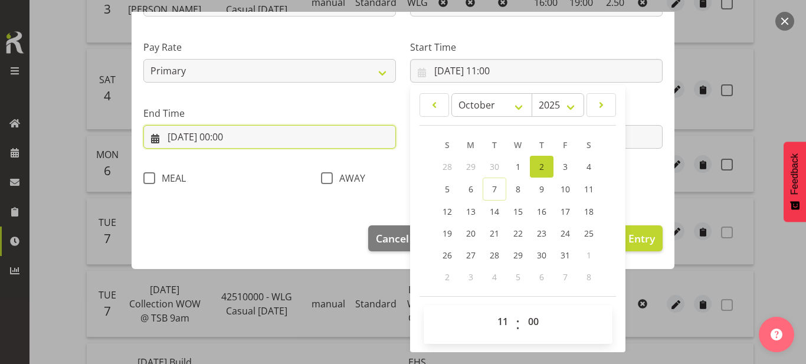
click at [301, 144] on input "[DATE] 00:00" at bounding box center [269, 137] width 253 height 24
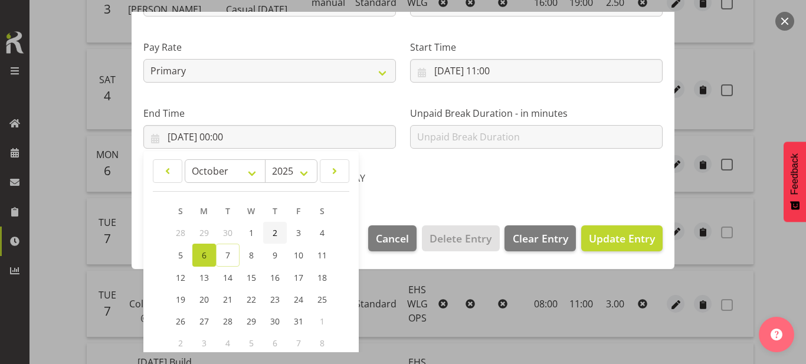
click at [277, 231] on link "2" at bounding box center [275, 233] width 24 height 22
type input "[DATE] 00:00"
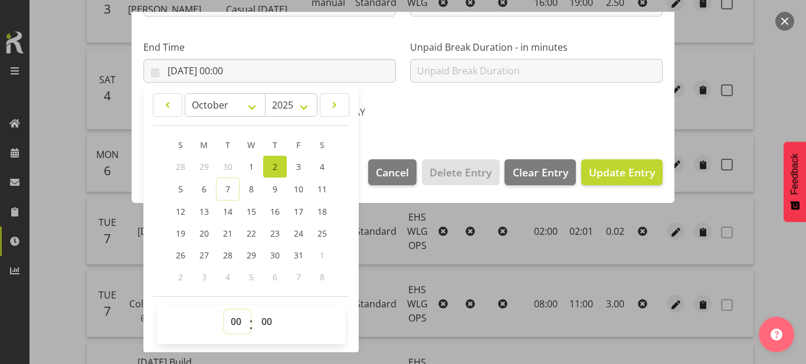
click at [238, 327] on select "00 01 02 03 04 05 06 07 08 09 10 11 12 13 14 15 16 17 18 19 20 21 22 23" at bounding box center [237, 322] width 27 height 24
select select "16"
click at [224, 310] on select "00 01 02 03 04 05 06 07 08 09 10 11 12 13 14 15 16 17 18 19 20 21 22 23" at bounding box center [237, 322] width 27 height 24
type input "[DATE] 16:00"
click at [601, 178] on span "Update Entry" at bounding box center [622, 172] width 66 height 14
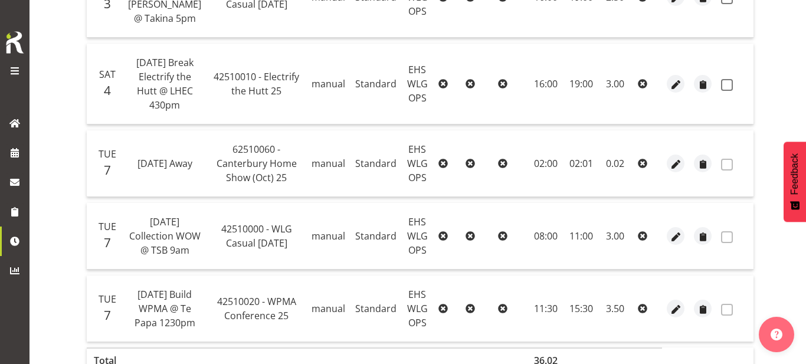
scroll to position [706, 0]
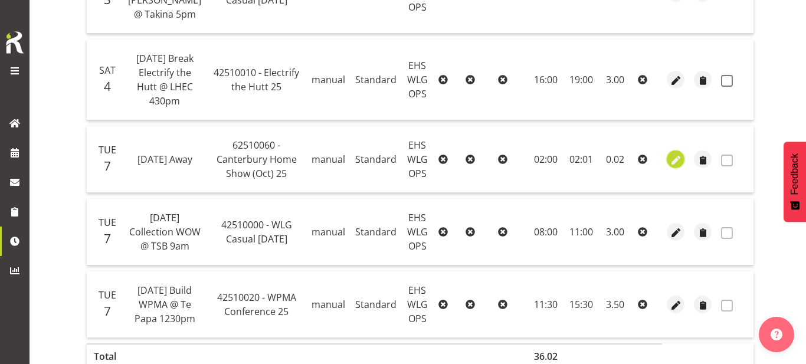
click at [669, 167] on span "button" at bounding box center [676, 160] width 14 height 14
select select "Standard"
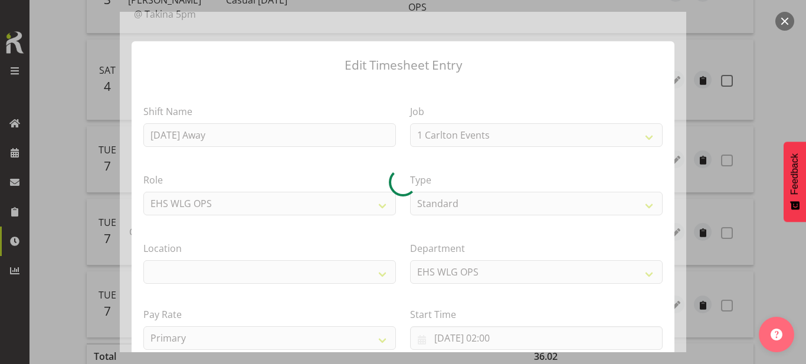
select select "9703"
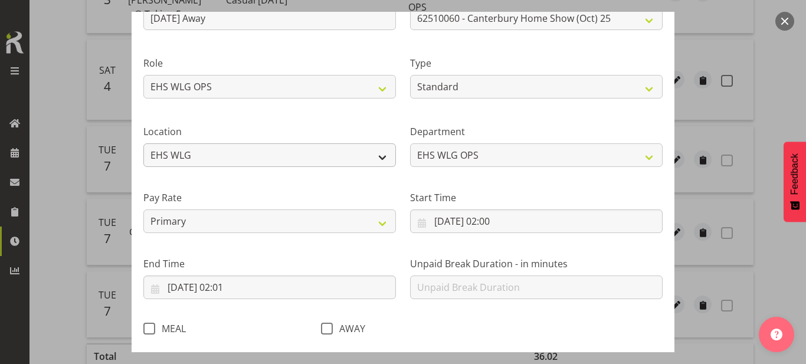
scroll to position [123, 0]
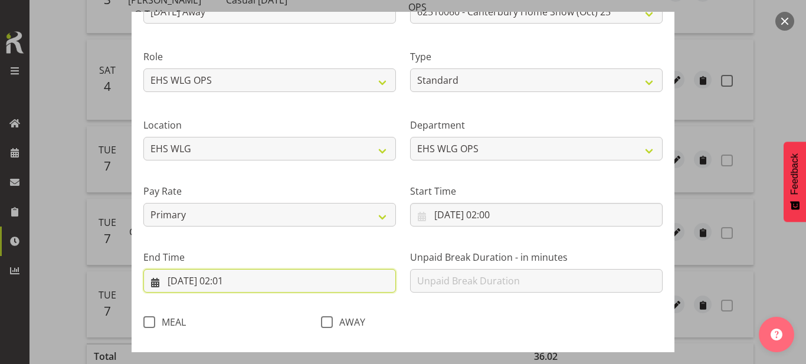
click at [239, 281] on input "[DATE] 02:01" at bounding box center [269, 281] width 253 height 24
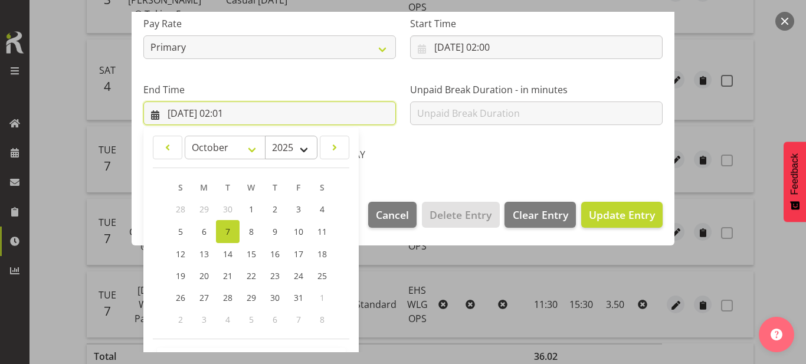
scroll to position [333, 0]
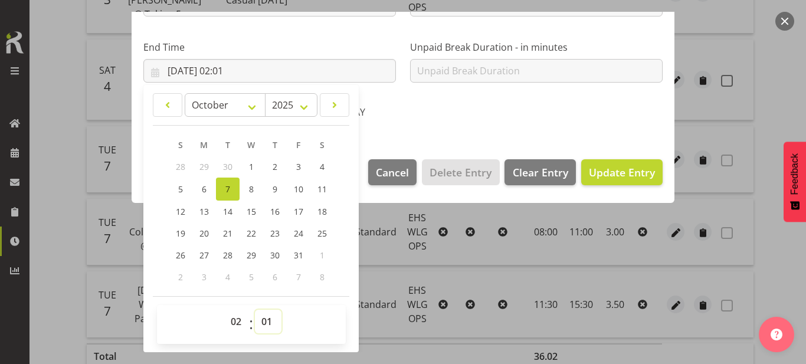
click at [270, 319] on select "00 01 02 03 04 05 06 07 08 09 10 11 12 13 14 15 16 17 18 19 20 21 22 23 24 25 2…" at bounding box center [268, 322] width 27 height 24
click at [255, 310] on select "00 01 02 03 04 05 06 07 08 09 10 11 12 13 14 15 16 17 18 19 20 21 22 23 24 25 2…" at bounding box center [268, 322] width 27 height 24
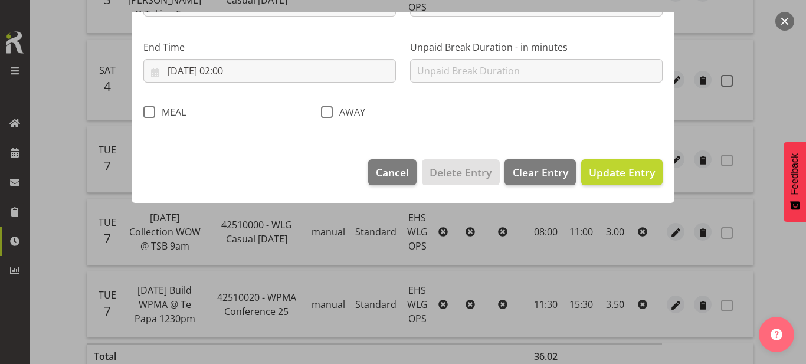
scroll to position [184, 0]
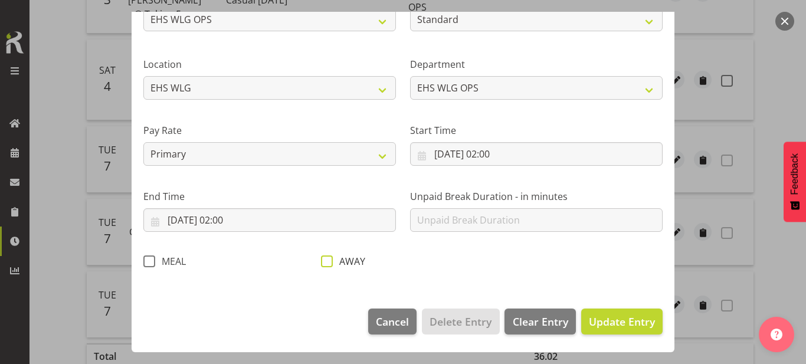
click at [330, 264] on span at bounding box center [327, 261] width 12 height 12
click at [329, 264] on input "AWAY" at bounding box center [325, 261] width 8 height 8
click at [585, 312] on button "Update Entry" at bounding box center [621, 322] width 81 height 26
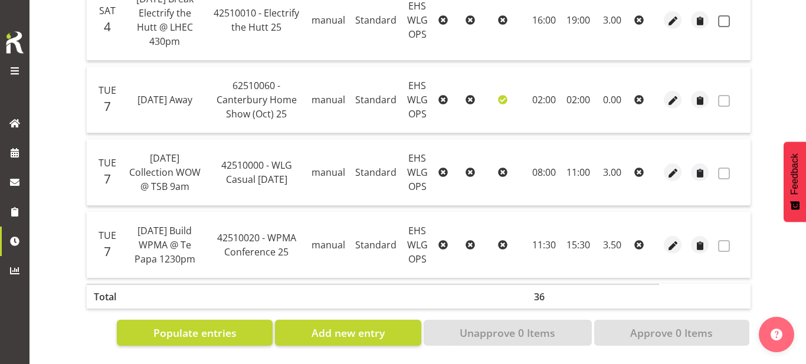
scroll to position [803, 0]
click at [672, 180] on span "button" at bounding box center [673, 173] width 14 height 14
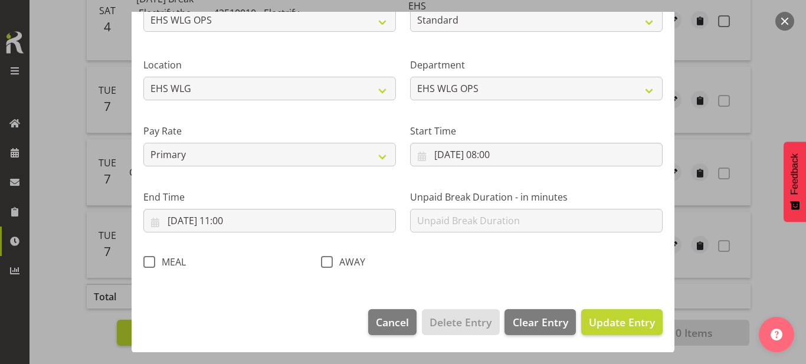
scroll to position [184, 0]
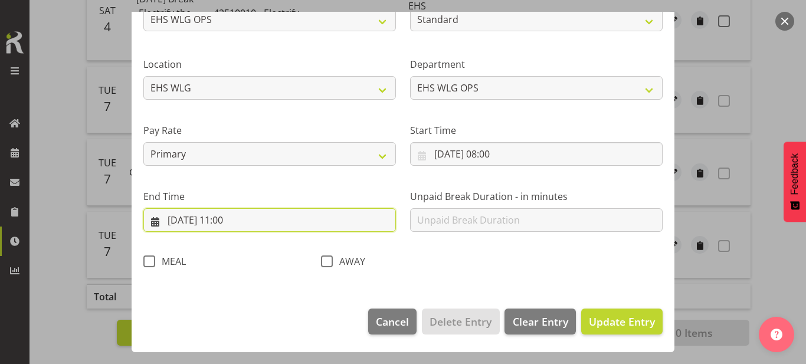
click at [280, 219] on input "[DATE] 11:00" at bounding box center [269, 220] width 253 height 24
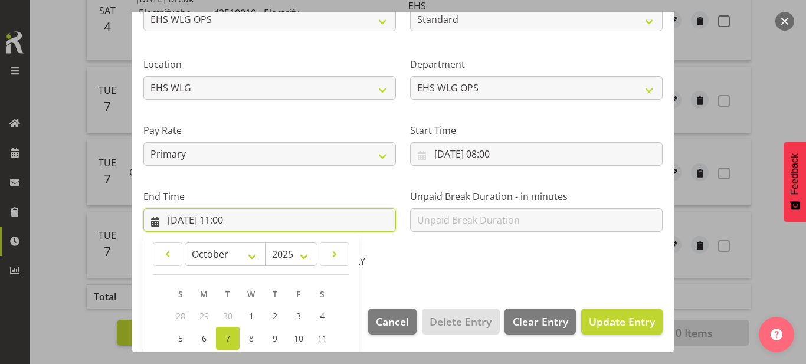
scroll to position [333, 0]
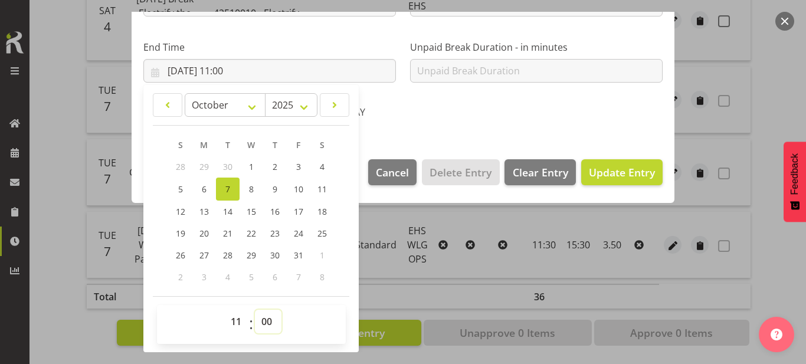
click at [270, 317] on select "00 01 02 03 04 05 06 07 08 09 10 11 12 13 14 15 16 17 18 19 20 21 22 23 24 25 2…" at bounding box center [268, 322] width 27 height 24
click at [255, 310] on select "00 01 02 03 04 05 06 07 08 09 10 11 12 13 14 15 16 17 18 19 20 21 22 23 24 25 2…" at bounding box center [268, 322] width 27 height 24
click at [593, 162] on button "Update Entry" at bounding box center [621, 172] width 81 height 26
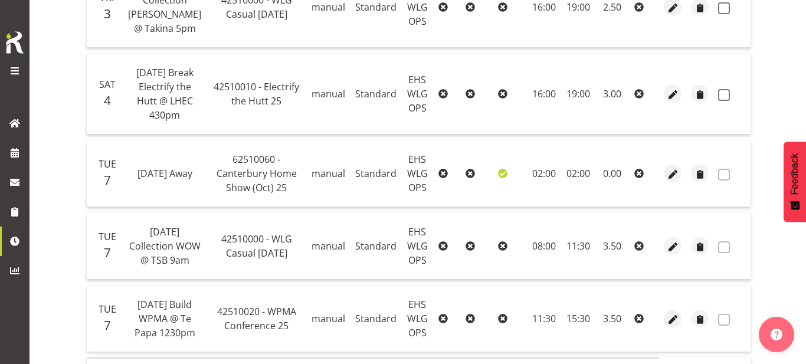
scroll to position [836, 0]
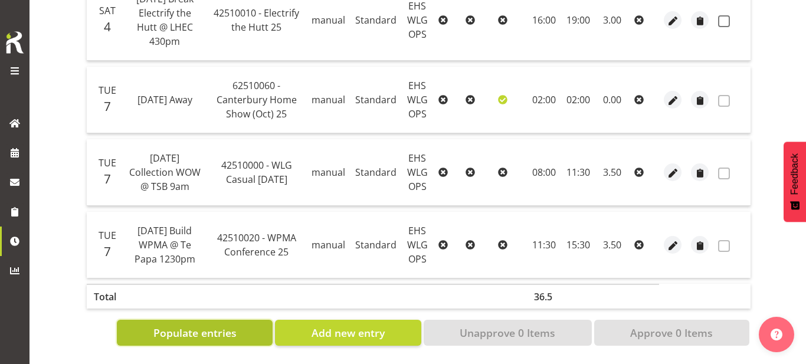
click at [236, 324] on button "Populate entries" at bounding box center [195, 333] width 156 height 26
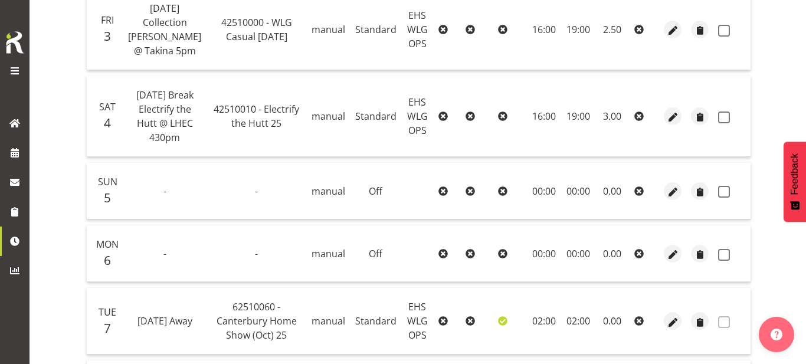
scroll to position [677, 0]
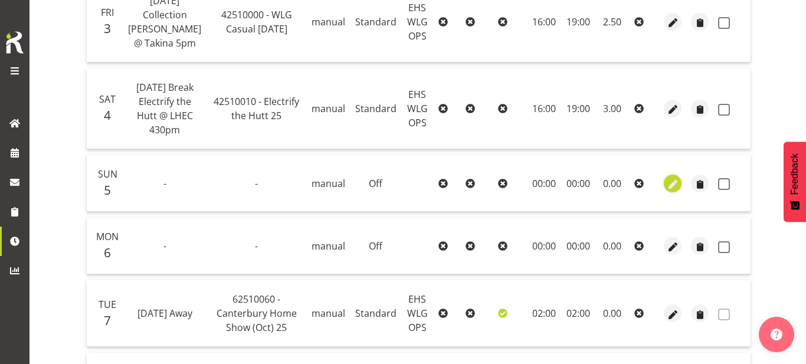
click at [676, 191] on span "button" at bounding box center [673, 185] width 14 height 14
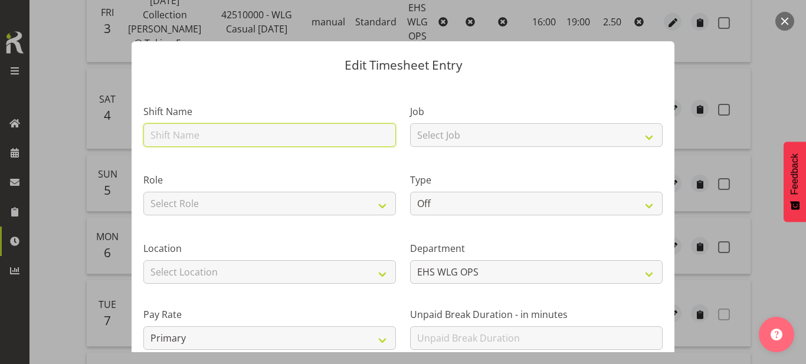
click at [262, 132] on input "text" at bounding box center [269, 135] width 253 height 24
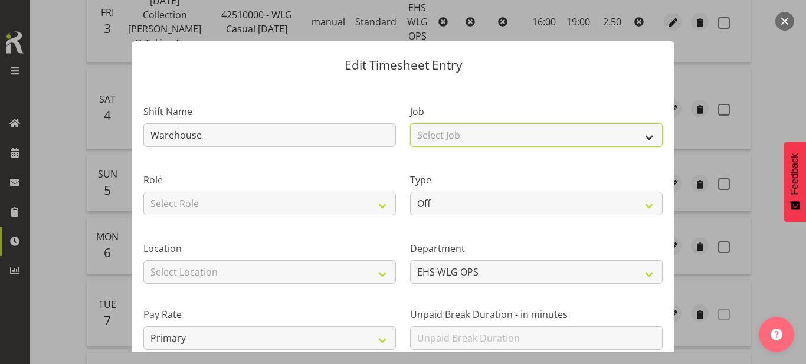
click at [492, 131] on select "Select Job 1 Carlton Events 1 [PERSON_NAME][GEOGRAPHIC_DATA] 1 [PERSON_NAME][GE…" at bounding box center [536, 135] width 253 height 24
click at [410, 123] on select "Select Job 1 Carlton Events 1 [PERSON_NAME][GEOGRAPHIC_DATA] 1 [PERSON_NAME][GE…" at bounding box center [536, 135] width 253 height 24
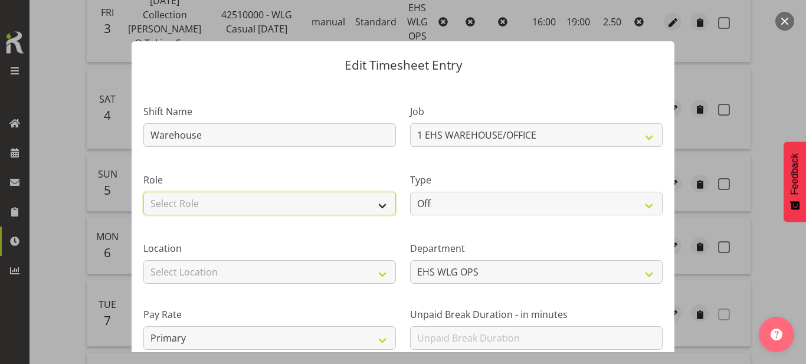
click at [358, 213] on select "Select Role EHS WLG OPS" at bounding box center [269, 204] width 253 height 24
click at [143, 192] on select "Select Role EHS WLG OPS" at bounding box center [269, 204] width 253 height 24
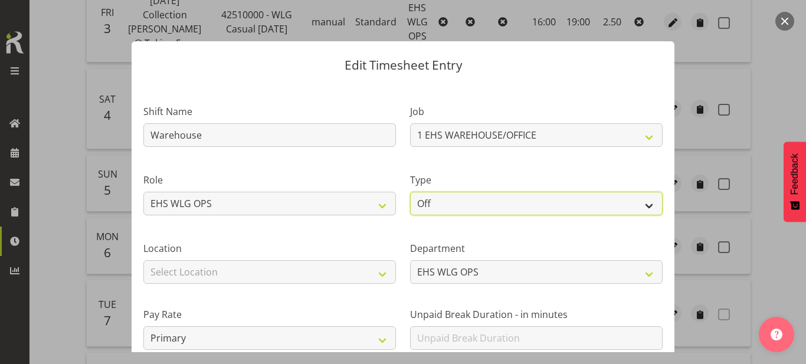
click at [470, 203] on select "Off Standard Public Holiday Public Holiday (Worked) Day In Lieu Annual Leave Si…" at bounding box center [536, 204] width 253 height 24
click at [410, 192] on select "Off Standard Public Holiday Public Holiday (Worked) Day In Lieu Annual Leave Si…" at bounding box center [536, 204] width 253 height 24
click at [488, 210] on select "Off Standard Public Holiday Public Holiday (Worked) Day In Lieu Annual Leave Si…" at bounding box center [536, 204] width 253 height 24
click at [410, 192] on select "Off Standard Public Holiday Public Holiday (Worked) Day In Lieu Annual Leave Si…" at bounding box center [536, 204] width 253 height 24
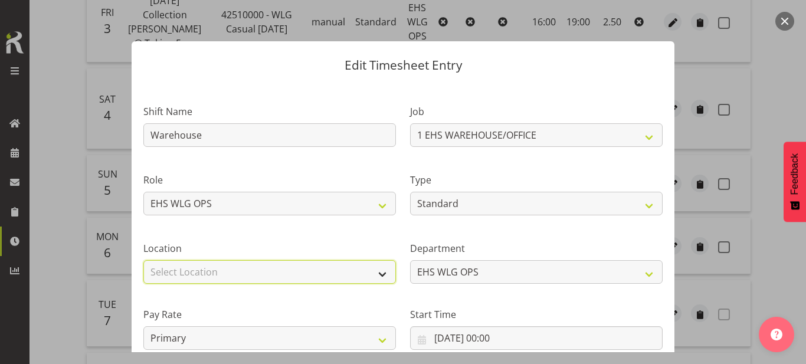
click at [356, 278] on select "Select Location [GEOGRAPHIC_DATA] EVENTS [PERSON_NAME][GEOGRAPHIC_DATA] [GEOGRA…" at bounding box center [269, 272] width 253 height 24
click at [143, 260] on select "Select Location [GEOGRAPHIC_DATA] EVENTS [PERSON_NAME][GEOGRAPHIC_DATA] [GEOGRA…" at bounding box center [269, 272] width 253 height 24
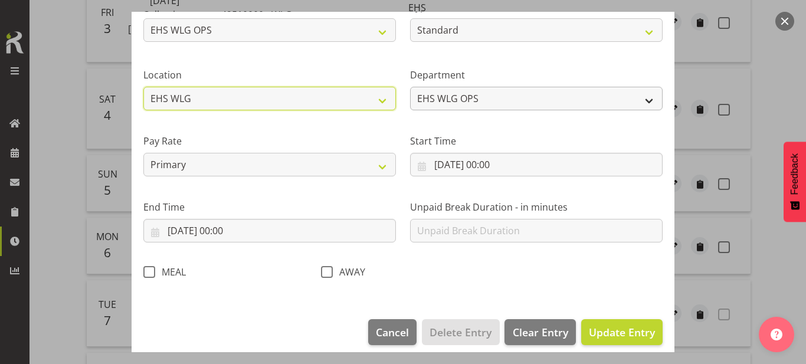
scroll to position [182, 0]
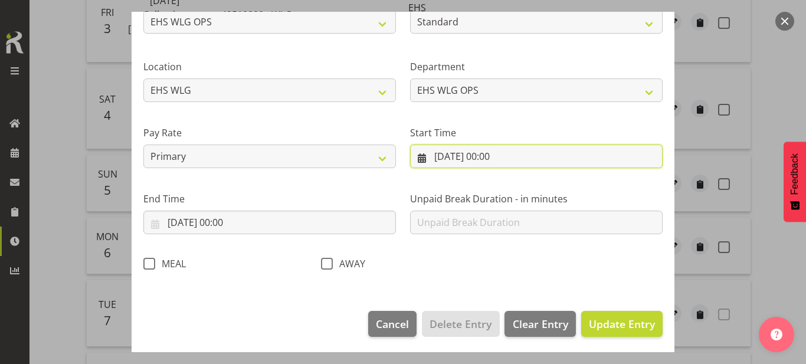
click at [494, 155] on input "[DATE] 00:00" at bounding box center [536, 157] width 253 height 24
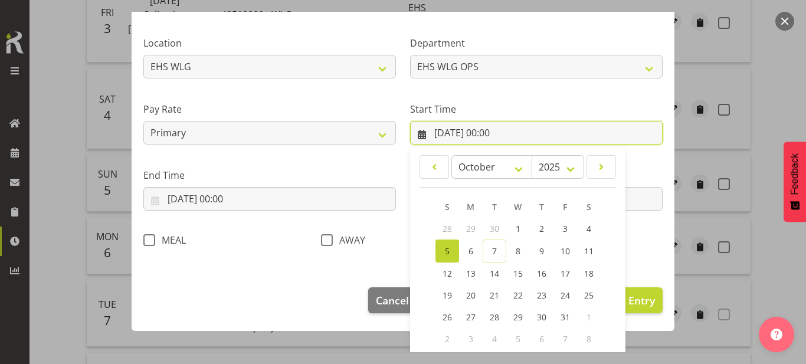
scroll to position [207, 0]
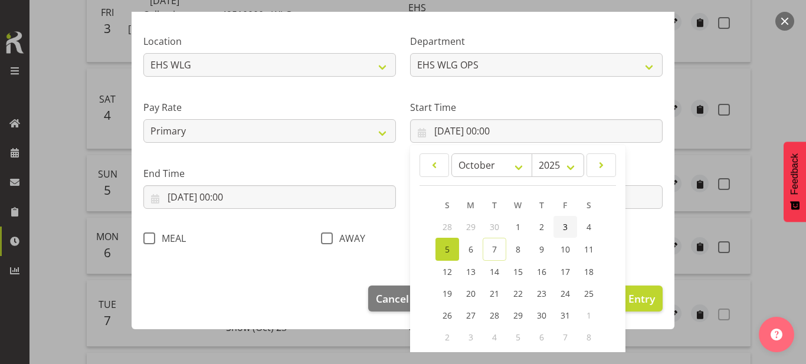
click at [556, 221] on link "3" at bounding box center [565, 227] width 24 height 22
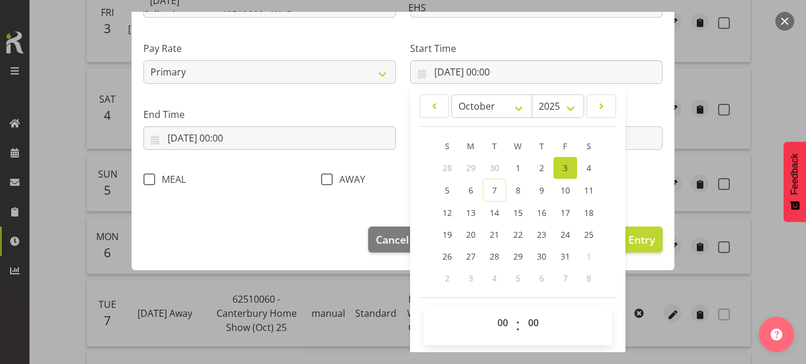
scroll to position [267, 0]
click at [502, 322] on select "00 01 02 03 04 05 06 07 08 09 10 11 12 13 14 15 16 17 18 19 20 21 22 23" at bounding box center [504, 322] width 27 height 24
click at [491, 310] on select "00 01 02 03 04 05 06 07 08 09 10 11 12 13 14 15 16 17 18 19 20 21 22 23" at bounding box center [504, 322] width 27 height 24
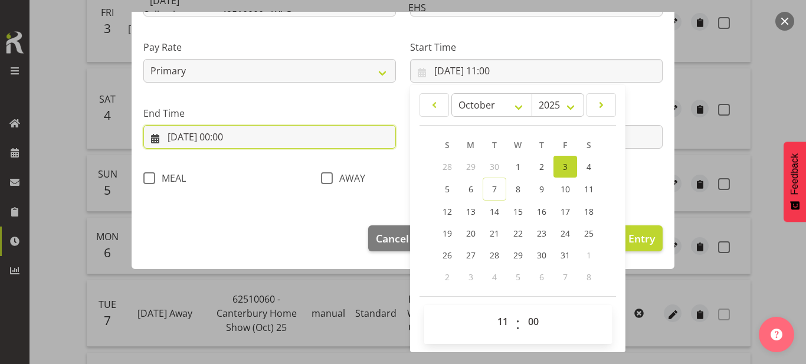
click at [333, 139] on input "[DATE] 00:00" at bounding box center [269, 137] width 253 height 24
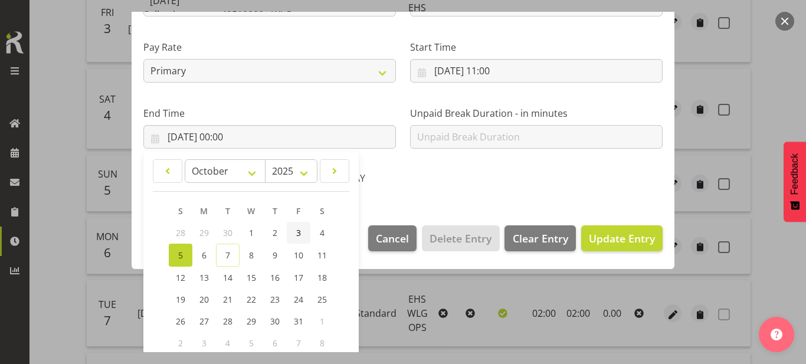
click at [300, 227] on link "3" at bounding box center [299, 233] width 24 height 22
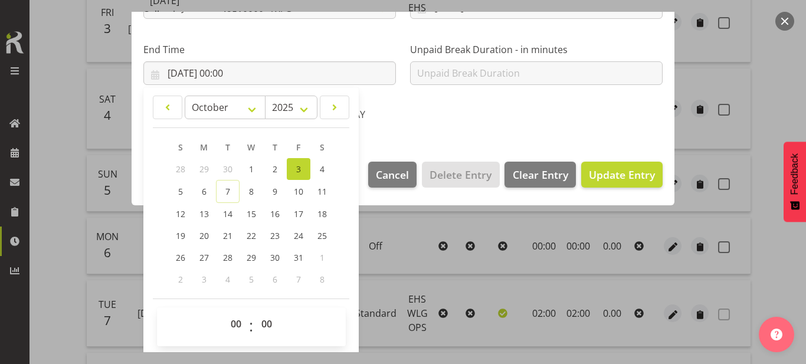
scroll to position [333, 0]
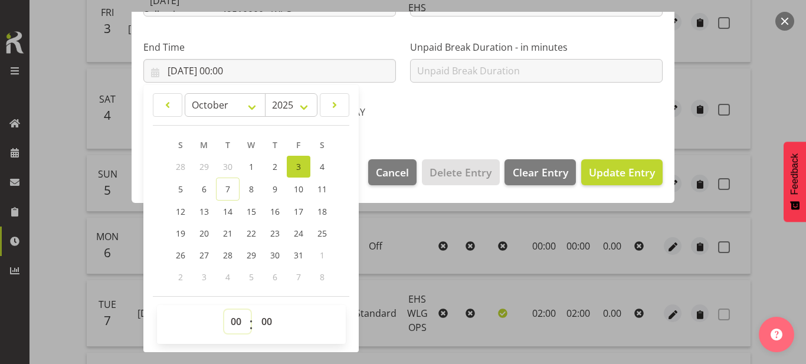
click at [239, 322] on select "00 01 02 03 04 05 06 07 08 09 10 11 12 13 14 15 16 17 18 19 20 21 22 23" at bounding box center [237, 322] width 27 height 24
click at [224, 310] on select "00 01 02 03 04 05 06 07 08 09 10 11 12 13 14 15 16 17 18 19 20 21 22 23" at bounding box center [237, 322] width 27 height 24
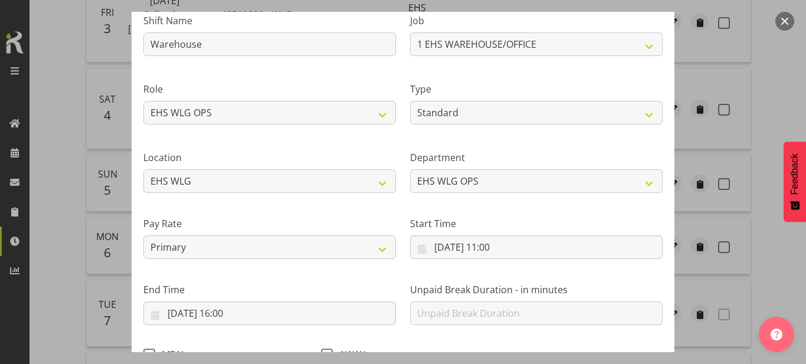
scroll to position [184, 0]
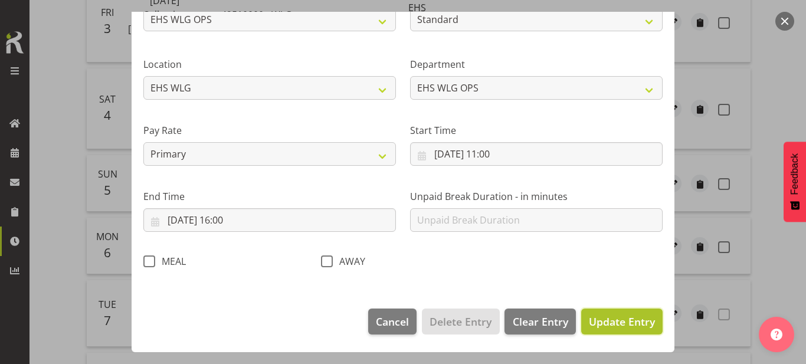
click at [586, 316] on button "Update Entry" at bounding box center [621, 322] width 81 height 26
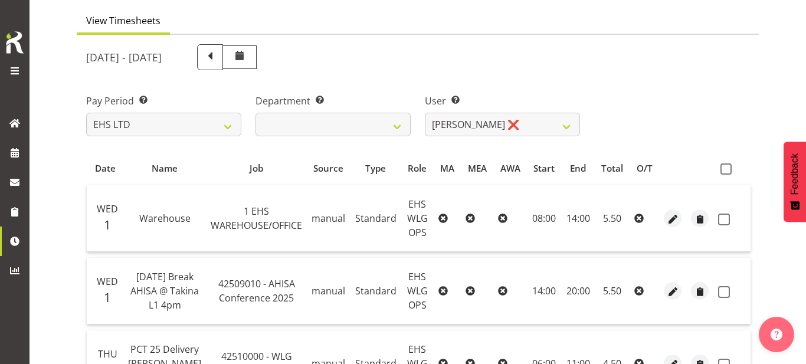
scroll to position [95, 0]
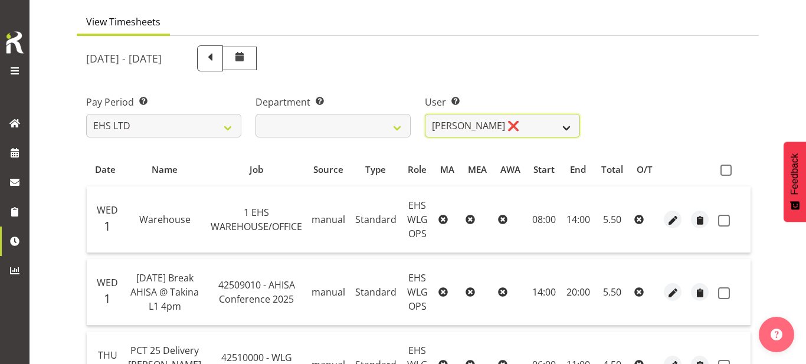
click at [571, 130] on select "[PERSON_NAME] ❌ [PERSON_NAME] ❌ [PERSON_NAME] ❌ [PERSON_NAME] ❌ [PERSON_NAME] ❌…" at bounding box center [502, 126] width 155 height 24
click at [425, 114] on select "[PERSON_NAME] ❌ [PERSON_NAME] ❌ [PERSON_NAME] ❌ [PERSON_NAME] ❌ [PERSON_NAME] ❌…" at bounding box center [502, 126] width 155 height 24
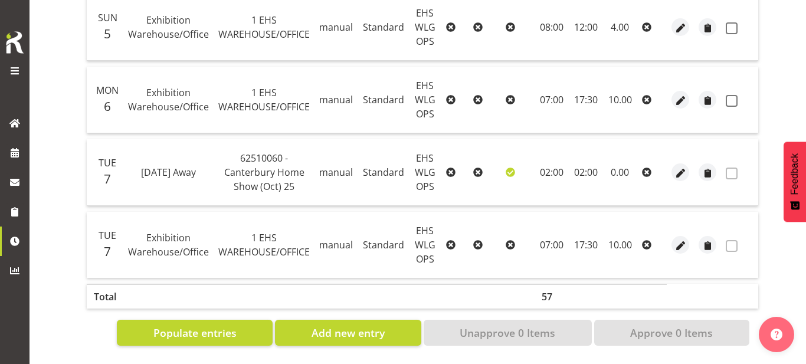
scroll to position [0, 0]
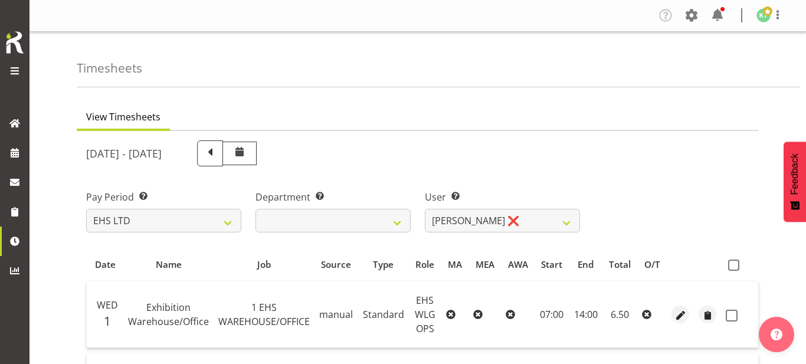
click at [558, 167] on div "[DATE] - [DATE]" at bounding box center [333, 153] width 508 height 40
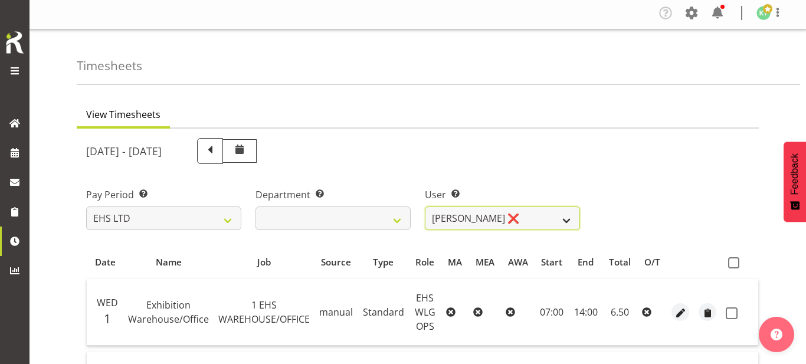
click at [543, 228] on select "[PERSON_NAME] ❌ [PERSON_NAME] ❌ [PERSON_NAME] ❌ [PERSON_NAME] ❌ [PERSON_NAME] ❌…" at bounding box center [502, 218] width 155 height 24
click at [425, 206] on select "[PERSON_NAME] ❌ [PERSON_NAME] ❌ [PERSON_NAME] ❌ [PERSON_NAME] ❌ [PERSON_NAME] ❌…" at bounding box center [502, 218] width 155 height 24
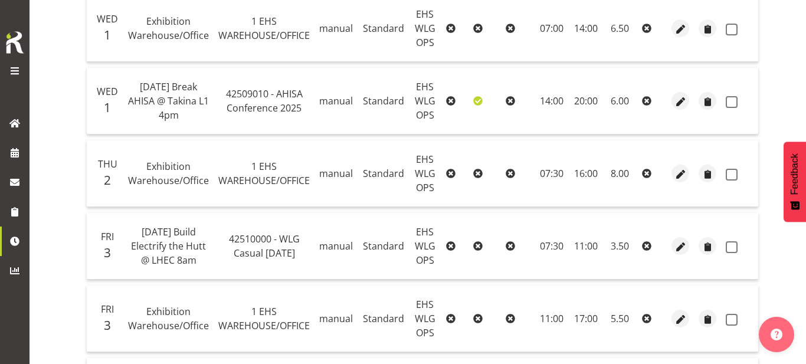
scroll to position [0, 0]
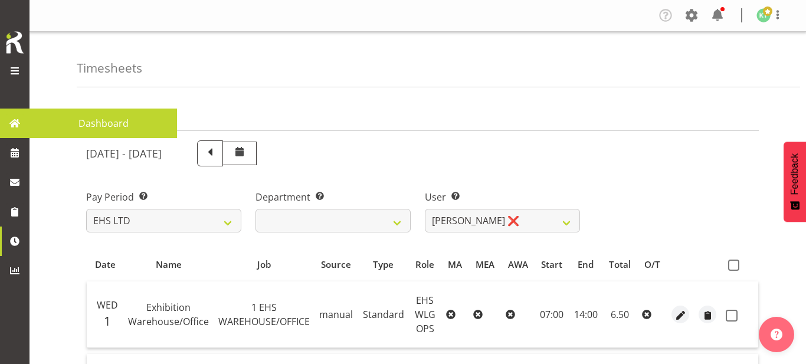
click at [12, 67] on span at bounding box center [15, 71] width 14 height 14
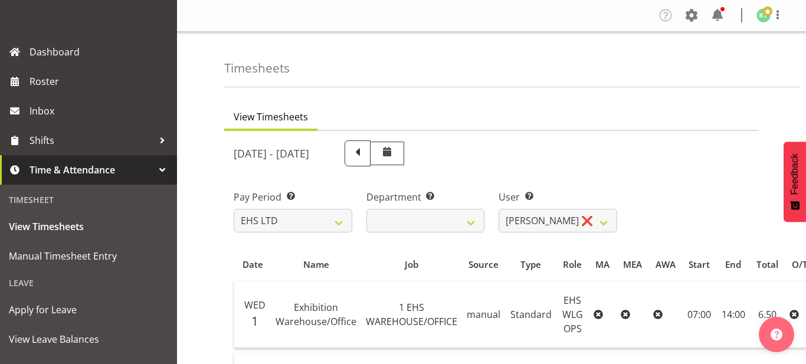
scroll to position [139, 0]
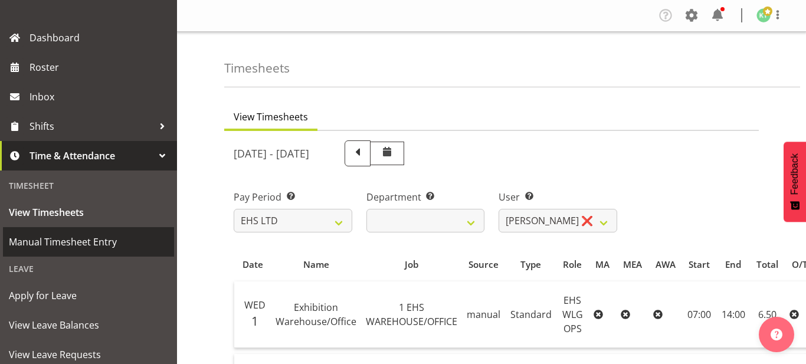
click at [97, 247] on span "Manual Timesheet Entry" at bounding box center [88, 242] width 159 height 18
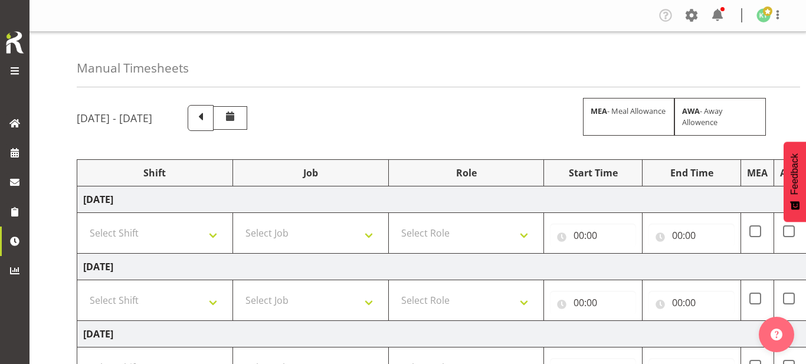
select select "83431"
select select "9703"
select select "191"
click at [181, 232] on select "Select Shift 25 Build NZPF @ Takina 7am 25 Service NZPF @ Takina AUG 25 Break B…" at bounding box center [154, 233] width 143 height 24
select select "20912"
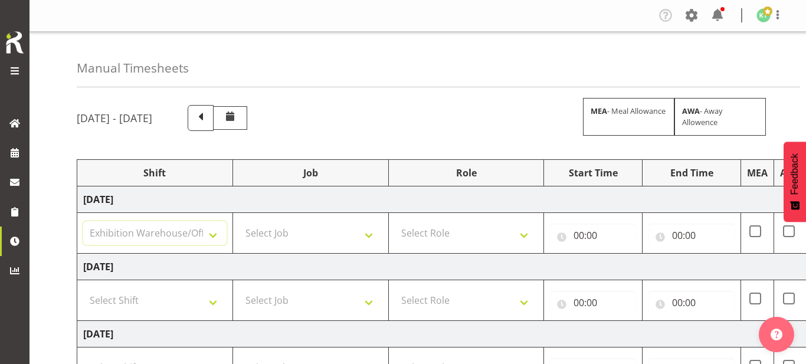
click at [83, 221] on select "Select Shift 25 Build NZPF @ Takina 7am 25 Service NZPF @ Takina AUG 25 Break B…" at bounding box center [154, 233] width 143 height 24
click at [268, 227] on select "Select Job 1 Carlton Events 1 [PERSON_NAME][GEOGRAPHIC_DATA] 1 [PERSON_NAME][GE…" at bounding box center [310, 233] width 143 height 24
select select "69"
click at [239, 221] on select "Select Job 1 Carlton Events 1 [PERSON_NAME][GEOGRAPHIC_DATA] 1 [PERSON_NAME][GE…" at bounding box center [310, 233] width 143 height 24
click at [490, 237] on select "Select Role OPERATIONS MANAGER EHS WLG OPS Operations Manager Operations Manage…" at bounding box center [466, 233] width 143 height 24
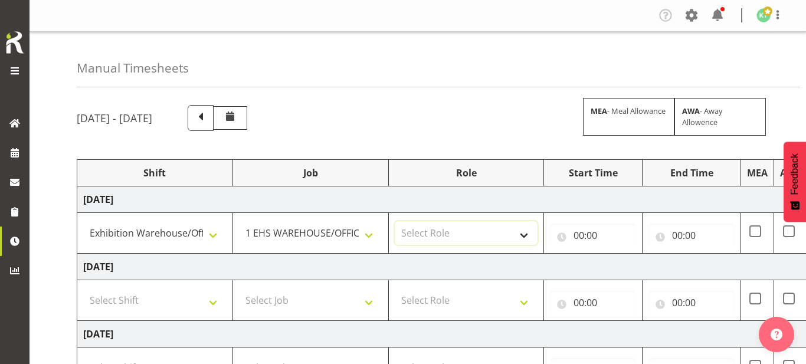
select select "191"
click at [395, 221] on select "Select Role OPERATIONS MANAGER EHS WLG OPS Operations Manager Operations Manage…" at bounding box center [466, 233] width 143 height 24
click at [592, 242] on input "00:00" at bounding box center [593, 236] width 86 height 24
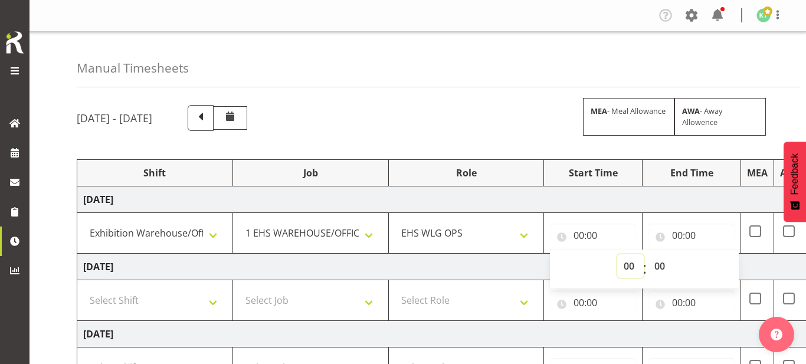
click at [628, 261] on select "00 01 02 03 04 05 06 07 08 09 10 11 12 13 14 15 16 17 18 19 20 21 22 23" at bounding box center [630, 266] width 27 height 24
select select "8"
click at [617, 254] on select "00 01 02 03 04 05 06 07 08 09 10 11 12 13 14 15 16 17 18 19 20 21 22 23" at bounding box center [630, 266] width 27 height 24
type input "08:00"
click at [689, 232] on input "00:00" at bounding box center [691, 236] width 86 height 24
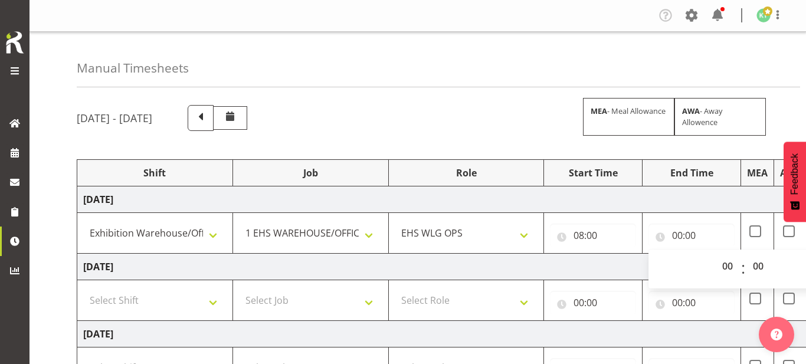
click at [719, 254] on div "00 01 02 03 04 05 06 07 08 09 10 11 12 13 14 15 16 17 18 19 20 21 22 23 : 00 01…" at bounding box center [742, 269] width 189 height 39
click at [729, 271] on select "00 01 02 03 04 05 06 07 08 09 10 11 12 13 14 15 16 17 18 19 20 21 22 23" at bounding box center [729, 266] width 27 height 24
select select "17"
click at [716, 254] on select "00 01 02 03 04 05 06 07 08 09 10 11 12 13 14 15 16 17 18 19 20 21 22 23" at bounding box center [729, 266] width 27 height 24
type input "17:00"
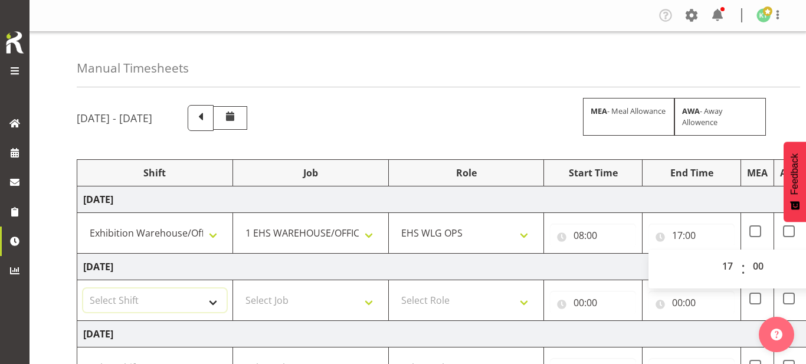
click at [160, 297] on select "Select Shift 25 Build NZPF @ Takina 7am 25 Service NZPF @ Takina AUG 25 Break B…" at bounding box center [154, 300] width 143 height 24
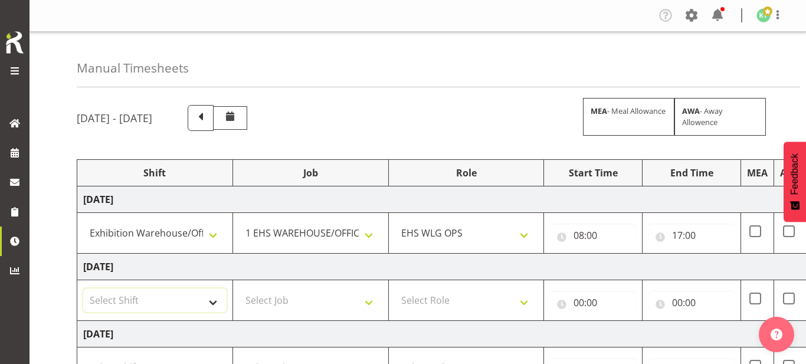
select select "20912"
click at [83, 288] on select "Select Shift 25 Build NZPF @ Takina 7am 25 Service NZPF @ Takina AUG 25 Break B…" at bounding box center [154, 300] width 143 height 24
click at [314, 291] on select "Select Job 1 Carlton Events 1 [PERSON_NAME][GEOGRAPHIC_DATA] 1 [PERSON_NAME][GE…" at bounding box center [310, 300] width 143 height 24
select select "69"
click at [239, 288] on select "Select Job 1 Carlton Events 1 [PERSON_NAME][GEOGRAPHIC_DATA] 1 [PERSON_NAME][GE…" at bounding box center [310, 300] width 143 height 24
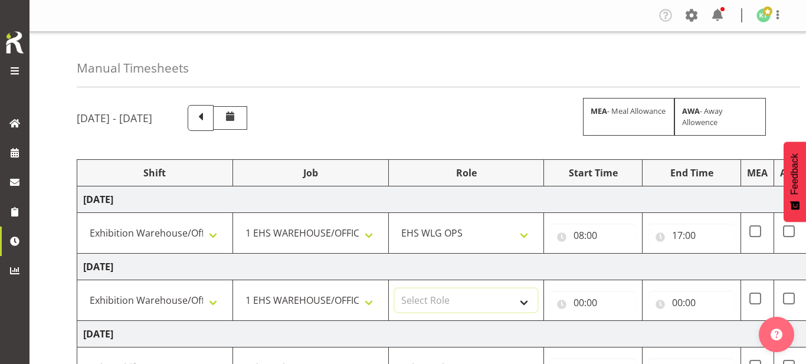
click at [458, 300] on select "Select Role OPERATIONS MANAGER EHS WLG OPS Operations Manager Operations Manage…" at bounding box center [466, 300] width 143 height 24
select select "191"
click at [395, 288] on select "Select Role OPERATIONS MANAGER EHS WLG OPS Operations Manager Operations Manage…" at bounding box center [466, 300] width 143 height 24
click at [595, 297] on input "00:00" at bounding box center [593, 303] width 86 height 24
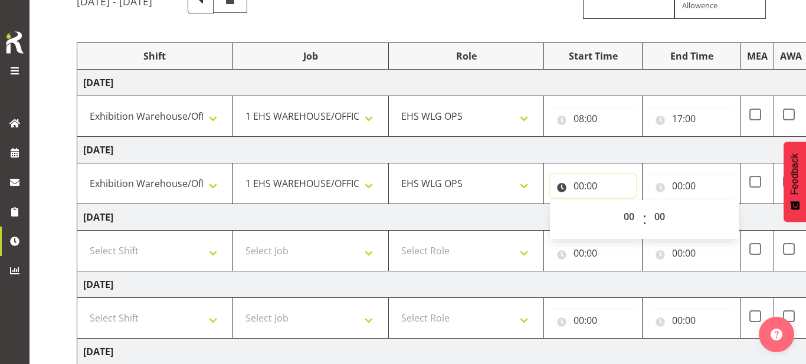
scroll to position [150, 0]
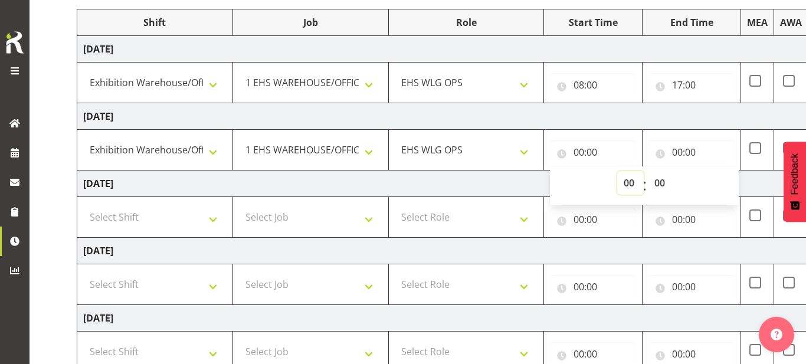
click at [628, 189] on select "00 01 02 03 04 05 06 07 08 09 10 11 12 13 14 15 16 17 18 19 20 21 22 23" at bounding box center [630, 183] width 27 height 24
select select "8"
click at [617, 171] on select "00 01 02 03 04 05 06 07 08 09 10 11 12 13 14 15 16 17 18 19 20 21 22 23" at bounding box center [630, 183] width 27 height 24
type input "08:00"
click at [691, 146] on input "00:00" at bounding box center [691, 152] width 86 height 24
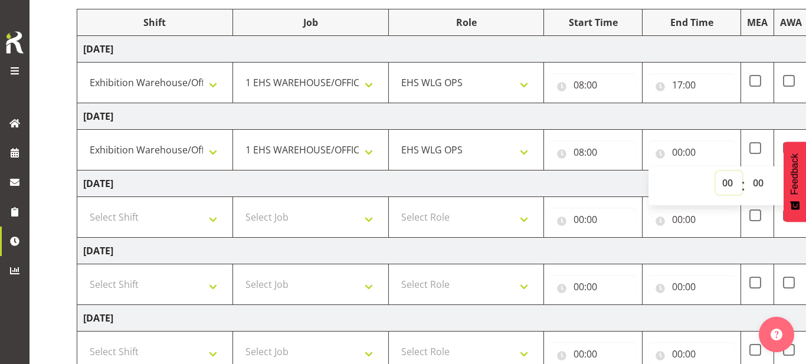
click at [726, 183] on select "00 01 02 03 04 05 06 07 08 09 10 11 12 13 14 15 16 17 18 19 20 21 22 23" at bounding box center [729, 183] width 27 height 24
select select "17"
click at [716, 171] on select "00 01 02 03 04 05 06 07 08 09 10 11 12 13 14 15 16 17 18 19 20 21 22 23" at bounding box center [729, 183] width 27 height 24
type input "17:00"
click at [162, 227] on select "Select Shift 25 Build NZPF @ Takina 7am 25 Service NZPF @ Takina AUG 25 Break B…" at bounding box center [154, 217] width 143 height 24
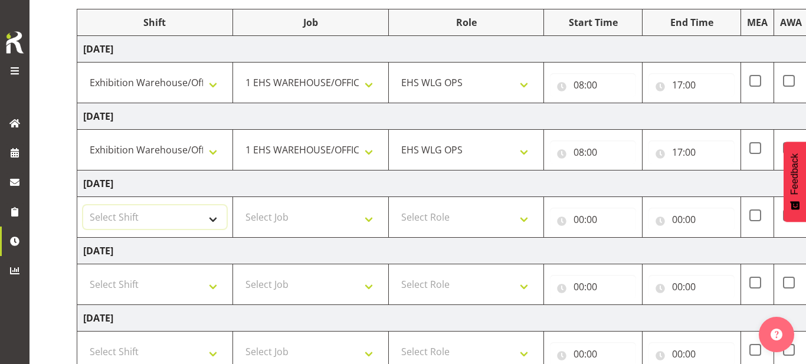
select select "20912"
click at [83, 205] on select "Select Shift 25 Build NZPF @ Takina 7am 25 Service NZPF @ Takina AUG 25 Break B…" at bounding box center [154, 217] width 143 height 24
click at [288, 211] on select "Select Job 1 Carlton Events 1 [PERSON_NAME][GEOGRAPHIC_DATA] 1 [PERSON_NAME][GE…" at bounding box center [310, 217] width 143 height 24
select select "69"
click at [239, 205] on select "Select Job 1 Carlton Events 1 [PERSON_NAME][GEOGRAPHIC_DATA] 1 [PERSON_NAME][GE…" at bounding box center [310, 217] width 143 height 24
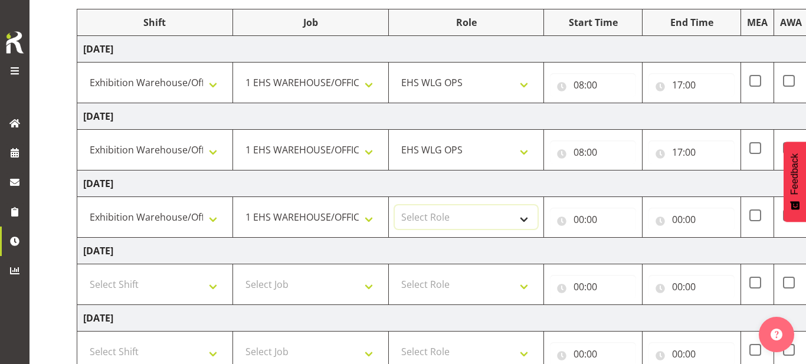
click at [507, 218] on select "Select Role OPERATIONS MANAGER EHS WLG OPS Operations Manager Operations Manage…" at bounding box center [466, 217] width 143 height 24
select select "191"
click at [395, 205] on select "Select Role OPERATIONS MANAGER EHS WLG OPS Operations Manager Operations Manage…" at bounding box center [466, 217] width 143 height 24
click at [595, 229] on input "00:00" at bounding box center [593, 220] width 86 height 24
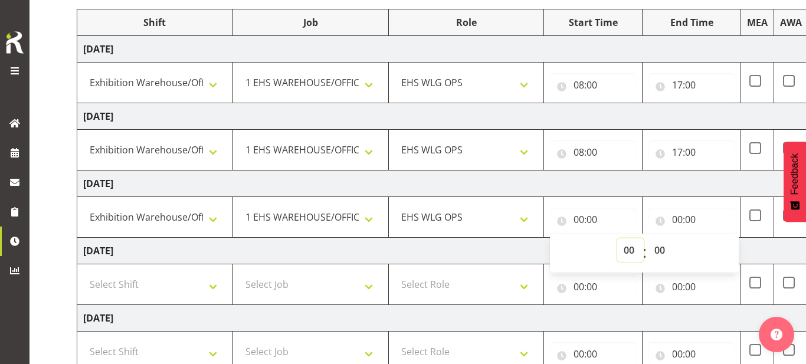
click at [625, 247] on select "00 01 02 03 04 05 06 07 08 09 10 11 12 13 14 15 16 17 18 19 20 21 22 23" at bounding box center [630, 250] width 27 height 24
select select "8"
click at [617, 238] on select "00 01 02 03 04 05 06 07 08 09 10 11 12 13 14 15 16 17 18 19 20 21 22 23" at bounding box center [630, 250] width 27 height 24
type input "08:00"
click at [691, 218] on input "00:00" at bounding box center [691, 220] width 86 height 24
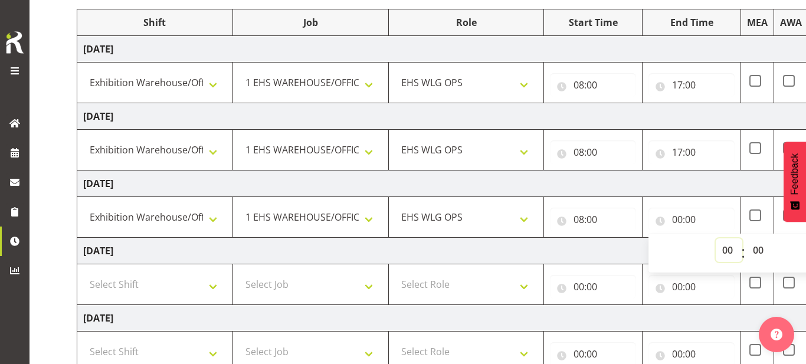
click at [717, 249] on select "00 01 02 03 04 05 06 07 08 09 10 11 12 13 14 15 16 17 18 19 20 21 22 23" at bounding box center [729, 250] width 27 height 24
select select "17"
click at [716, 238] on select "00 01 02 03 04 05 06 07 08 09 10 11 12 13 14 15 16 17 18 19 20 21 22 23" at bounding box center [729, 250] width 27 height 24
type input "17:00"
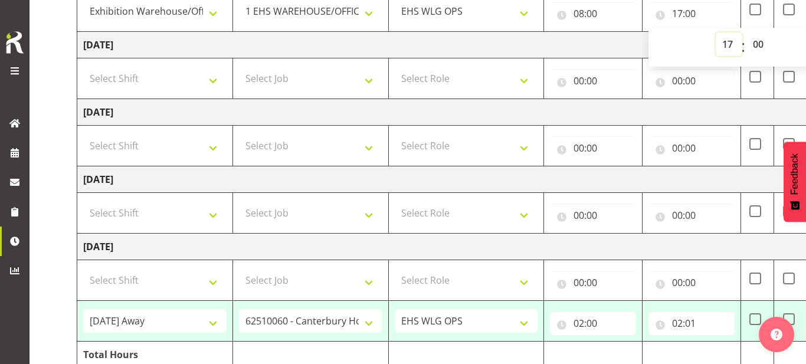
scroll to position [373, 0]
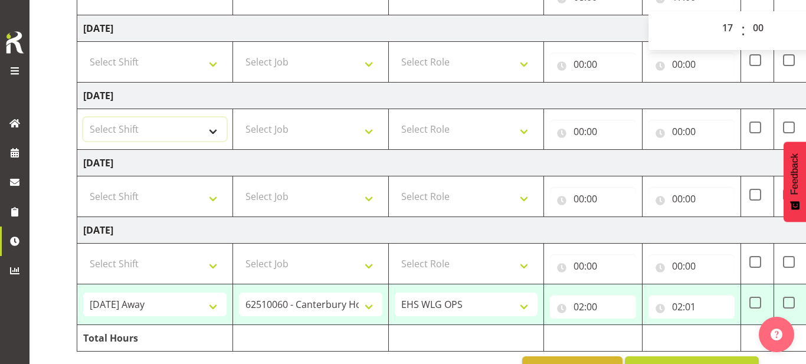
click at [171, 120] on select "Select Shift 25 Build NZPF @ Takina 7am 25 Service NZPF @ Takina AUG 25 Break B…" at bounding box center [154, 129] width 143 height 24
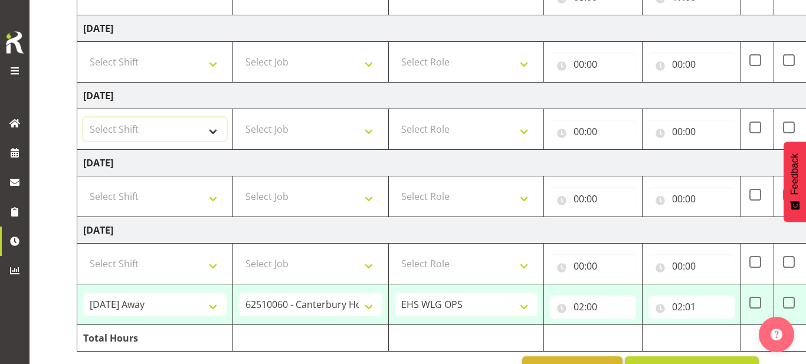
select select "20912"
click at [83, 117] on select "Select Shift 25 Build NZPF @ Takina 7am 25 Service NZPF @ Takina AUG 25 Break B…" at bounding box center [154, 129] width 143 height 24
click at [271, 122] on select "Select Job 1 Carlton Events 1 [PERSON_NAME][GEOGRAPHIC_DATA] 1 [PERSON_NAME][GE…" at bounding box center [310, 129] width 143 height 24
select select "69"
click at [239, 117] on select "Select Job 1 Carlton Events 1 [PERSON_NAME][GEOGRAPHIC_DATA] 1 [PERSON_NAME][GE…" at bounding box center [310, 129] width 143 height 24
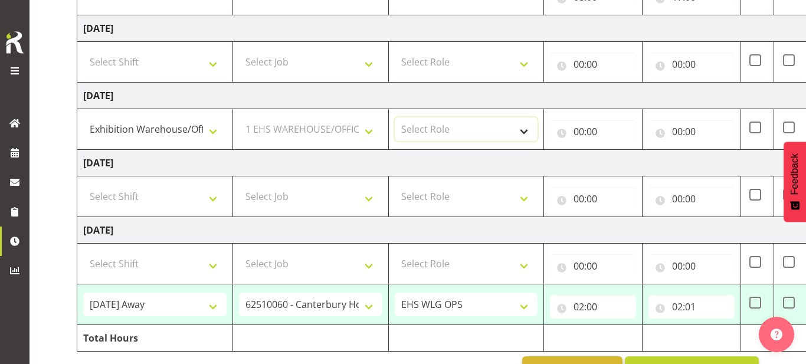
click at [473, 138] on select "Select Role OPERATIONS MANAGER EHS WLG OPS Operations Manager Operations Manage…" at bounding box center [466, 129] width 143 height 24
select select "191"
click at [395, 117] on select "Select Role OPERATIONS MANAGER EHS WLG OPS Operations Manager Operations Manage…" at bounding box center [466, 129] width 143 height 24
click at [594, 133] on input "00:00" at bounding box center [593, 132] width 86 height 24
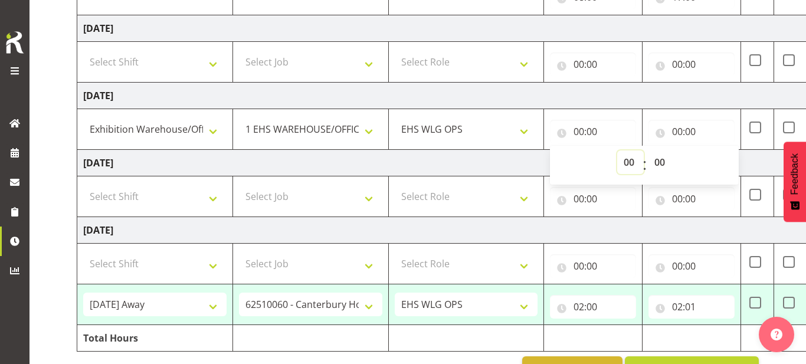
click at [622, 162] on select "00 01 02 03 04 05 06 07 08 09 10 11 12 13 14 15 16 17 18 19 20 21 22 23" at bounding box center [630, 162] width 27 height 24
select select "8"
click at [617, 150] on select "00 01 02 03 04 05 06 07 08 09 10 11 12 13 14 15 16 17 18 19 20 21 22 23" at bounding box center [630, 162] width 27 height 24
type input "08:00"
click at [697, 130] on input "00:00" at bounding box center [691, 132] width 86 height 24
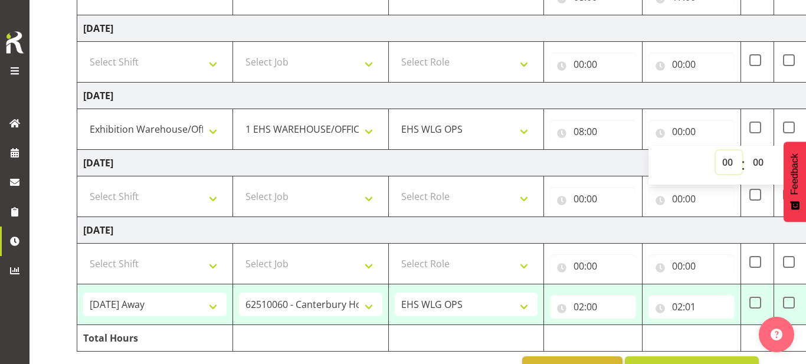
click at [720, 163] on select "00 01 02 03 04 05 06 07 08 09 10 11 12 13 14 15 16 17 18 19 20 21 22 23" at bounding box center [729, 162] width 27 height 24
select select "12"
click at [716, 150] on select "00 01 02 03 04 05 06 07 08 09 10 11 12 13 14 15 16 17 18 19 20 21 22 23" at bounding box center [729, 162] width 27 height 24
type input "12:00"
click at [192, 198] on select "Select Shift 25 Build NZPF @ Takina 7am 25 Service NZPF @ Takina AUG 25 Break B…" at bounding box center [154, 197] width 143 height 24
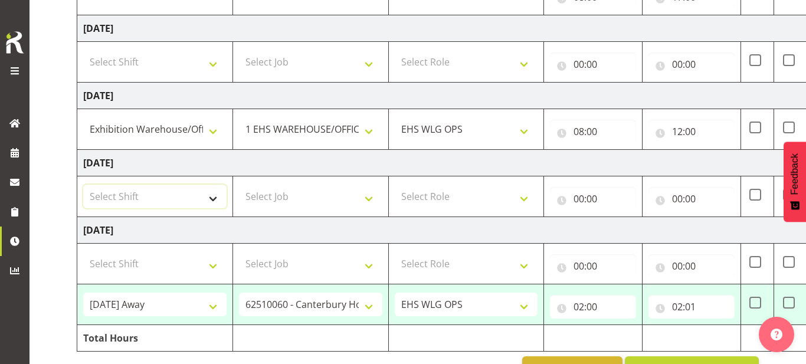
select select "20912"
click at [83, 185] on select "Select Shift 25 Build NZPF @ Takina 7am 25 Service NZPF @ Takina AUG 25 Break B…" at bounding box center [154, 197] width 143 height 24
click at [325, 192] on select "Select Job 1 Carlton Events 1 [PERSON_NAME][GEOGRAPHIC_DATA] 1 [PERSON_NAME][GE…" at bounding box center [310, 197] width 143 height 24
select select "69"
click at [239, 185] on select "Select Job 1 Carlton Events 1 [PERSON_NAME][GEOGRAPHIC_DATA] 1 [PERSON_NAME][GE…" at bounding box center [310, 197] width 143 height 24
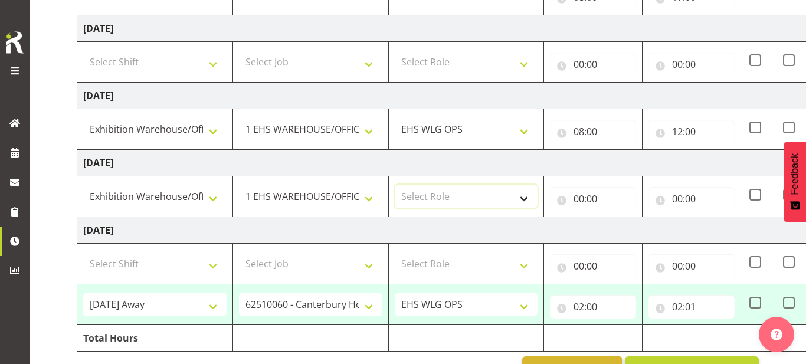
click at [486, 194] on select "Select Role OPERATIONS MANAGER EHS WLG OPS Operations Manager Operations Manage…" at bounding box center [466, 197] width 143 height 24
select select "191"
click at [395, 185] on select "Select Role OPERATIONS MANAGER EHS WLG OPS Operations Manager Operations Manage…" at bounding box center [466, 197] width 143 height 24
click at [601, 195] on input "00:00" at bounding box center [593, 199] width 86 height 24
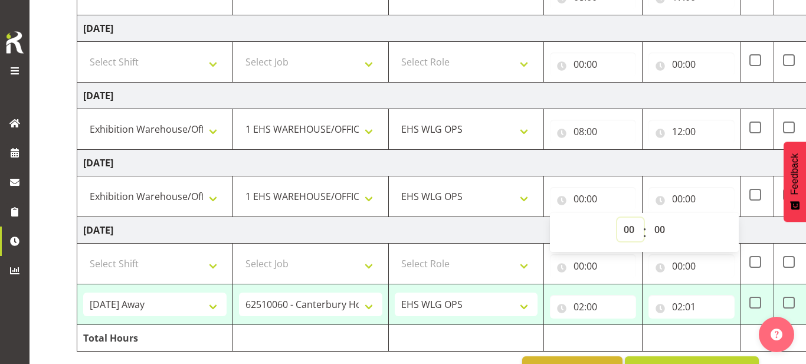
click at [630, 225] on select "00 01 02 03 04 05 06 07 08 09 10 11 12 13 14 15 16 17 18 19 20 21 22 23" at bounding box center [630, 230] width 27 height 24
select select "8"
click at [617, 218] on select "00 01 02 03 04 05 06 07 08 09 10 11 12 13 14 15 16 17 18 19 20 21 22 23" at bounding box center [630, 230] width 27 height 24
click at [701, 191] on input "00:00" at bounding box center [691, 199] width 86 height 24
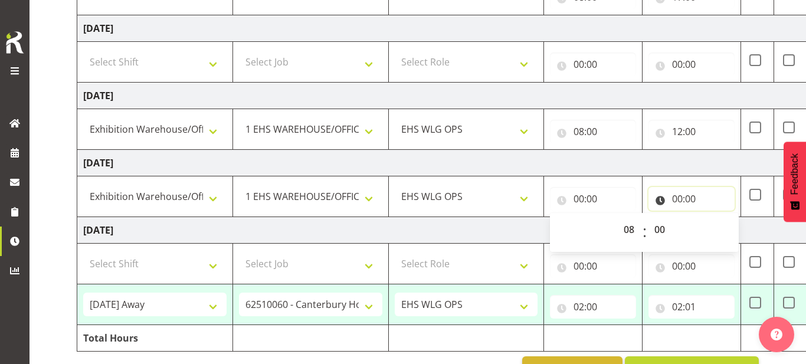
type input "08:00"
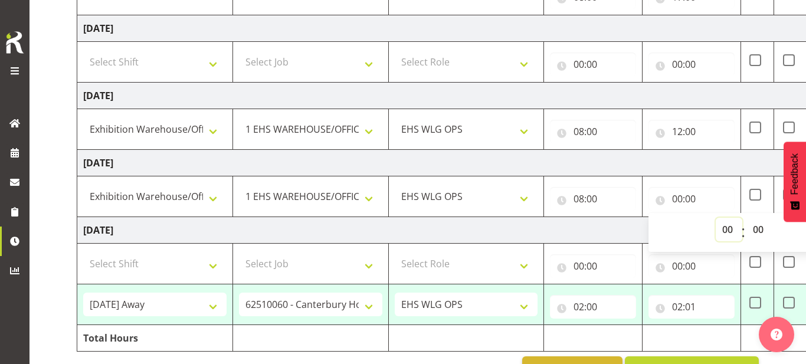
click at [727, 228] on select "00 01 02 03 04 05 06 07 08 09 10 11 12 13 14 15 16 17 18 19 20 21 22 23" at bounding box center [729, 230] width 27 height 24
select select "17"
click at [716, 218] on select "00 01 02 03 04 05 06 07 08 09 10 11 12 13 14 15 16 17 18 19 20 21 22 23" at bounding box center [729, 230] width 27 height 24
type input "17:00"
click at [470, 234] on td "Tuesday 7th October 2025" at bounding box center [489, 230] width 825 height 27
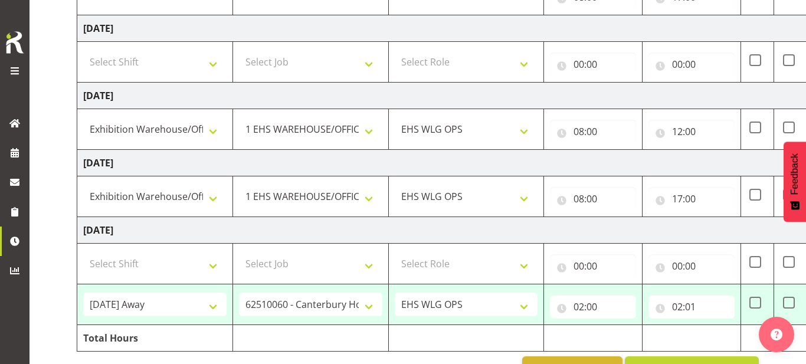
scroll to position [400, 0]
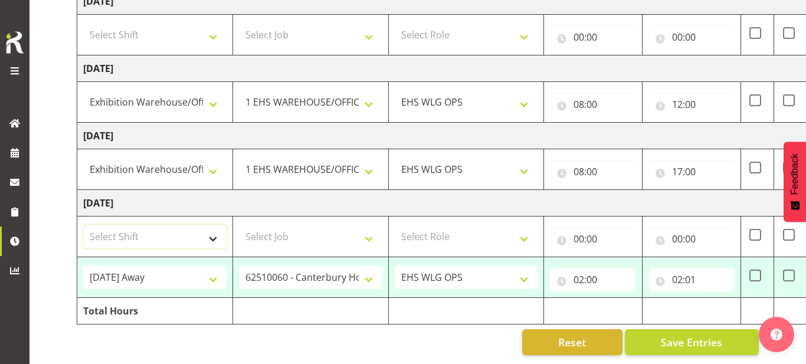
click at [156, 238] on select "Select Shift 25 Build NZPF @ Takina 7am 25 Service NZPF @ Takina AUG 25 Break B…" at bounding box center [154, 237] width 143 height 24
select select "20912"
click at [83, 225] on select "Select Shift 25 Build NZPF @ Takina 7am 25 Service NZPF @ Takina AUG 25 Break B…" at bounding box center [154, 237] width 143 height 24
click at [278, 232] on select "Select Job 1 Carlton Events 1 [PERSON_NAME][GEOGRAPHIC_DATA] 1 [PERSON_NAME][GE…" at bounding box center [310, 237] width 143 height 24
select select "69"
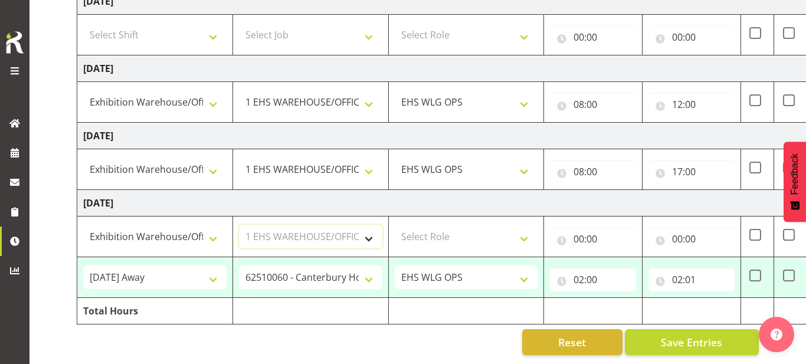
click at [239, 225] on select "Select Job 1 Carlton Events 1 [PERSON_NAME][GEOGRAPHIC_DATA] 1 [PERSON_NAME][GE…" at bounding box center [310, 237] width 143 height 24
click at [488, 236] on select "Select Role OPERATIONS MANAGER EHS WLG OPS Operations Manager Operations Manage…" at bounding box center [466, 237] width 143 height 24
select select "191"
click at [395, 225] on select "Select Role OPERATIONS MANAGER EHS WLG OPS Operations Manager Operations Manage…" at bounding box center [466, 237] width 143 height 24
click at [611, 238] on input "00:00" at bounding box center [593, 239] width 86 height 24
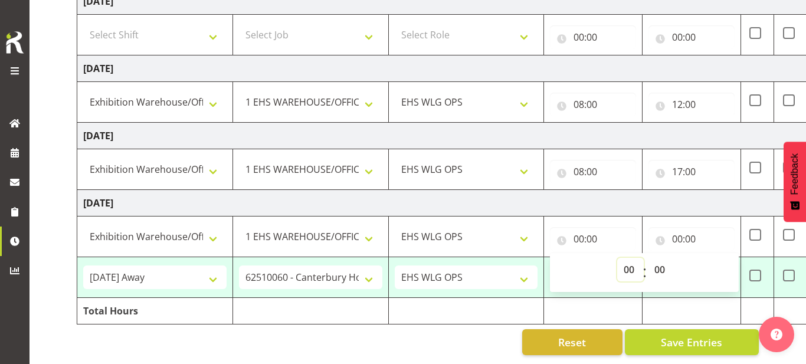
click at [628, 263] on select "00 01 02 03 04 05 06 07 08 09 10 11 12 13 14 15 16 17 18 19 20 21 22 23" at bounding box center [630, 270] width 27 height 24
select select "8"
click at [617, 258] on select "00 01 02 03 04 05 06 07 08 09 10 11 12 13 14 15 16 17 18 19 20 21 22 23" at bounding box center [630, 270] width 27 height 24
type input "08:00"
click at [696, 236] on input "00:00" at bounding box center [691, 239] width 86 height 24
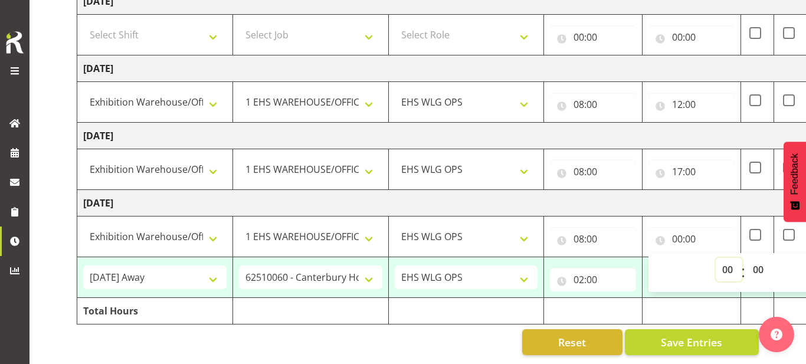
click at [722, 268] on select "00 01 02 03 04 05 06 07 08 09 10 11 12 13 14 15 16 17 18 19 20 21 22 23" at bounding box center [729, 270] width 27 height 24
select select "17"
click at [716, 258] on select "00 01 02 03 04 05 06 07 08 09 10 11 12 13 14 15 16 17 18 19 20 21 22 23" at bounding box center [729, 270] width 27 height 24
type input "17:00"
click at [715, 214] on td "Tuesday 7th October 2025" at bounding box center [489, 203] width 825 height 27
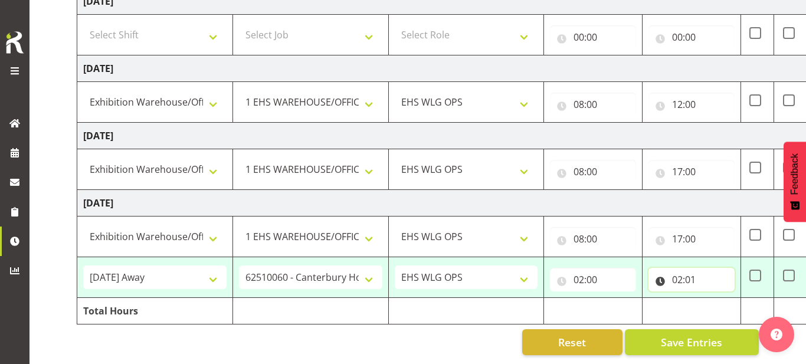
click at [702, 277] on input "02:01" at bounding box center [691, 280] width 86 height 24
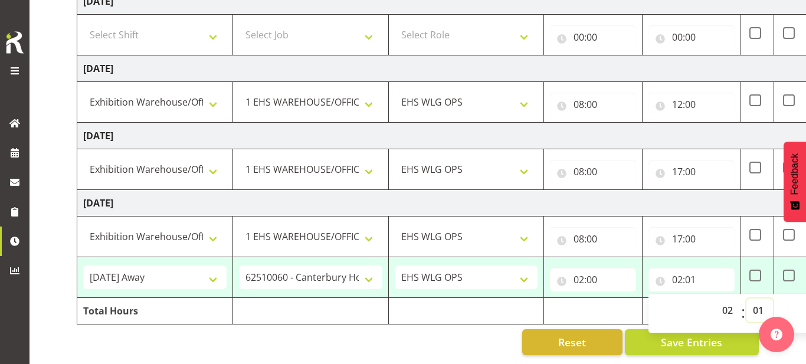
click at [751, 308] on select "00 01 02 03 04 05 06 07 08 09 10 11 12 13 14 15 16 17 18 19 20 21 22 23 24 25 2…" at bounding box center [759, 311] width 27 height 24
select select "0"
click at [746, 299] on select "00 01 02 03 04 05 06 07 08 09 10 11 12 13 14 15 16 17 18 19 20 21 22 23 24 25 2…" at bounding box center [759, 311] width 27 height 24
type input "02:00"
click at [788, 275] on span at bounding box center [789, 276] width 12 height 12
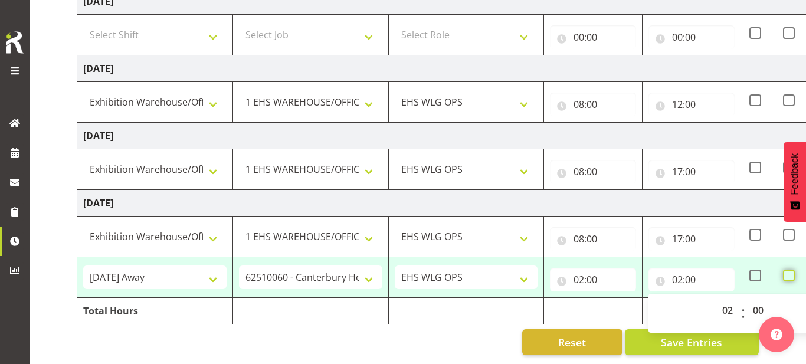
click at [788, 275] on input "checkbox" at bounding box center [787, 276] width 8 height 8
click at [788, 275] on span at bounding box center [789, 276] width 12 height 12
click at [788, 275] on input "checkbox" at bounding box center [787, 276] width 8 height 8
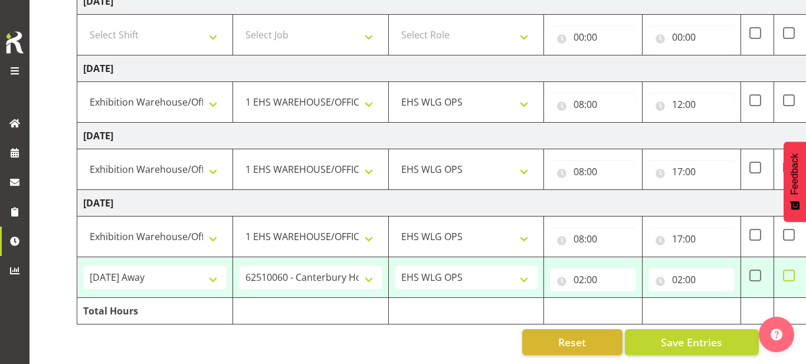
click at [789, 279] on span at bounding box center [789, 276] width 12 height 12
click at [789, 279] on input "checkbox" at bounding box center [787, 276] width 8 height 8
checkbox input "true"
click at [686, 338] on span "Save Entries" at bounding box center [691, 342] width 61 height 15
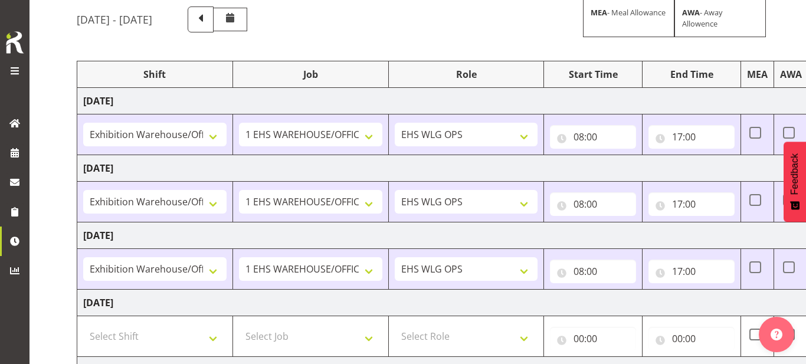
scroll to position [0, 0]
